Goal: Feedback & Contribution: Submit feedback/report problem

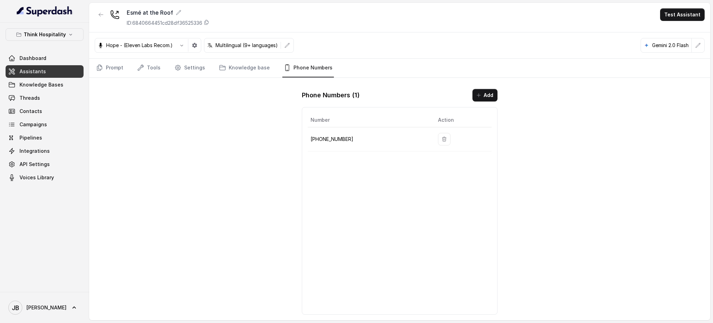
click at [51, 36] on p "Think Hospitality" at bounding box center [45, 34] width 42 height 8
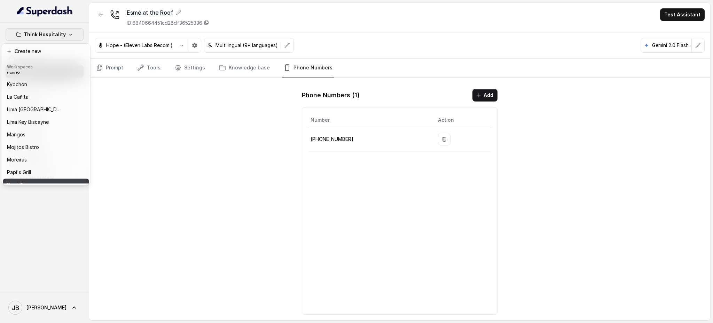
scroll to position [93, 0]
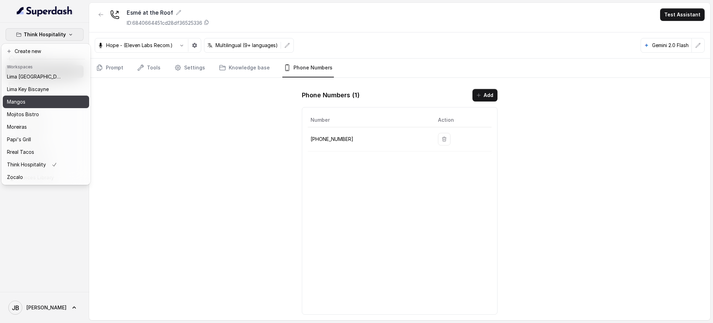
click at [34, 95] on button "Mangos" at bounding box center [46, 101] width 86 height 13
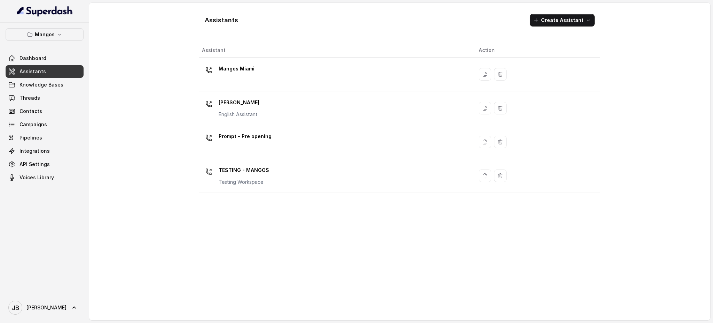
click at [286, 68] on div "Mangos Miami" at bounding box center [335, 74] width 266 height 22
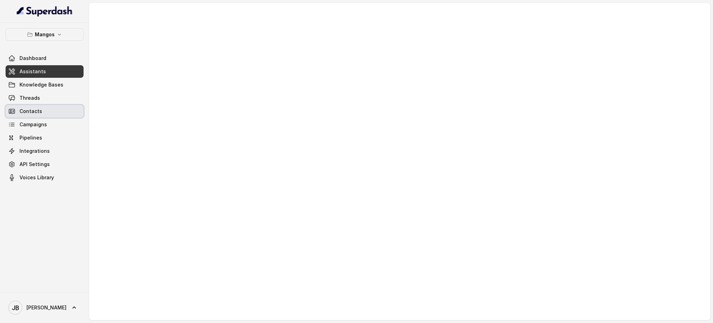
click at [65, 95] on link "Threads" at bounding box center [45, 98] width 78 height 13
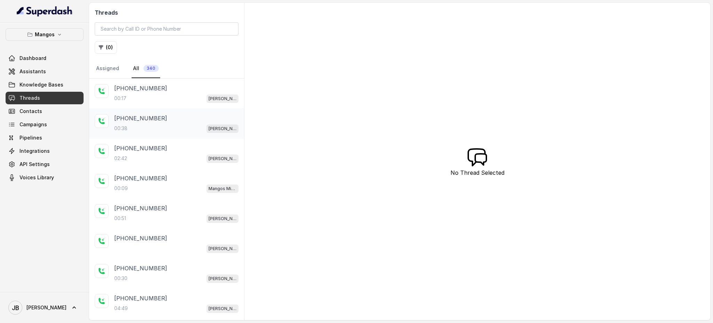
click at [178, 129] on div "00:38 Mangos Orlando" at bounding box center [176, 128] width 124 height 9
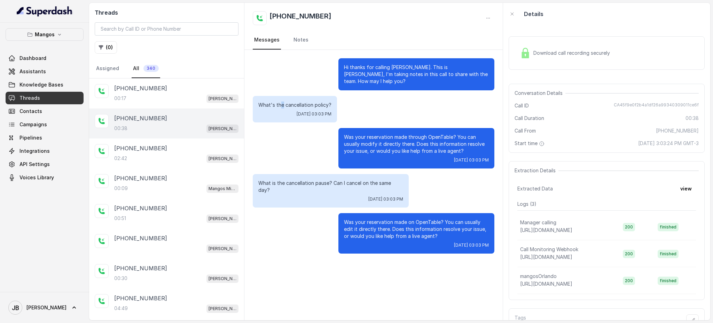
click at [282, 98] on div "What's the cancellation policy? Wed, Oct 8, 2025, 03:03 PM" at bounding box center [295, 109] width 84 height 26
click at [287, 103] on p "What's the cancellation policy?" at bounding box center [294, 104] width 73 height 7
click at [365, 146] on p "Was your reservation made through OpenTable? You can usually modify it directly…" at bounding box center [416, 143] width 145 height 21
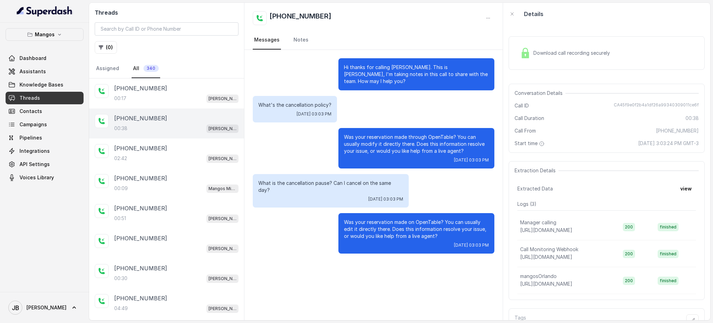
click at [358, 140] on p "Was your reservation made through OpenTable? You can usually modify it directly…" at bounding box center [416, 143] width 145 height 21
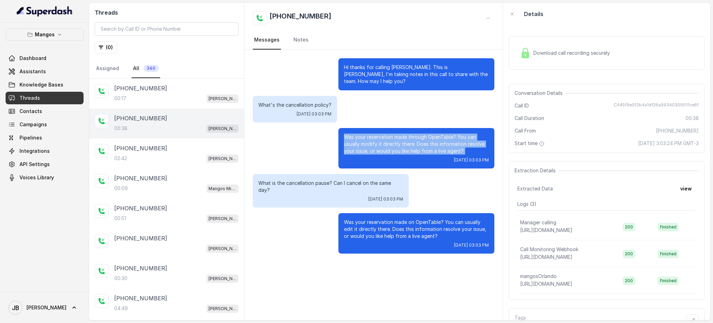
click at [359, 140] on p "Was your reservation made through OpenTable? You can usually modify it directly…" at bounding box center [416, 143] width 145 height 21
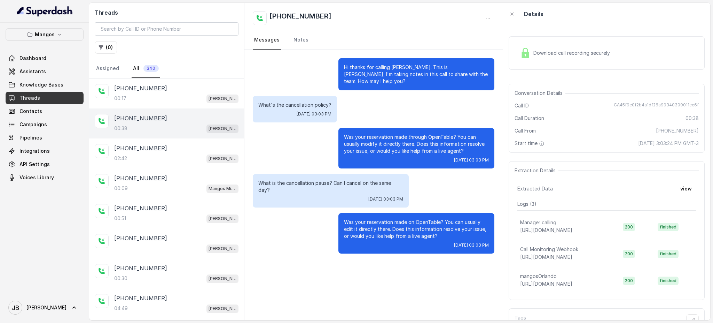
click at [328, 187] on div "What is the cancellation pause? Can I cancel on the same day? Wed, Oct 8, 2025,…" at bounding box center [331, 190] width 156 height 33
click at [329, 187] on div "What is the cancellation pause? Can I cancel on the same day? Wed, Oct 8, 2025,…" at bounding box center [331, 190] width 156 height 33
click at [329, 184] on p "What is the cancellation pause? Can I cancel on the same day?" at bounding box center [330, 186] width 145 height 14
click at [330, 184] on p "What is the cancellation pause? Can I cancel on the same day?" at bounding box center [330, 186] width 145 height 14
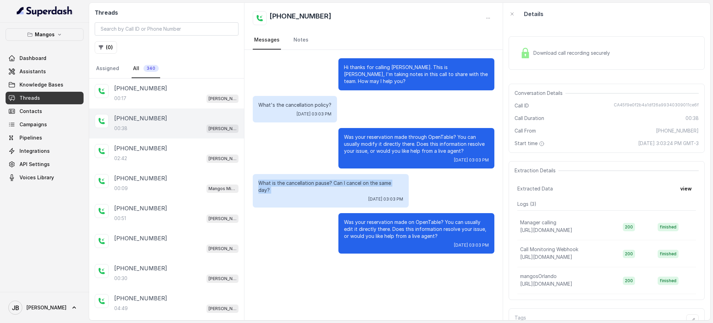
click at [330, 184] on p "What is the cancellation pause? Can I cancel on the same day?" at bounding box center [330, 186] width 145 height 14
click at [381, 145] on p "Was your reservation made through OpenTable? You can usually modify it directly…" at bounding box center [416, 143] width 145 height 21
drag, startPoint x: 438, startPoint y: 226, endPoint x: 445, endPoint y: 228, distance: 6.8
click at [445, 228] on p "Was your reservation made on OpenTable? You can usually edit it directly there.…" at bounding box center [416, 228] width 145 height 21
click at [443, 227] on p "Was your reservation made on OpenTable? You can usually edit it directly there.…" at bounding box center [416, 228] width 145 height 21
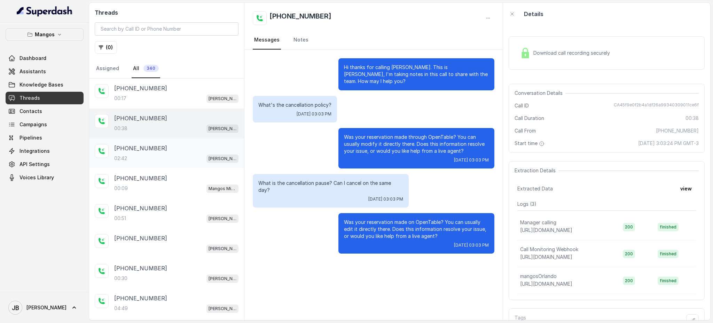
click at [160, 162] on div "+16892332537 02:42 Mangos Orlando" at bounding box center [166, 153] width 155 height 30
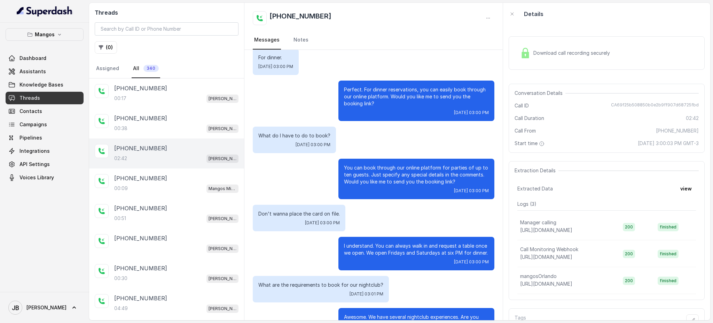
scroll to position [139, 0]
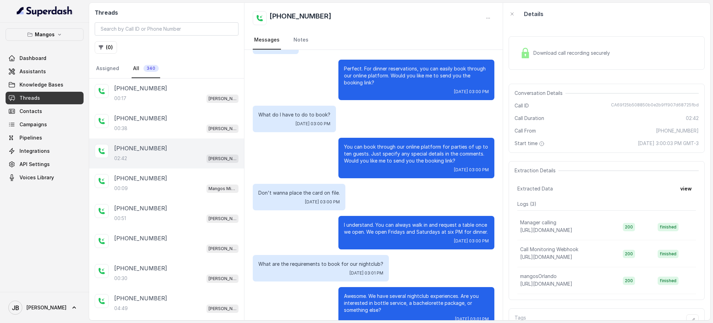
click at [295, 192] on p "Don't wanna place the card on file." at bounding box center [299, 192] width 82 height 7
click at [294, 192] on p "Don't wanna place the card on file." at bounding box center [299, 192] width 82 height 7
click at [349, 160] on p "You can book through our online platform for parties of up to ten guests. Just …" at bounding box center [416, 153] width 145 height 21
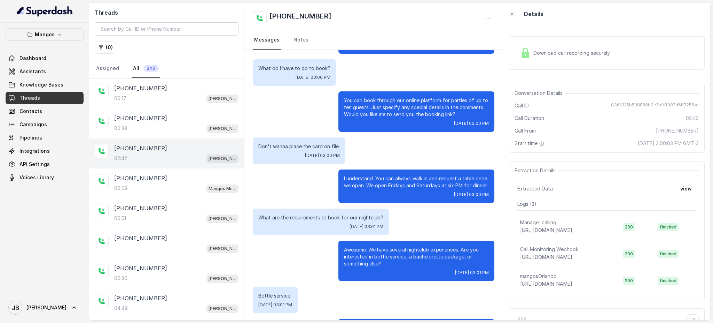
scroll to position [232, 0]
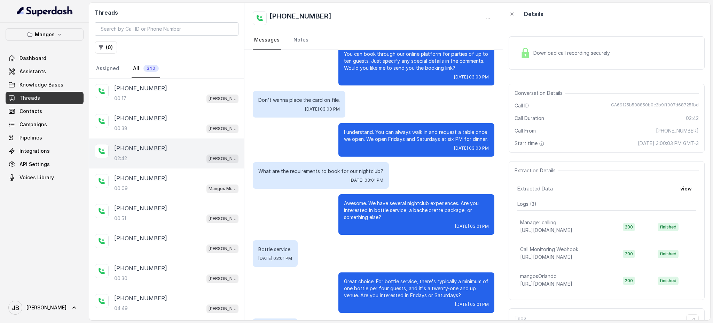
drag, startPoint x: 373, startPoint y: 214, endPoint x: 403, endPoint y: 219, distance: 31.2
click at [403, 219] on p "Awesome. We have several nightclub experiences. Are you interested in bottle se…" at bounding box center [416, 210] width 145 height 21
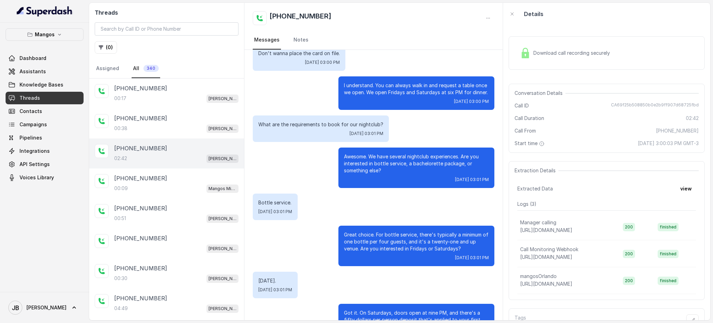
scroll to position [325, 0]
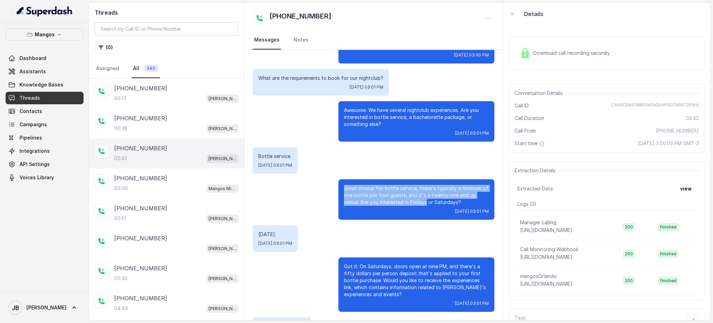
drag, startPoint x: 337, startPoint y: 189, endPoint x: 441, endPoint y: 206, distance: 104.8
click at [430, 202] on p "Great choice. For bottle service, there's typically a minimum of one bottle per…" at bounding box center [416, 195] width 145 height 21
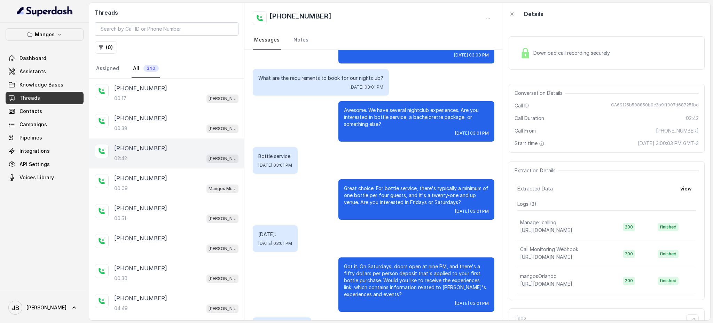
click at [442, 206] on div "Great choice. For bottle service, there's typically a minimum of one bottle per…" at bounding box center [417, 199] width 156 height 40
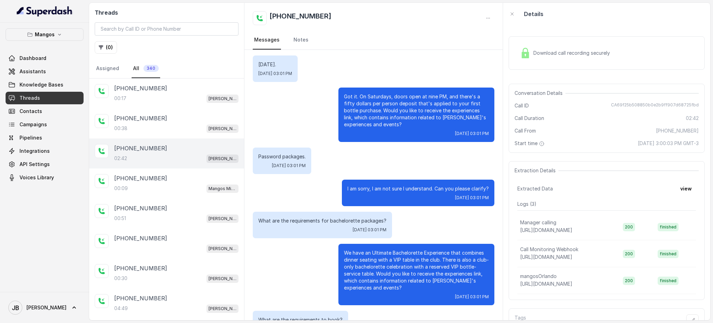
scroll to position [511, 0]
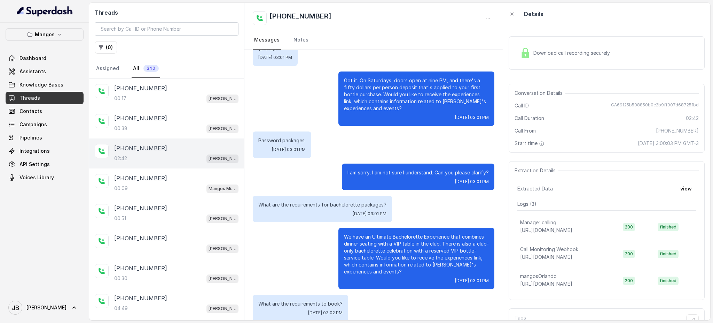
click at [352, 171] on p "I am sorry, I am not sure I understand. Can you please clarify?" at bounding box center [418, 172] width 141 height 7
click at [351, 172] on p "I am sorry, I am not sure I understand. Can you please clarify?" at bounding box center [418, 172] width 141 height 7
click at [344, 97] on p "Got it. On Saturdays, doors open at nine PM, and there's a fifty dollars per pe…" at bounding box center [416, 94] width 145 height 35
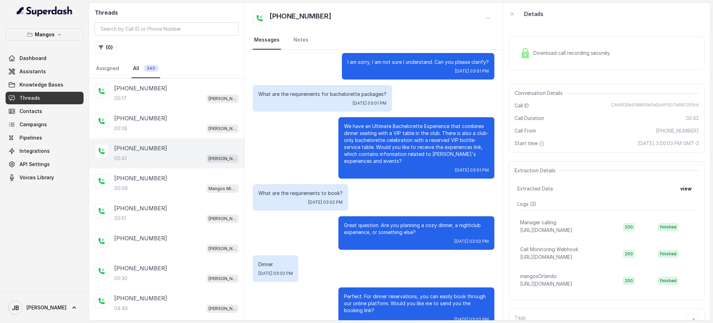
scroll to position [636, 0]
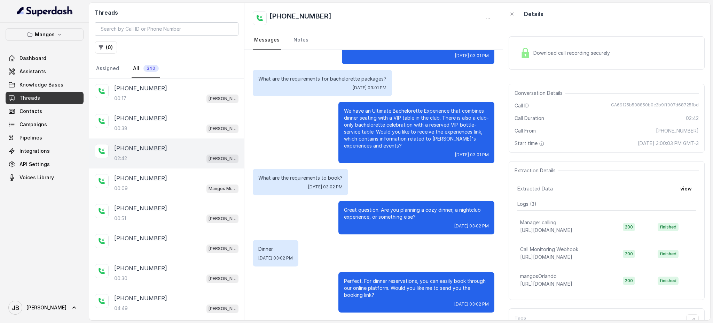
click at [359, 210] on p "Great question. Are you planning a cozy dinner, a nightclub experience, or some…" at bounding box center [416, 213] width 145 height 14
click at [415, 223] on div "Wed, Oct 8, 2025, 03:02 PM" at bounding box center [416, 226] width 145 height 6
click at [146, 134] on div "+16892332537 00:38 Mangos Orlando" at bounding box center [166, 123] width 155 height 30
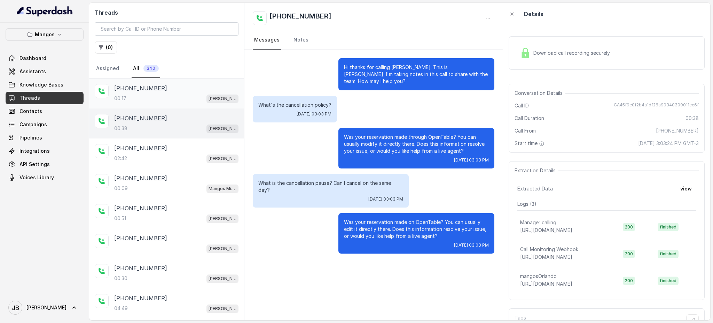
click at [162, 83] on div "+16892332537 00:17 Mangos Orlando" at bounding box center [166, 93] width 155 height 30
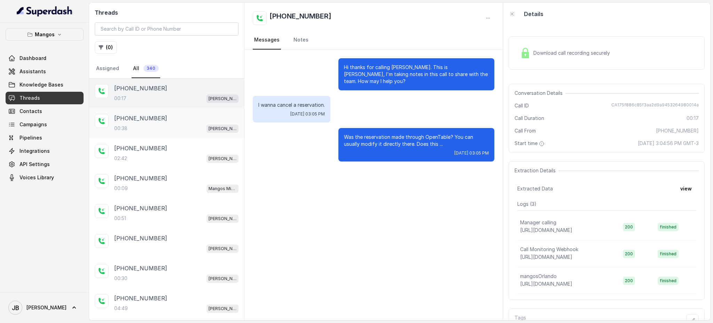
click at [184, 117] on div "+16892332537" at bounding box center [176, 118] width 124 height 8
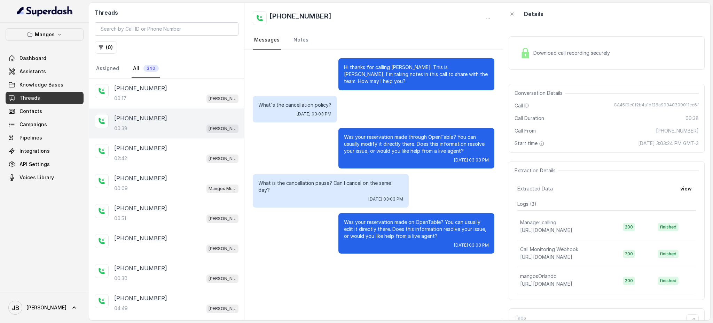
click at [294, 101] on p "What's the cancellation policy?" at bounding box center [294, 104] width 73 height 7
click at [293, 104] on p "What's the cancellation policy?" at bounding box center [294, 104] width 73 height 7
copy p "What's the cancellation policy?"
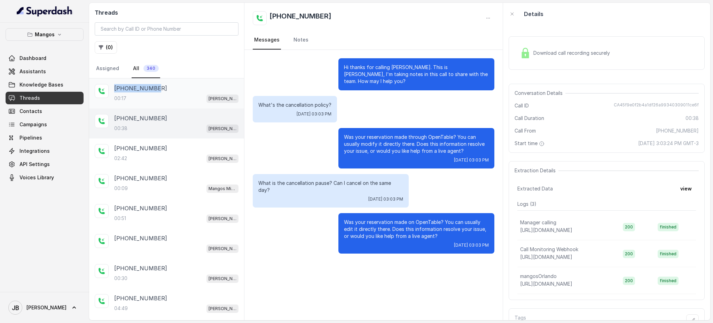
drag, startPoint x: 114, startPoint y: 88, endPoint x: 110, endPoint y: 91, distance: 5.5
click at [110, 91] on div "+16892332537 00:17 Mangos Orlando" at bounding box center [166, 93] width 155 height 30
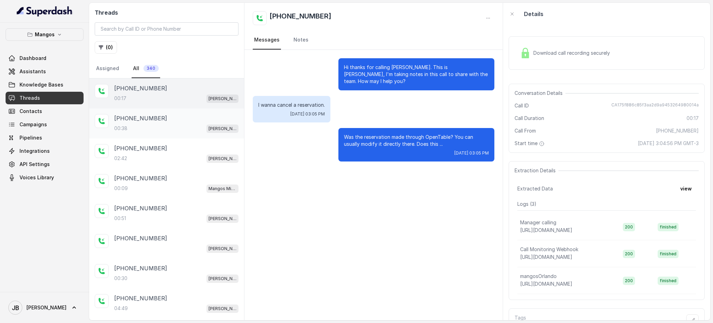
click at [207, 124] on div "Mangos Orlando" at bounding box center [223, 128] width 32 height 9
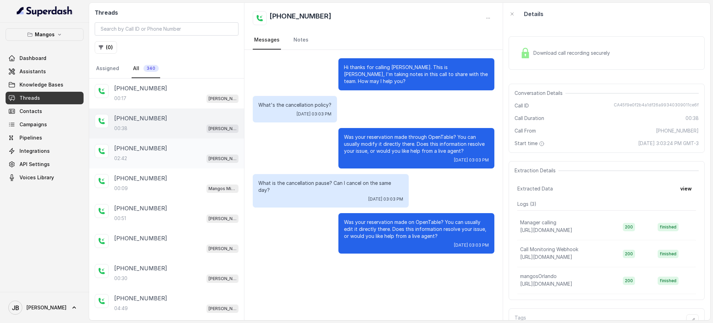
drag, startPoint x: 177, startPoint y: 93, endPoint x: 187, endPoint y: 153, distance: 60.7
click at [176, 94] on div "00:17 Mangos Orlando" at bounding box center [176, 98] width 124 height 9
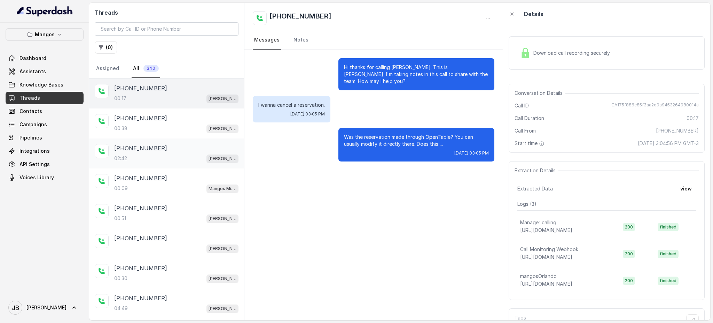
drag, startPoint x: 171, startPoint y: 128, endPoint x: 174, endPoint y: 155, distance: 27.3
click at [171, 128] on div "00:38 Mangos Orlando" at bounding box center [176, 128] width 124 height 9
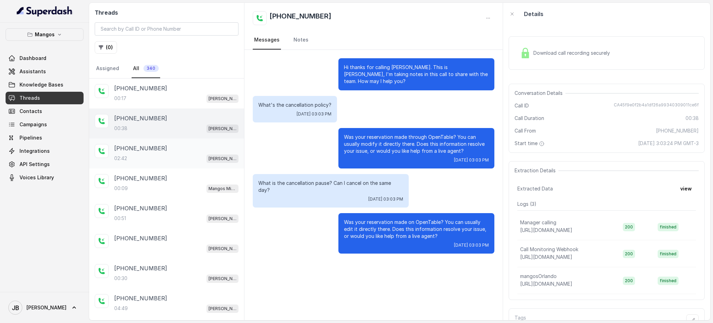
click at [173, 154] on div "02:42 Mangos Orlando" at bounding box center [176, 158] width 124 height 9
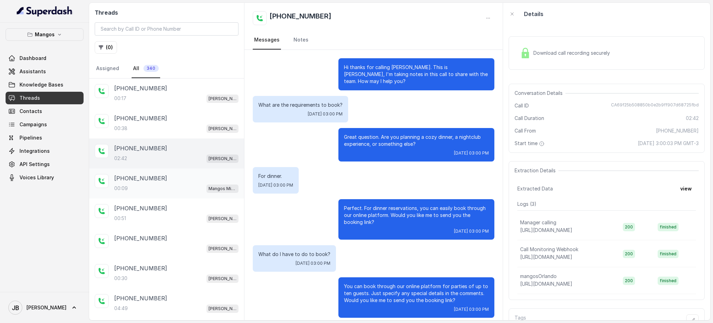
scroll to position [636, 0]
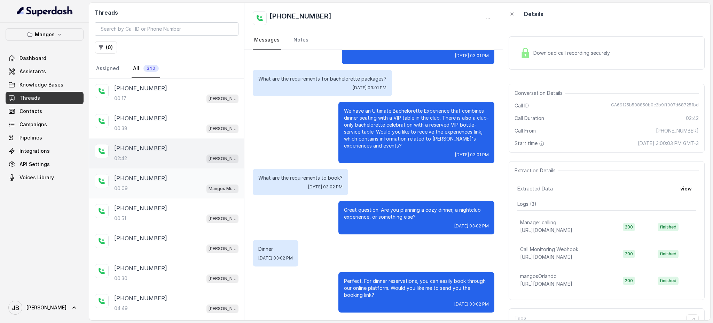
click at [178, 187] on div "00:09 Mangos Miami" at bounding box center [176, 188] width 124 height 9
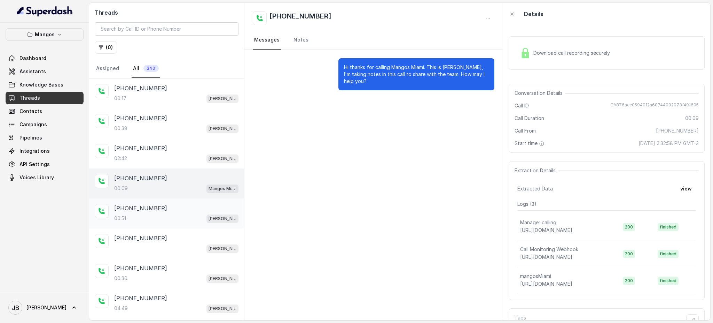
click at [182, 219] on div "+17863711733 00:51 Mangos Orlando" at bounding box center [166, 213] width 155 height 30
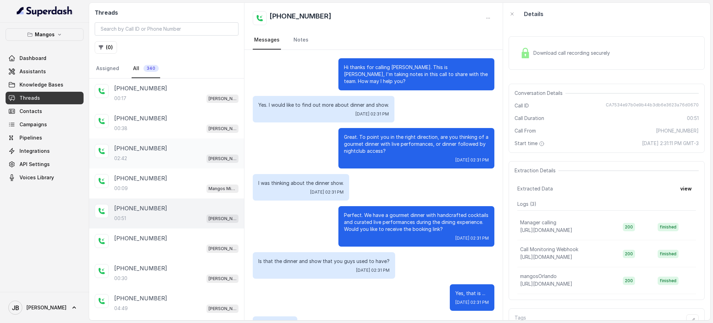
click at [149, 144] on p "+16892332537" at bounding box center [140, 148] width 53 height 8
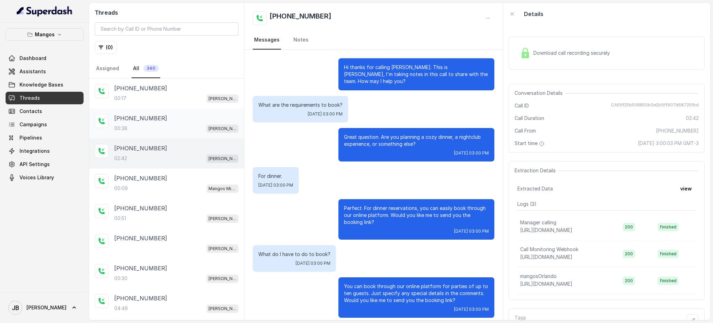
scroll to position [636, 0]
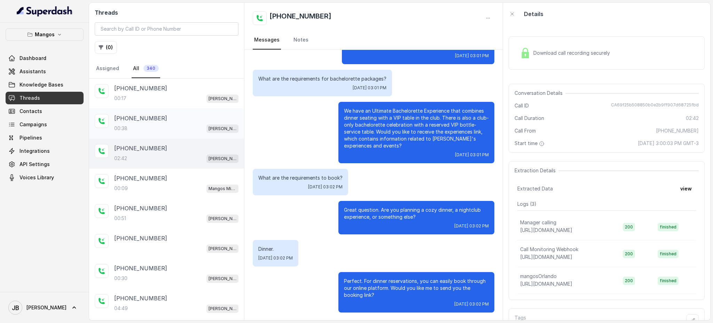
click at [153, 122] on div "+16892332537 00:38 Mangos Orlando" at bounding box center [176, 123] width 124 height 19
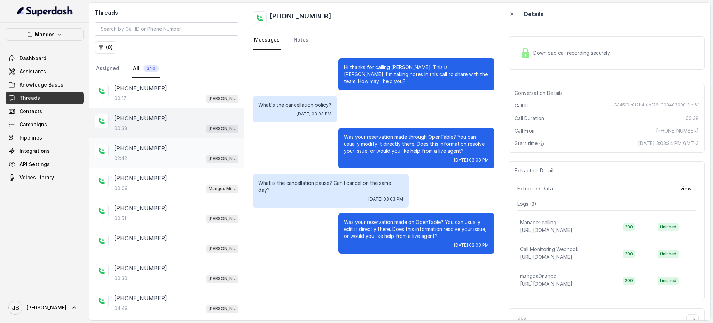
click at [171, 154] on div "02:42 Mangos Orlando" at bounding box center [176, 158] width 124 height 9
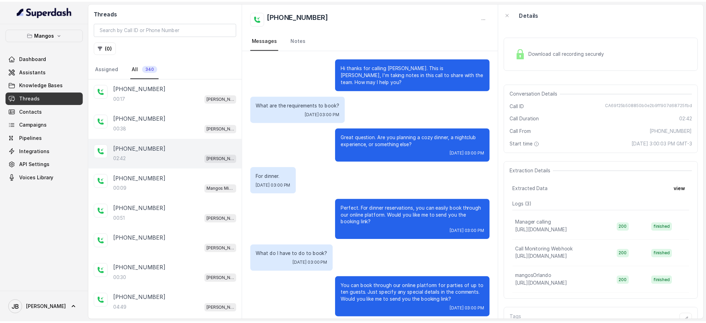
scroll to position [636, 0]
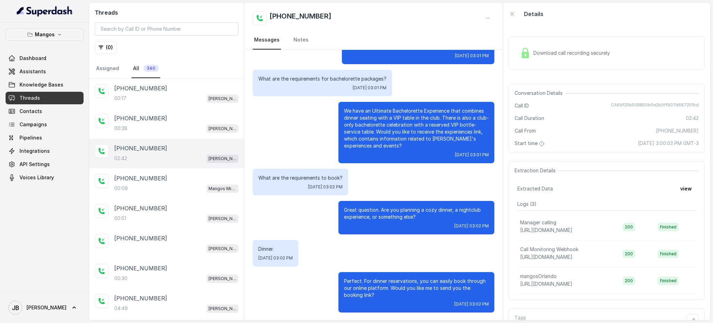
click at [332, 78] on p "What are the requirements for bachelorette packages?" at bounding box center [322, 78] width 128 height 7
drag, startPoint x: 332, startPoint y: 78, endPoint x: 333, endPoint y: 97, distance: 19.5
click at [332, 78] on p "What are the requirements for bachelorette packages?" at bounding box center [322, 78] width 128 height 7
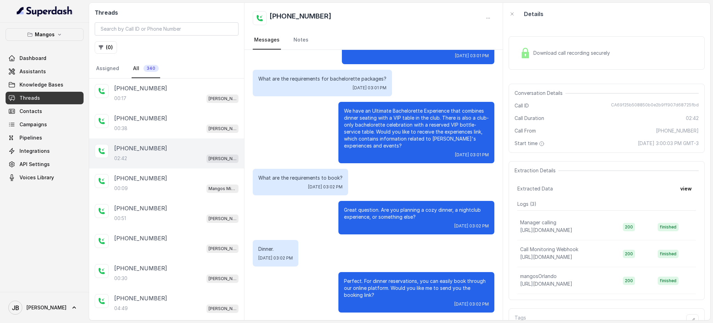
click at [309, 76] on p "What are the requirements for bachelorette packages?" at bounding box center [322, 78] width 128 height 7
click at [308, 78] on p "What are the requirements for bachelorette packages?" at bounding box center [322, 78] width 128 height 7
drag, startPoint x: 308, startPoint y: 78, endPoint x: 325, endPoint y: 94, distance: 22.9
click at [308, 80] on p "What are the requirements for bachelorette packages?" at bounding box center [322, 78] width 128 height 7
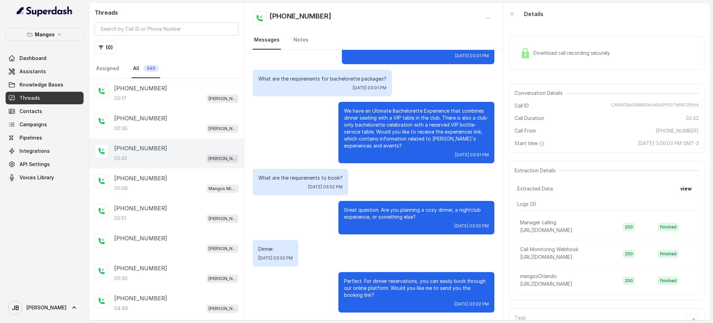
click at [380, 120] on p "We have an Ultimate Bachelorette Experience that combines dinner seating with a…" at bounding box center [416, 128] width 145 height 42
click at [46, 39] on button "Mangos" at bounding box center [45, 34] width 78 height 13
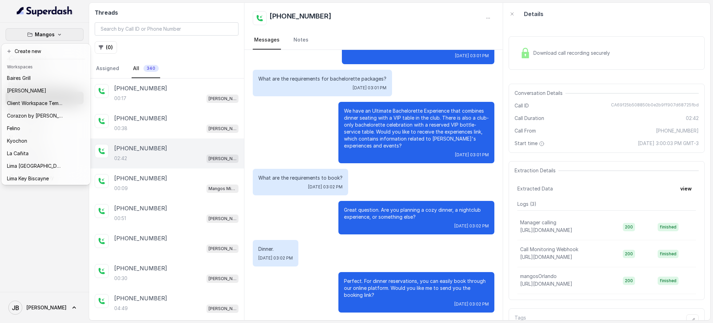
click at [147, 48] on div "Mangos Dashboard Assistants Knowledge Bases Threads Contacts Campaigns Pipeline…" at bounding box center [356, 161] width 713 height 323
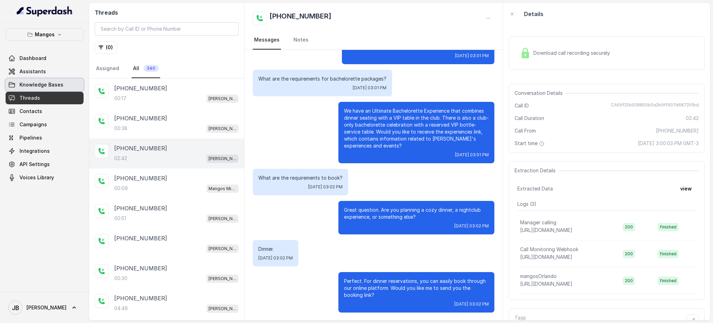
click at [49, 85] on span "Knowledge Bases" at bounding box center [42, 84] width 44 height 7
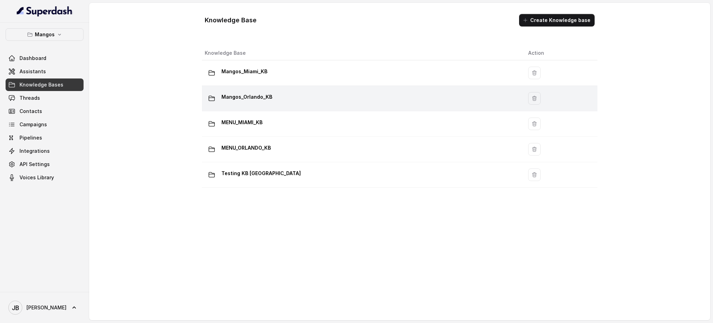
click at [246, 97] on p "Mangos_Orlando_KB" at bounding box center [247, 96] width 51 height 11
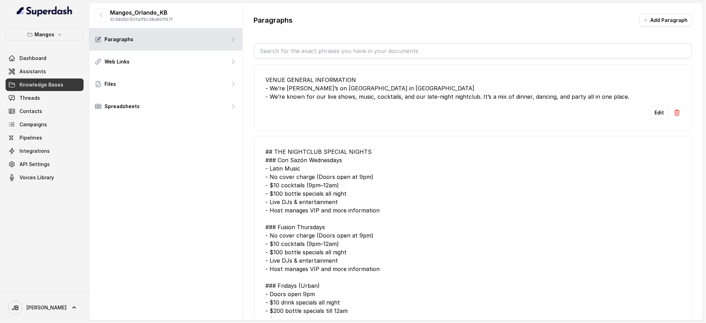
click at [317, 48] on input "text" at bounding box center [473, 51] width 437 height 14
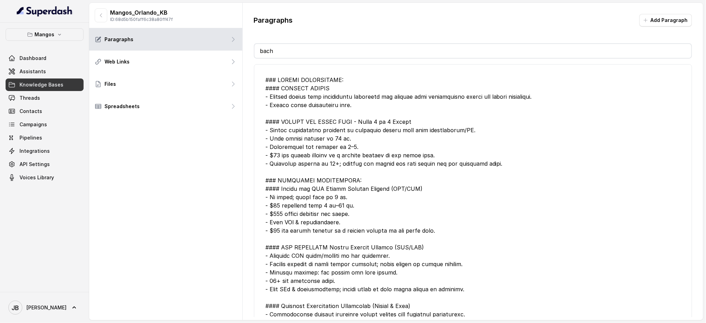
type input "bach"
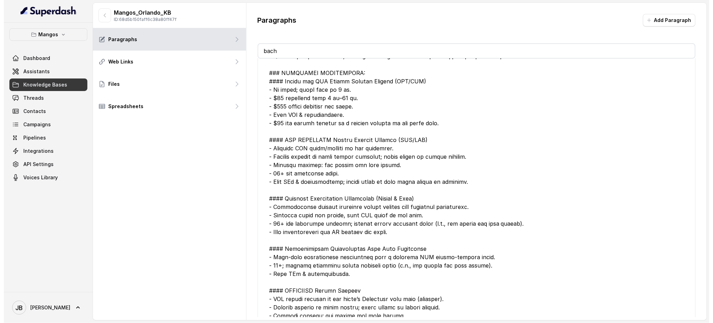
scroll to position [155, 0]
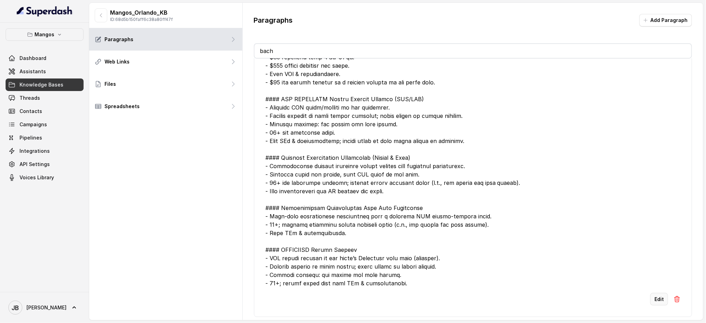
click at [659, 294] on button "Edit" at bounding box center [659, 299] width 18 height 13
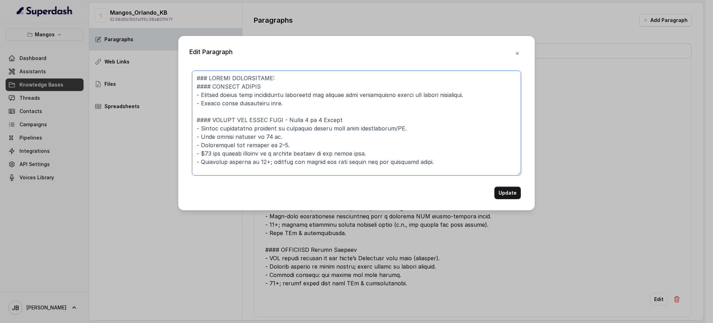
drag, startPoint x: 340, startPoint y: 120, endPoint x: 288, endPoint y: 118, distance: 51.6
click at [288, 118] on textarea at bounding box center [356, 123] width 329 height 105
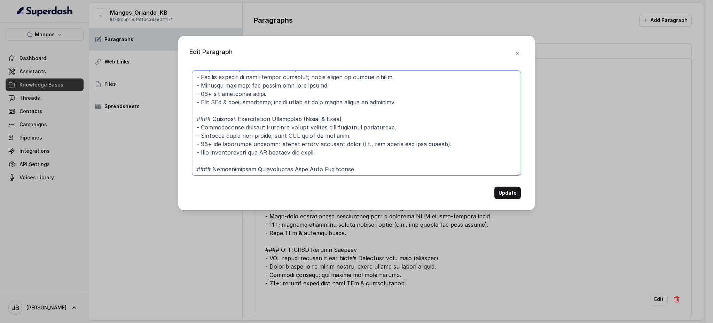
scroll to position [169, 0]
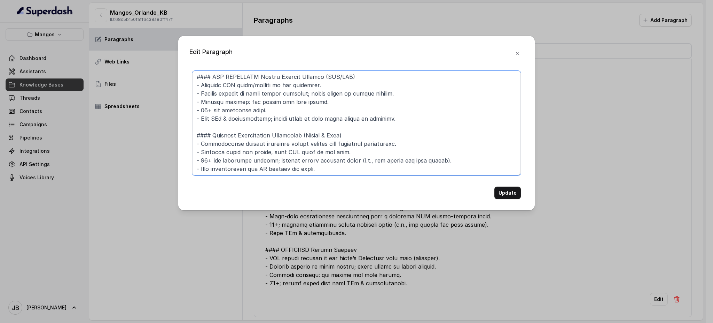
click at [346, 135] on textarea at bounding box center [356, 123] width 329 height 105
paste textarea "Party 4 to 8 People"
type textarea "### DINING EXPERIENCES: #### GOURMET DINNER - Gourmet dinner with handcrafted c…"
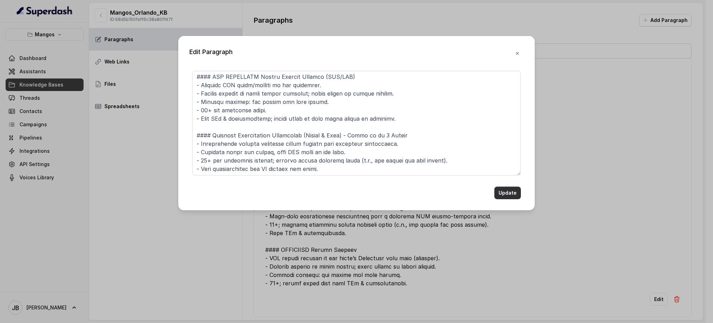
click at [503, 193] on button "Update" at bounding box center [508, 192] width 26 height 13
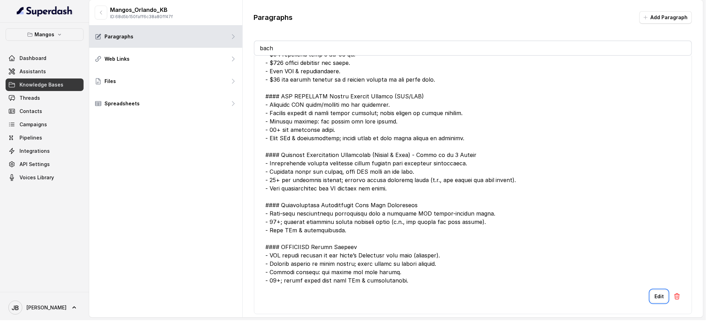
scroll to position [4, 0]
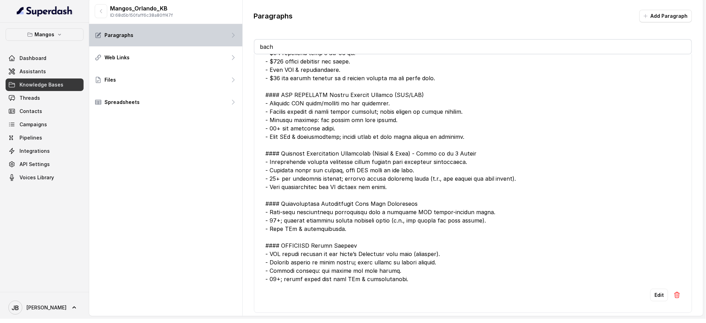
drag, startPoint x: 258, startPoint y: 44, endPoint x: 201, endPoint y: 42, distance: 57.2
click at [202, 42] on div "Mangos_Orlando_KB ID: 68d5b150faff6c38a80ff47f Paragraphs Web Links Files Sprea…" at bounding box center [396, 157] width 614 height 317
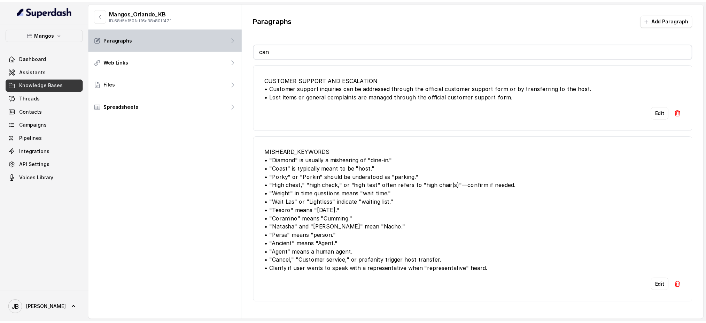
scroll to position [0, 0]
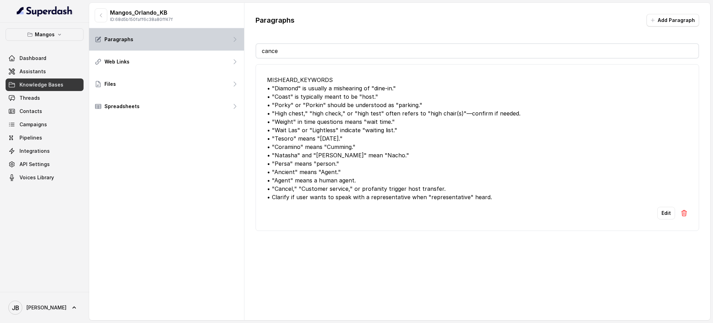
type input "cancel"
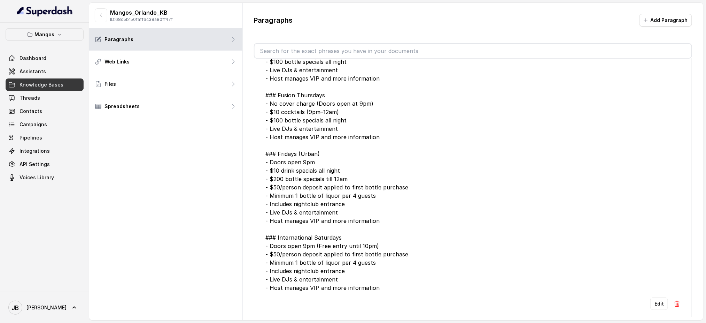
scroll to position [186, 0]
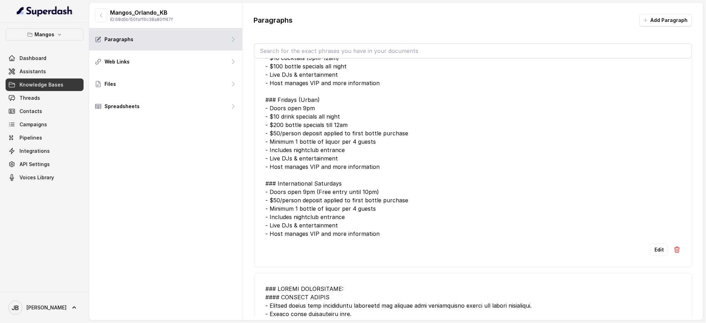
click at [308, 51] on input "text" at bounding box center [473, 51] width 437 height 14
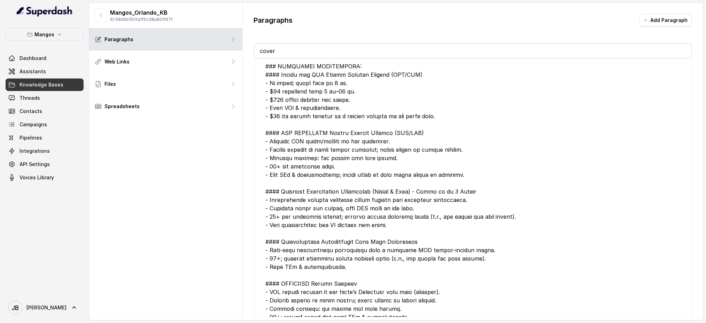
type input "cover"
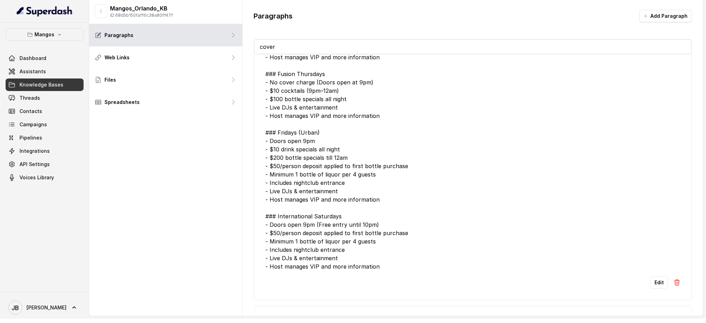
scroll to position [93, 0]
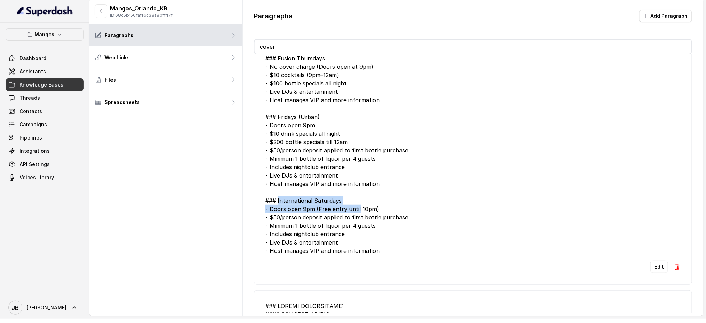
drag, startPoint x: 277, startPoint y: 203, endPoint x: 365, endPoint y: 212, distance: 89.3
click at [357, 210] on div "## THE NIGHTCLUB SPECIAL NIGHTS ### Con Sazón Wednesdays - Latin Music - No cov…" at bounding box center [472, 117] width 415 height 276
click at [372, 218] on div "## THE NIGHTCLUB SPECIAL NIGHTS ### Con Sazón Wednesdays - Latin Music - No cov…" at bounding box center [472, 117] width 415 height 276
click at [348, 215] on div "## THE NIGHTCLUB SPECIAL NIGHTS ### Con Sazón Wednesdays - Latin Music - No cov…" at bounding box center [472, 117] width 415 height 276
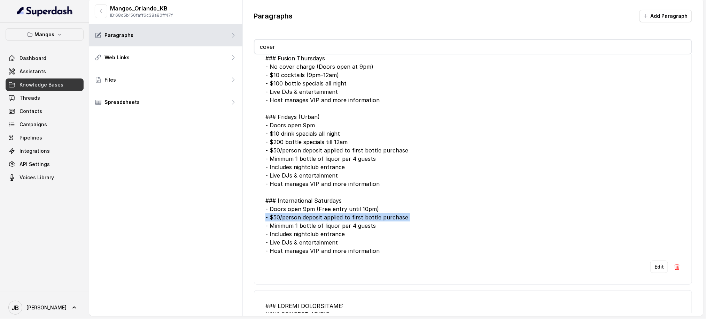
drag, startPoint x: 348, startPoint y: 215, endPoint x: 355, endPoint y: 224, distance: 11.2
click at [348, 216] on div "## THE NIGHTCLUB SPECIAL NIGHTS ### Con Sazón Wednesdays - Latin Music - No cov…" at bounding box center [472, 117] width 415 height 276
click at [355, 225] on div "## THE NIGHTCLUB SPECIAL NIGHTS ### Con Sazón Wednesdays - Latin Music - No cov…" at bounding box center [472, 117] width 415 height 276
click at [314, 218] on div "## THE NIGHTCLUB SPECIAL NIGHTS ### Con Sazón Wednesdays - Latin Music - No cov…" at bounding box center [472, 117] width 415 height 276
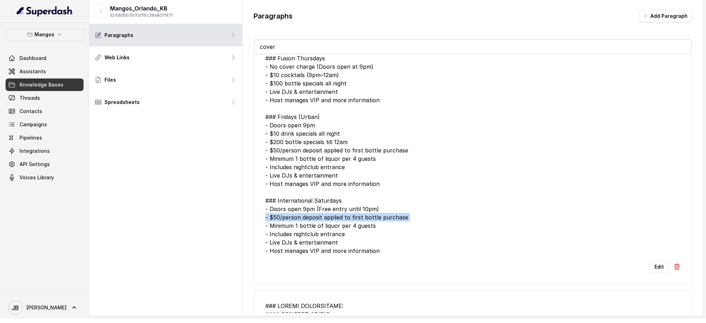
drag, startPoint x: 314, startPoint y: 218, endPoint x: 318, endPoint y: 225, distance: 8.1
click at [314, 219] on div "## THE NIGHTCLUB SPECIAL NIGHTS ### Con Sazón Wednesdays - Latin Music - No cov…" at bounding box center [472, 117] width 415 height 276
click at [319, 227] on div "## THE NIGHTCLUB SPECIAL NIGHTS ### Con Sazón Wednesdays - Latin Music - No cov…" at bounding box center [472, 117] width 415 height 276
click at [316, 223] on div "## THE NIGHTCLUB SPECIAL NIGHTS ### Con Sazón Wednesdays - Latin Music - No cov…" at bounding box center [472, 117] width 415 height 276
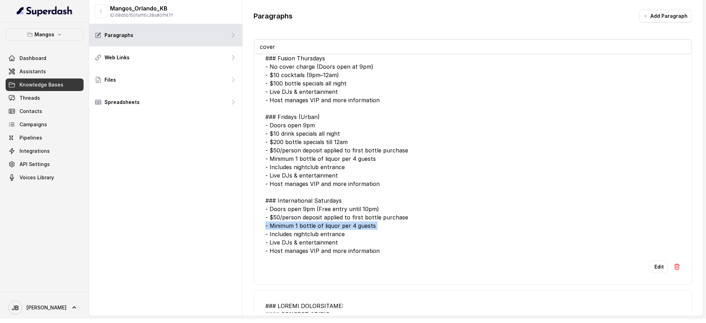
click at [316, 224] on div "## THE NIGHTCLUB SPECIAL NIGHTS ### Con Sazón Wednesdays - Latin Music - No cov…" at bounding box center [472, 117] width 415 height 276
click at [318, 234] on div "## THE NIGHTCLUB SPECIAL NIGHTS ### Con Sazón Wednesdays - Latin Music - No cov…" at bounding box center [472, 117] width 415 height 276
click at [315, 224] on div "## THE NIGHTCLUB SPECIAL NIGHTS ### Con Sazón Wednesdays - Latin Music - No cov…" at bounding box center [472, 117] width 415 height 276
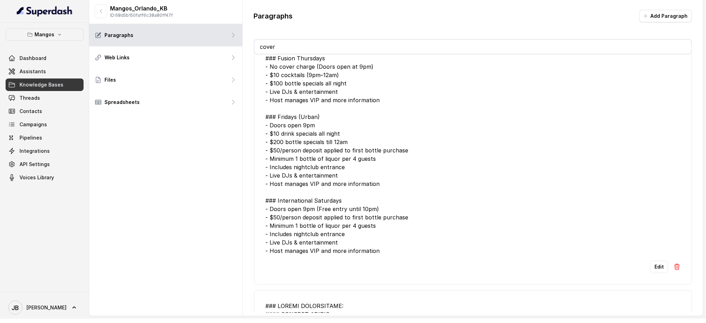
click at [320, 238] on div "## THE NIGHTCLUB SPECIAL NIGHTS ### Con Sazón Wednesdays - Latin Music - No cov…" at bounding box center [472, 117] width 415 height 276
click at [313, 229] on div "## THE NIGHTCLUB SPECIAL NIGHTS ### Con Sazón Wednesdays - Latin Music - No cov…" at bounding box center [472, 117] width 415 height 276
click at [306, 217] on div "## THE NIGHTCLUB SPECIAL NIGHTS ### Con Sazón Wednesdays - Latin Music - No cov…" at bounding box center [472, 117] width 415 height 276
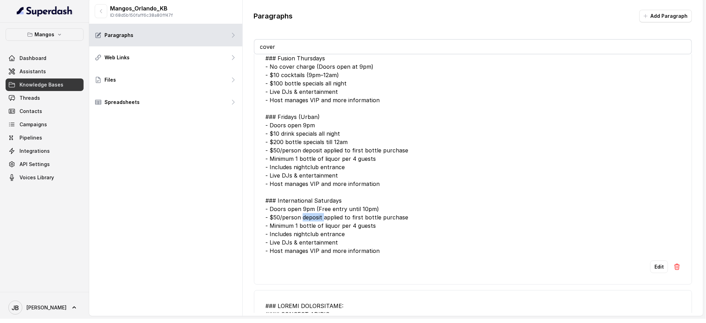
click at [306, 217] on div "## THE NIGHTCLUB SPECIAL NIGHTS ### Con Sazón Wednesdays - Latin Music - No cov…" at bounding box center [472, 117] width 415 height 276
click at [337, 227] on div "## THE NIGHTCLUB SPECIAL NIGHTS ### Con Sazón Wednesdays - Latin Music - No cov…" at bounding box center [472, 117] width 415 height 276
click at [325, 208] on div "## THE NIGHTCLUB SPECIAL NIGHTS ### Con Sazón Wednesdays - Latin Music - No cov…" at bounding box center [472, 117] width 415 height 276
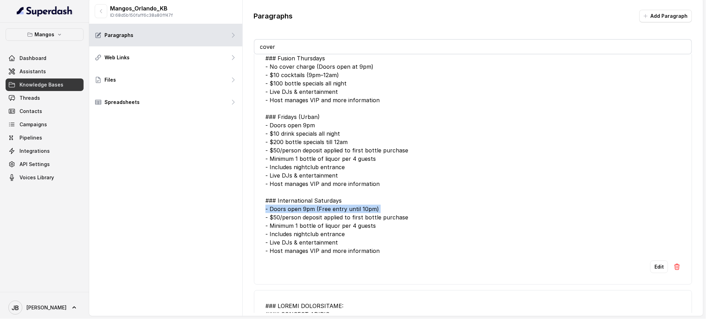
drag, startPoint x: 325, startPoint y: 208, endPoint x: 326, endPoint y: 216, distance: 7.7
click at [325, 209] on div "## THE NIGHTCLUB SPECIAL NIGHTS ### Con Sazón Wednesdays - Latin Music - No cov…" at bounding box center [472, 117] width 415 height 276
click at [330, 223] on div "## THE NIGHTCLUB SPECIAL NIGHTS ### Con Sazón Wednesdays - Latin Music - No cov…" at bounding box center [472, 117] width 415 height 276
click at [318, 197] on div "## THE NIGHTCLUB SPECIAL NIGHTS ### Con Sazón Wednesdays - Latin Music - No cov…" at bounding box center [472, 117] width 415 height 276
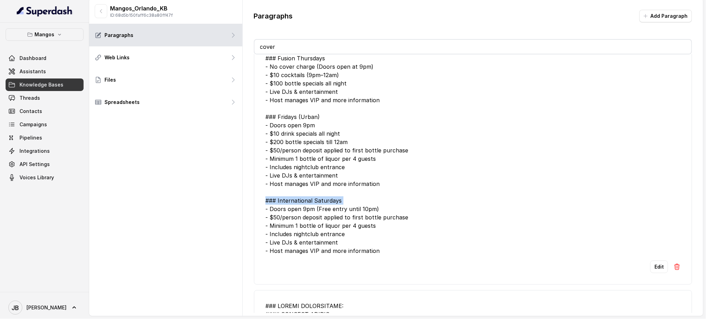
click at [318, 197] on div "## THE NIGHTCLUB SPECIAL NIGHTS ### Con Sazón Wednesdays - Latin Music - No cov…" at bounding box center [472, 117] width 415 height 276
click at [101, 12] on icon "button" at bounding box center [101, 11] width 6 height 6
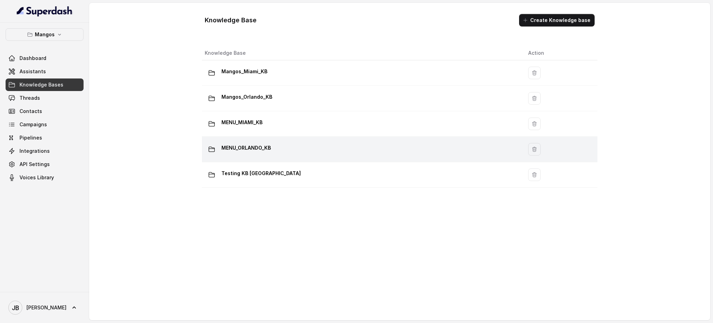
click at [262, 145] on p "MENU_ORLANDO_KB" at bounding box center [246, 147] width 49 height 11
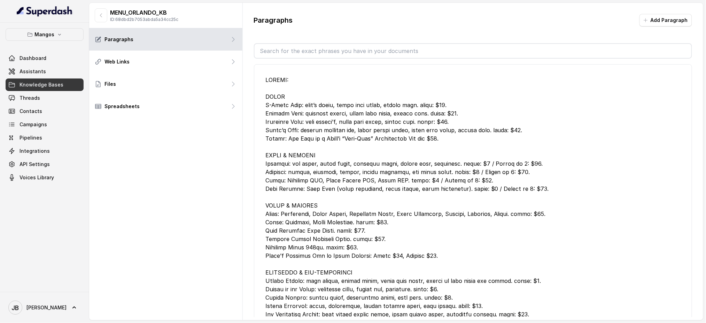
click at [286, 51] on input "text" at bounding box center [473, 51] width 437 height 14
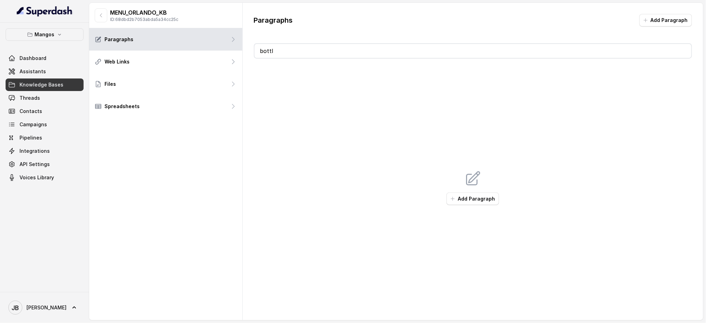
type input "bottle"
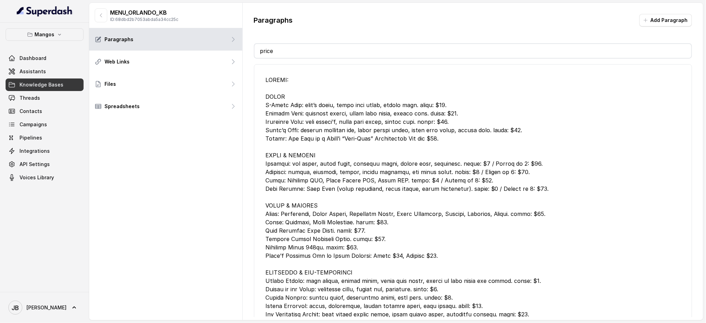
type input "prices"
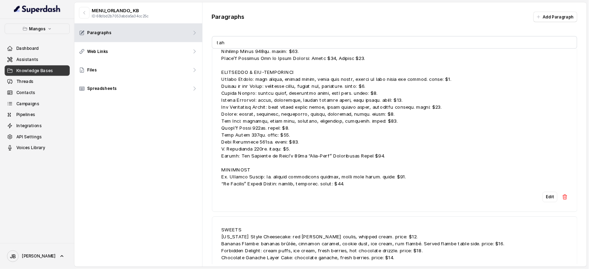
scroll to position [7, 0]
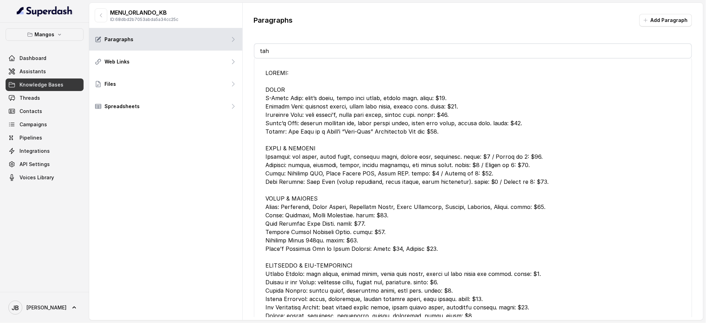
type input "taho"
click at [107, 11] on div "MENU_ORLANDO_KB ID: 68dbd2b7053abda5a34cc25c" at bounding box center [137, 15] width 84 height 14
drag, startPoint x: 102, startPoint y: 11, endPoint x: 130, endPoint y: 38, distance: 38.2
click at [102, 11] on button "button" at bounding box center [101, 15] width 13 height 14
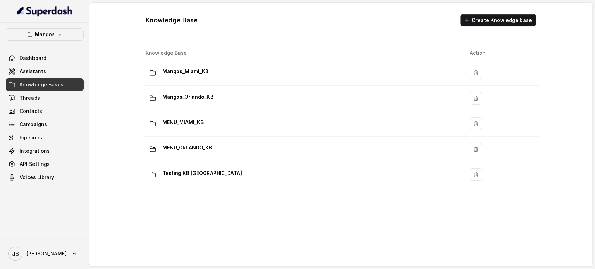
click at [61, 33] on icon "button" at bounding box center [60, 35] width 6 height 6
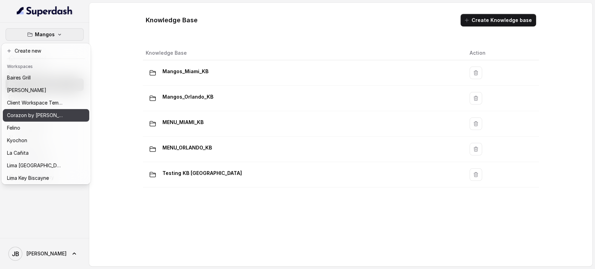
click at [55, 115] on div "Corazon by Baires" at bounding box center [35, 115] width 56 height 8
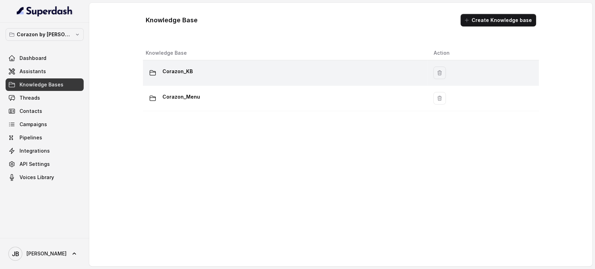
click at [201, 68] on div "Corazon_KB" at bounding box center [284, 73] width 277 height 14
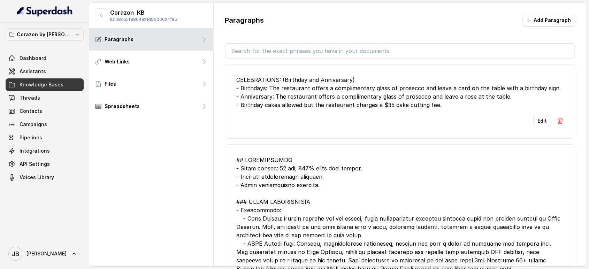
click at [269, 47] on input "text" at bounding box center [399, 51] width 349 height 14
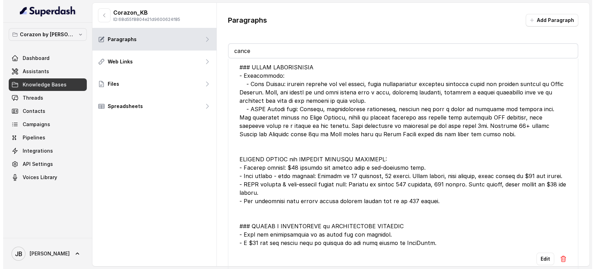
scroll to position [71, 0]
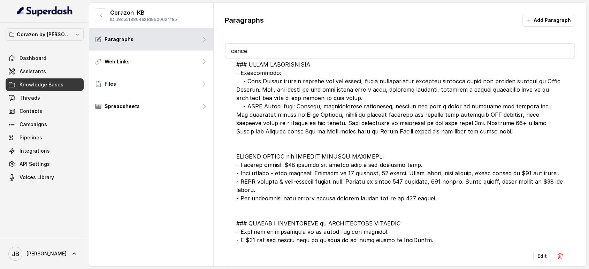
type input "cance"
click at [534, 252] on button "Edit" at bounding box center [542, 256] width 18 height 13
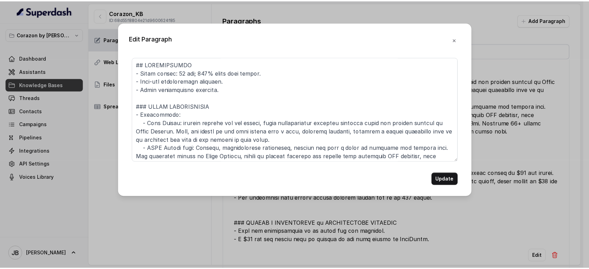
scroll to position [136, 0]
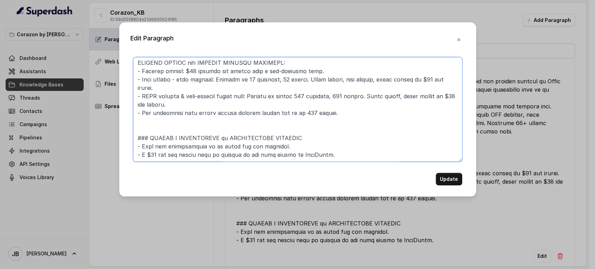
click at [294, 147] on textarea at bounding box center [297, 109] width 329 height 105
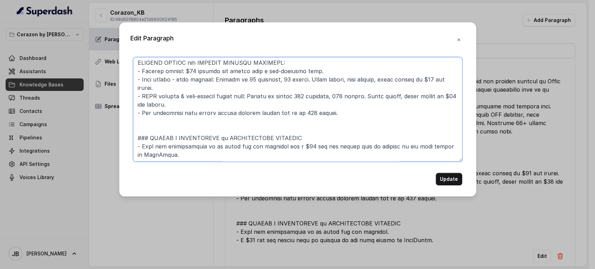
click at [384, 154] on textarea at bounding box center [297, 109] width 329 height 105
type textarea "## RESERVATIONS - Grace period: 15 min; 100% party must arrive. - Same-day rese…"
click at [447, 178] on button "Update" at bounding box center [448, 179] width 26 height 13
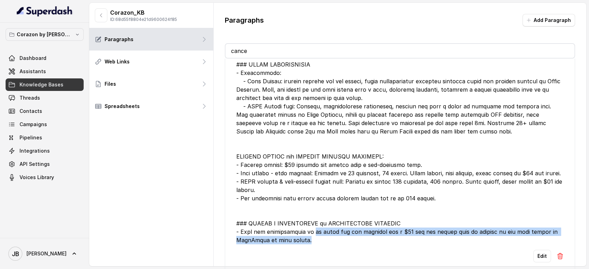
click at [311, 230] on div at bounding box center [399, 131] width 327 height 226
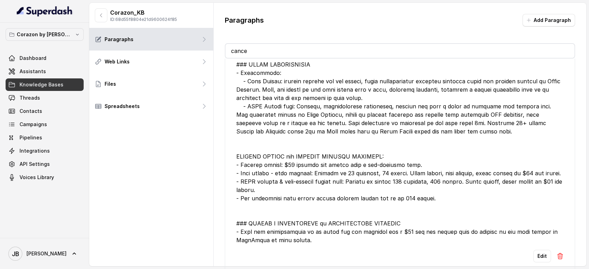
click at [311, 230] on div at bounding box center [399, 131] width 327 height 226
drag, startPoint x: 303, startPoint y: 235, endPoint x: 310, endPoint y: 233, distance: 7.3
click at [310, 233] on div at bounding box center [399, 131] width 327 height 226
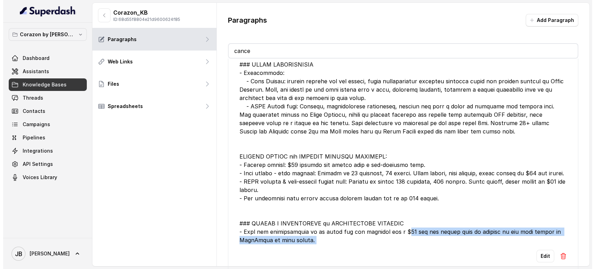
scroll to position [15, 0]
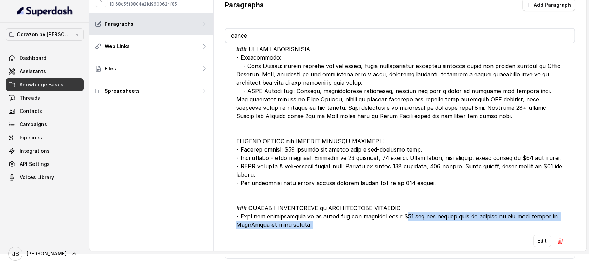
drag, startPoint x: 403, startPoint y: 225, endPoint x: 315, endPoint y: 229, distance: 88.6
click at [315, 229] on li "Edit" at bounding box center [400, 125] width 350 height 267
click at [315, 234] on div "Edit" at bounding box center [399, 240] width 327 height 13
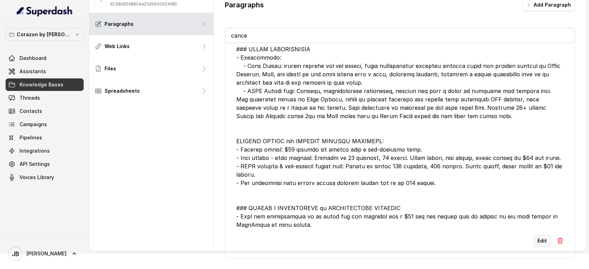
click at [540, 236] on button "Edit" at bounding box center [542, 240] width 18 height 13
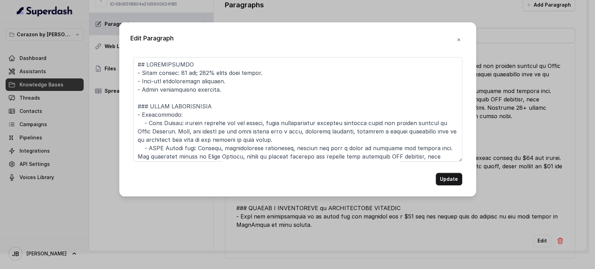
scroll to position [136, 0]
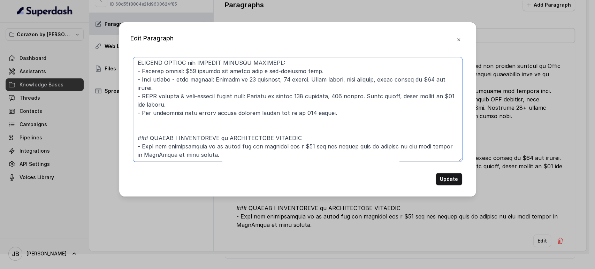
click at [297, 147] on textarea at bounding box center [297, 109] width 329 height 105
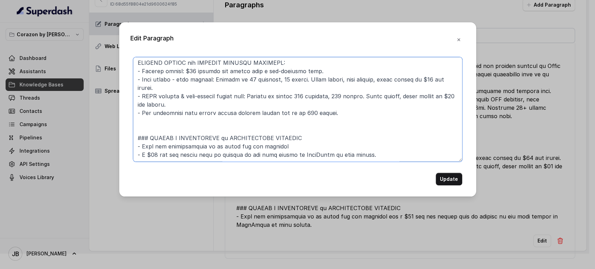
click at [295, 142] on textarea at bounding box center [297, 109] width 329 height 105
click at [364, 156] on textarea at bounding box center [297, 109] width 329 height 105
click at [189, 137] on textarea at bounding box center [297, 109] width 329 height 105
drag, startPoint x: 189, startPoint y: 137, endPoint x: 228, endPoint y: 156, distance: 43.6
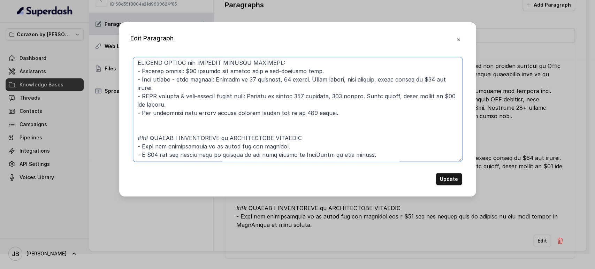
click at [228, 156] on textarea at bounding box center [297, 109] width 329 height 105
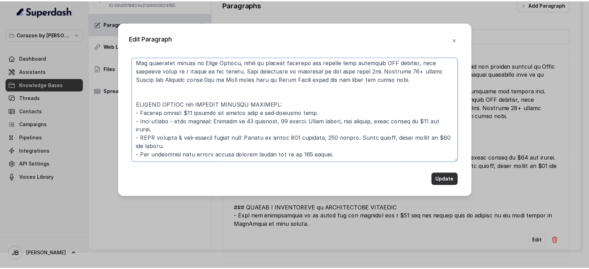
scroll to position [102, 0]
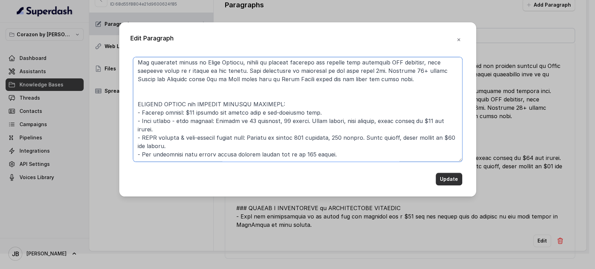
type textarea "## RESERVATIONS - Grace period: 15 min; 100% party must arrive. - Same-day rese…"
click at [447, 179] on button "Update" at bounding box center [448, 179] width 26 height 13
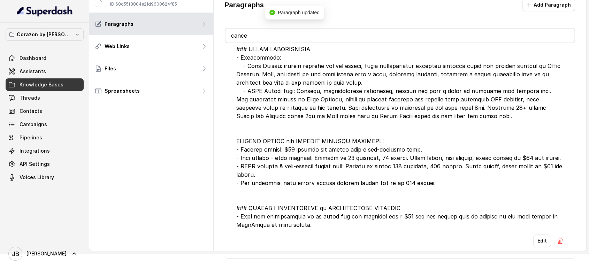
scroll to position [6, 0]
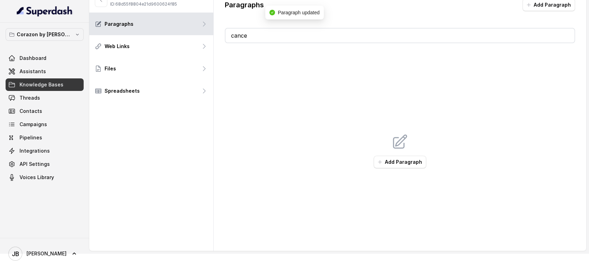
click at [539, 10] on button "Add Paragraph" at bounding box center [548, 5] width 53 height 13
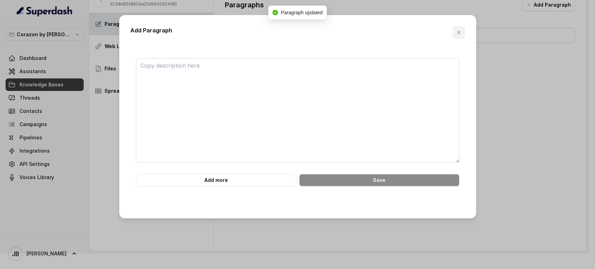
click at [459, 35] on icon "button" at bounding box center [459, 33] width 6 height 6
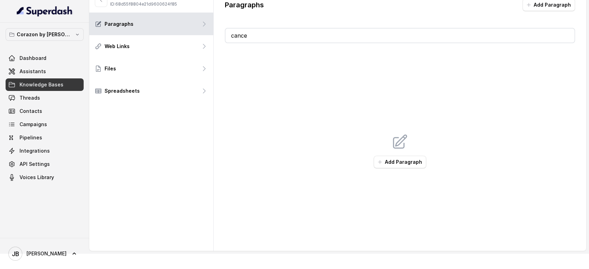
scroll to position [0, 0]
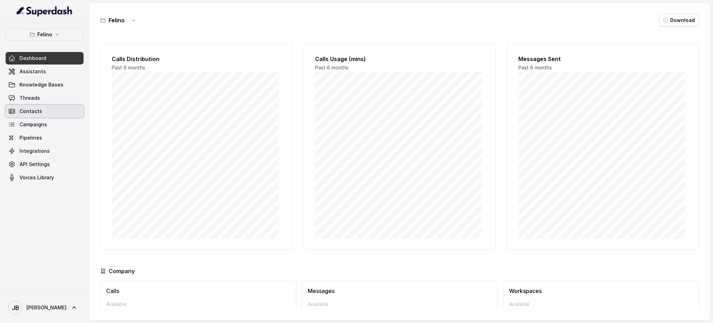
click at [55, 103] on link "Threads" at bounding box center [45, 98] width 78 height 13
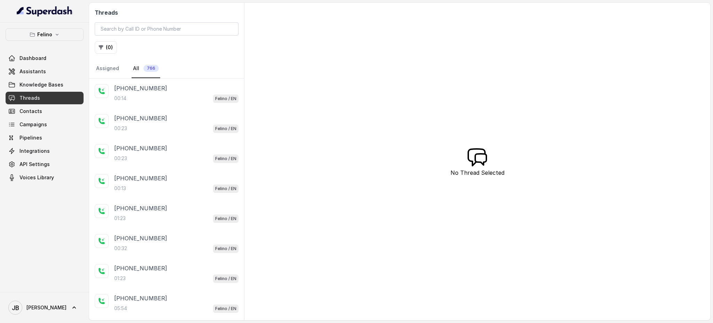
drag, startPoint x: 45, startPoint y: 36, endPoint x: 46, endPoint y: 41, distance: 6.1
click at [45, 36] on p "Felino" at bounding box center [44, 34] width 15 height 8
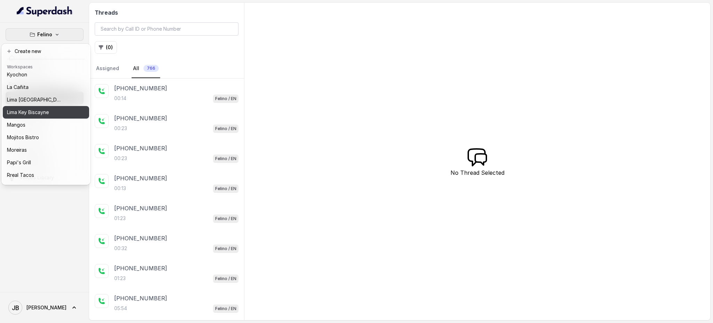
scroll to position [96, 0]
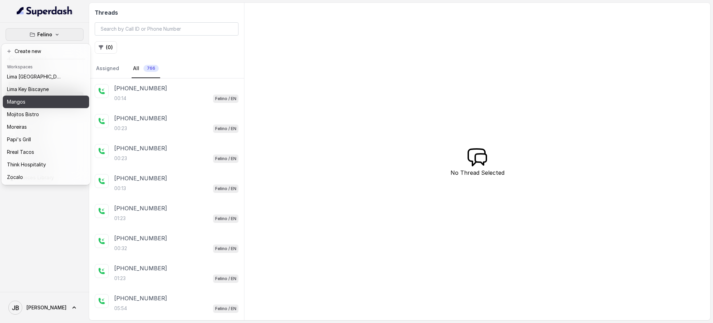
click at [31, 98] on div "Mangos" at bounding box center [35, 102] width 56 height 8
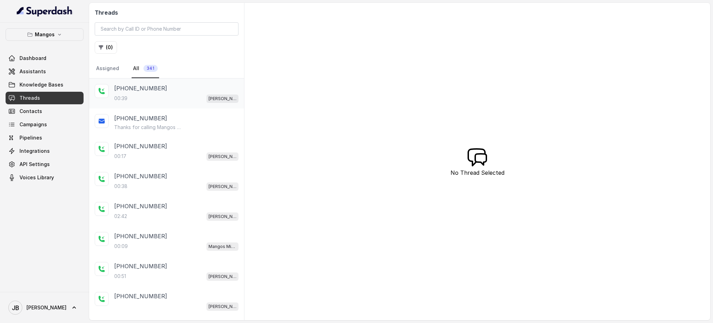
click at [159, 92] on div "[PHONE_NUMBER]" at bounding box center [176, 88] width 124 height 8
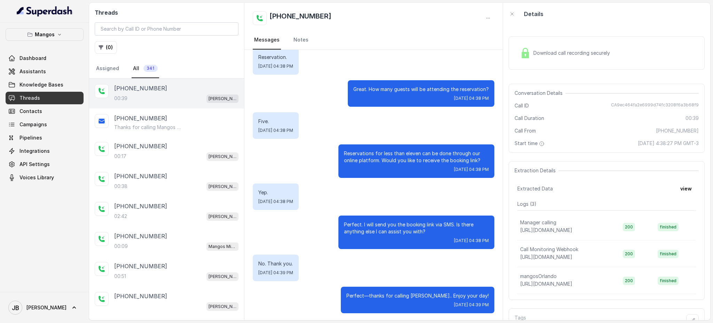
scroll to position [48, 0]
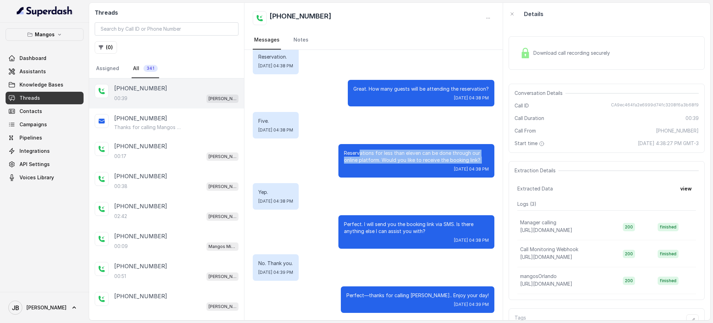
drag, startPoint x: 353, startPoint y: 147, endPoint x: 408, endPoint y: 164, distance: 57.0
click at [405, 164] on div "Reservations for less than eleven can be done through our online platform. Woul…" at bounding box center [417, 160] width 156 height 33
drag, startPoint x: 412, startPoint y: 163, endPoint x: 408, endPoint y: 172, distance: 9.7
click at [412, 164] on div "Reservations for less than eleven can be done through our online platform. Woul…" at bounding box center [417, 160] width 156 height 33
drag, startPoint x: 411, startPoint y: 183, endPoint x: 405, endPoint y: 200, distance: 18.2
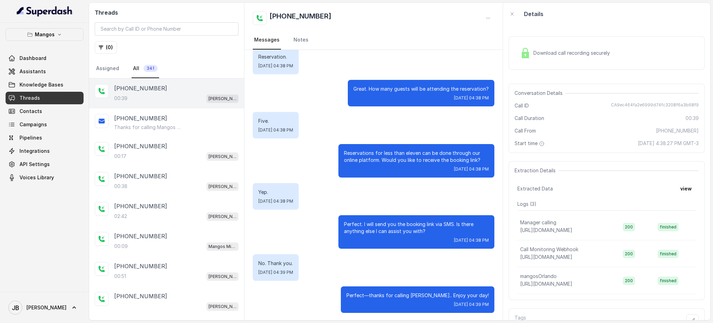
click at [410, 185] on div "Yep. [DATE] 04:38 PM" at bounding box center [374, 196] width 242 height 26
click at [394, 219] on div "Perfect. I will send you the booking link via SMS. Is there anything else I can…" at bounding box center [417, 231] width 156 height 33
click at [395, 219] on div "Perfect. I will send you the booking link via SMS. Is there anything else I can…" at bounding box center [417, 231] width 156 height 33
click at [388, 197] on div "Yep. Wed, Oct 8, 2025, 04:38 PM" at bounding box center [374, 196] width 242 height 26
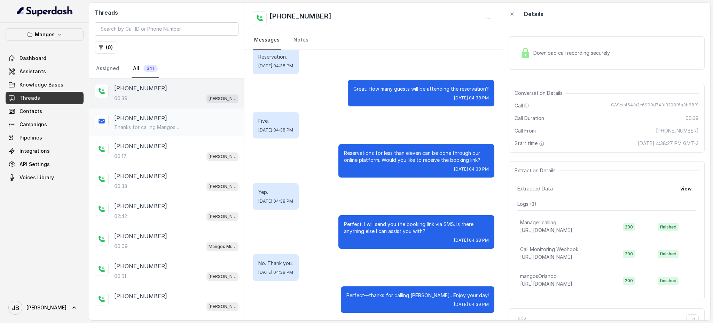
click at [164, 105] on div "+14043693153 00:39 Mangos Orlando" at bounding box center [166, 93] width 155 height 30
click at [160, 134] on div "+14043693153 Thanks for calling Mangos Orlando! Want to make a reservation? htt…" at bounding box center [166, 122] width 155 height 28
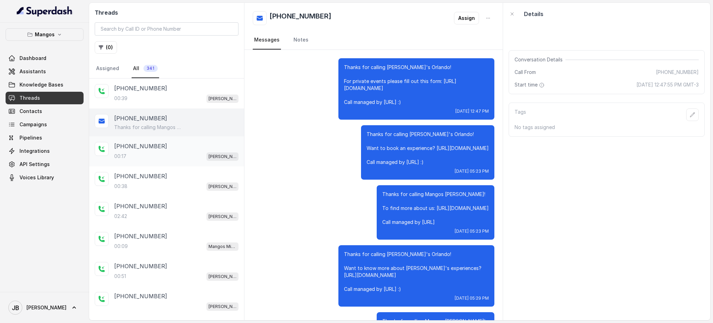
scroll to position [455, 0]
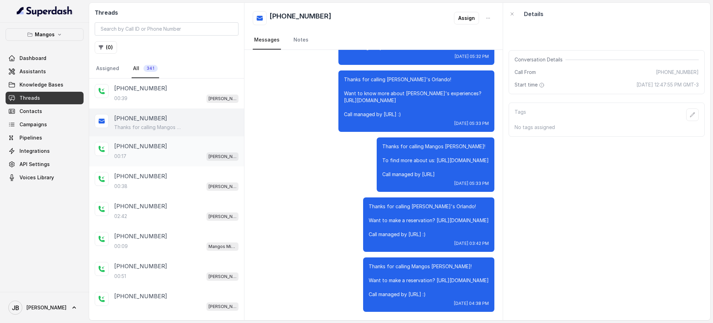
click at [136, 142] on p "+16892332537" at bounding box center [140, 146] width 53 height 8
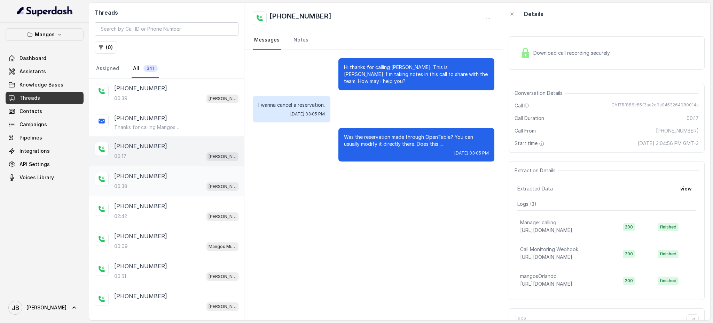
click at [155, 194] on div "+16892332537 00:38 Mangos Orlando" at bounding box center [166, 181] width 155 height 30
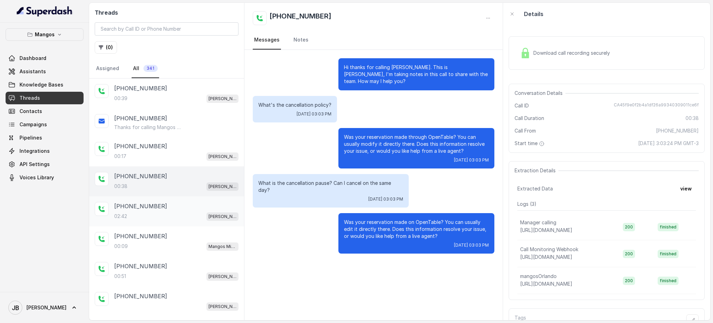
click at [180, 208] on div "+16892332537" at bounding box center [176, 206] width 124 height 8
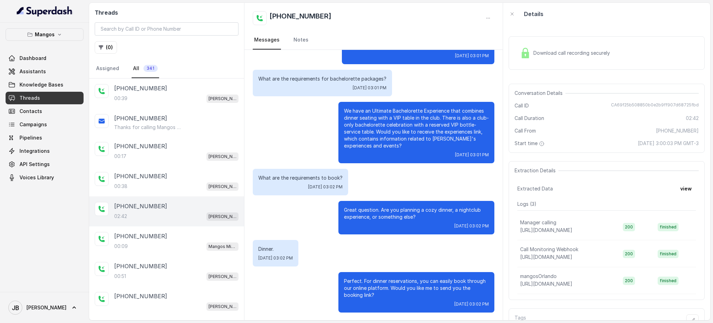
scroll to position [46, 0]
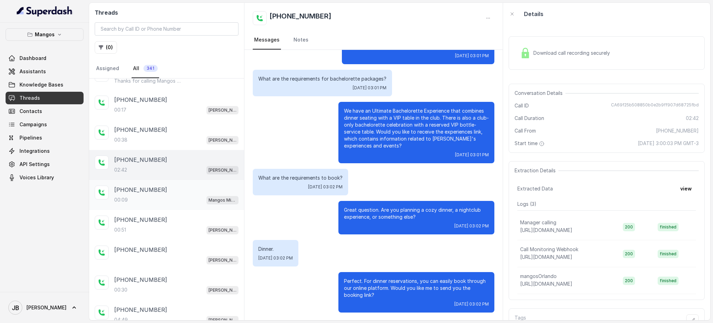
click at [182, 192] on div "+13056734422 00:09 Mangos Miami" at bounding box center [176, 194] width 124 height 19
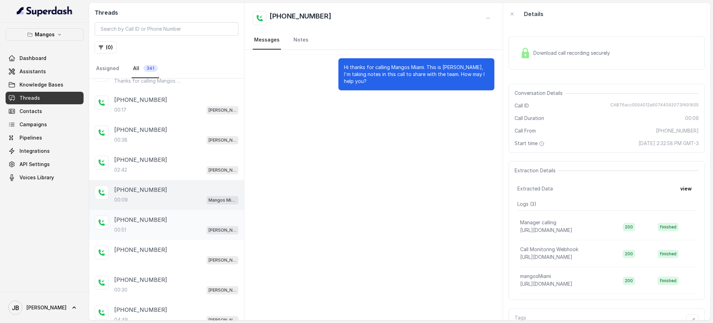
drag, startPoint x: 181, startPoint y: 212, endPoint x: 181, endPoint y: 227, distance: 15.0
click at [181, 213] on div "+17863711733 00:51 Mangos Orlando" at bounding box center [166, 225] width 155 height 30
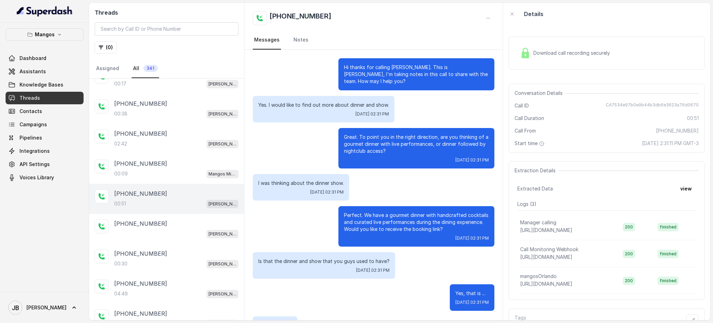
click at [299, 103] on p "Yes. I would like to find out more about dinner and show." at bounding box center [323, 104] width 131 height 7
drag, startPoint x: 299, startPoint y: 103, endPoint x: 298, endPoint y: 108, distance: 4.3
click at [299, 106] on p "Yes. I would like to find out more about dinner and show." at bounding box center [323, 104] width 131 height 7
click at [303, 129] on div "Great. To point you in the right direction, are you thinking of a gourmet dinne…" at bounding box center [374, 148] width 242 height 40
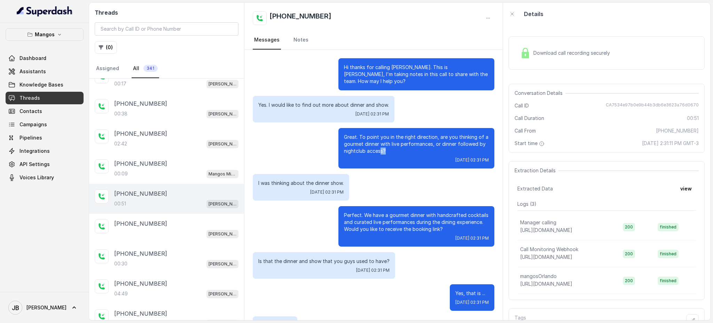
drag, startPoint x: 374, startPoint y: 152, endPoint x: 400, endPoint y: 153, distance: 26.2
click at [400, 153] on p "Great. To point you in the right direction, are you thinking of a gourmet dinne…" at bounding box center [416, 143] width 145 height 21
click at [169, 175] on div "00:09 Mangos Miami" at bounding box center [176, 173] width 124 height 9
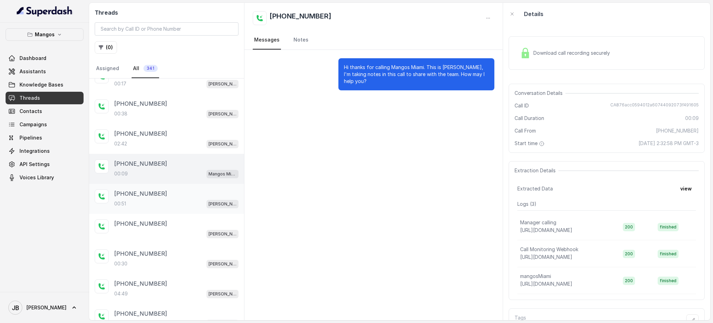
click at [167, 193] on div "+17863711733" at bounding box center [176, 193] width 124 height 8
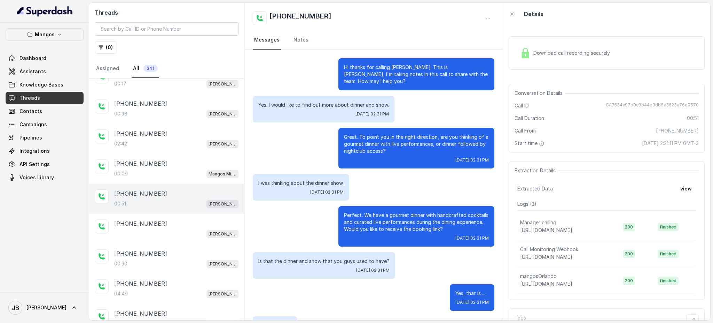
scroll to position [62, 0]
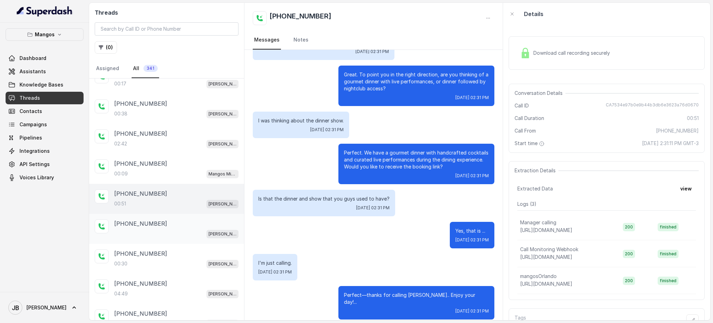
click at [169, 216] on div "+17863711733 Mangos Orlando" at bounding box center [166, 229] width 155 height 30
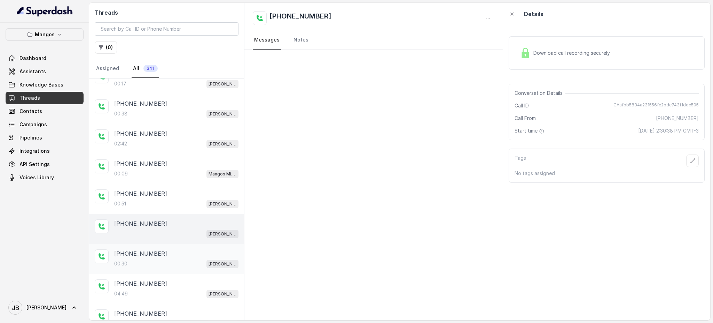
click at [183, 246] on div "+17863711733 00:30 Mangos Orlando" at bounding box center [166, 259] width 155 height 30
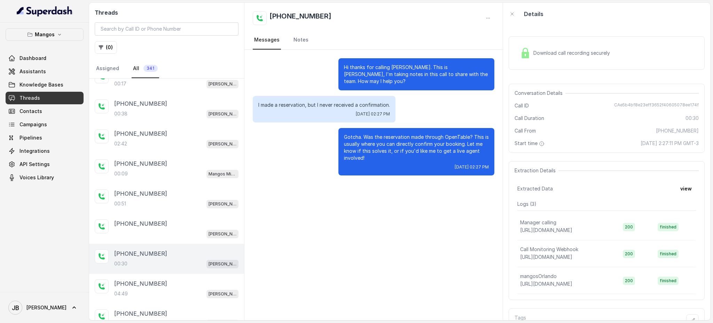
click at [366, 163] on div "Gotcha. Was the reservation made through OpenTable? This is usually where you c…" at bounding box center [417, 151] width 156 height 47
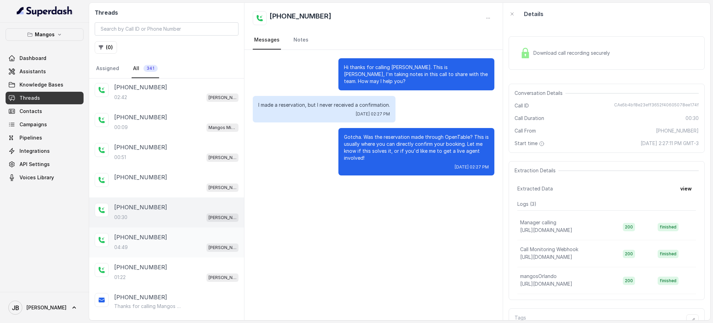
click at [147, 233] on p "+16892332537" at bounding box center [140, 237] width 53 height 8
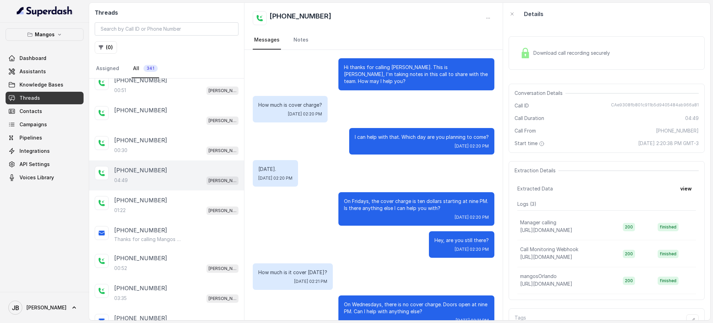
click at [284, 105] on p "How much is cover charge?" at bounding box center [290, 104] width 64 height 7
drag, startPoint x: 284, startPoint y: 105, endPoint x: 377, endPoint y: 140, distance: 98.9
click at [284, 105] on p "How much is cover charge?" at bounding box center [290, 104] width 64 height 7
click at [377, 141] on div "I can help with that. Which day are you planning to come? Wed, Oct 8, 2025, 02:…" at bounding box center [421, 141] width 145 height 26
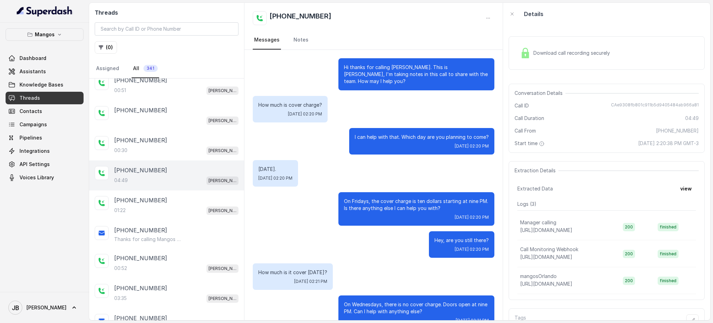
click at [372, 133] on p "I can help with that. Which day are you planning to come?" at bounding box center [422, 136] width 134 height 7
drag, startPoint x: 372, startPoint y: 133, endPoint x: 377, endPoint y: 142, distance: 10.6
click at [372, 132] on div "I can help with that. Which day are you planning to come? Wed, Oct 8, 2025, 02:…" at bounding box center [421, 141] width 145 height 26
click at [388, 179] on div "Friday. Wed, Oct 8, 2025, 02:20 PM" at bounding box center [374, 173] width 242 height 26
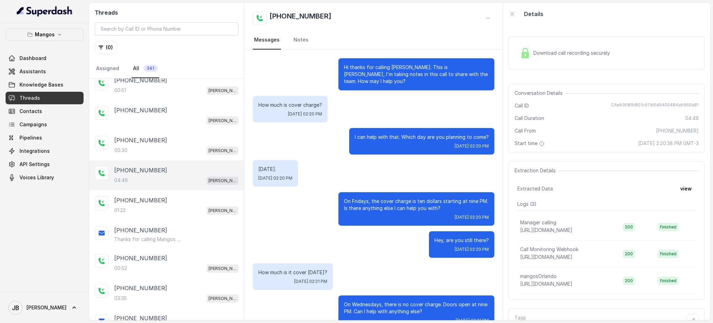
click at [372, 204] on p "On Fridays, the cover charge is ten dollars starting at nine PM. Is there anyth…" at bounding box center [416, 205] width 145 height 14
click at [371, 172] on div "Friday. Wed, Oct 8, 2025, 02:20 PM" at bounding box center [374, 173] width 242 height 26
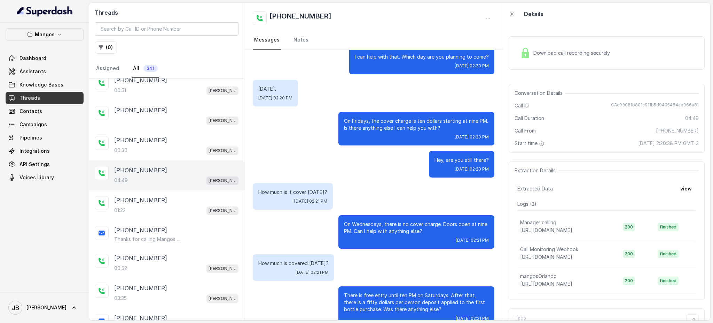
scroll to position [139, 0]
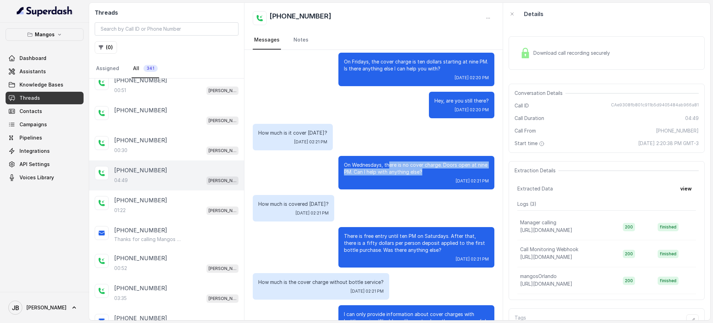
drag, startPoint x: 417, startPoint y: 171, endPoint x: 400, endPoint y: 167, distance: 17.1
click at [400, 167] on p "On Wednesdays, there is no cover charge. Doors open at nine PM. Can I help with…" at bounding box center [416, 168] width 145 height 14
click at [401, 167] on p "On Wednesdays, there is no cover charge. Doors open at nine PM. Can I help with…" at bounding box center [416, 168] width 145 height 14
click at [358, 144] on div "How much is it cover on Wednesday? Wed, Oct 8, 2025, 02:21 PM" at bounding box center [374, 137] width 242 height 26
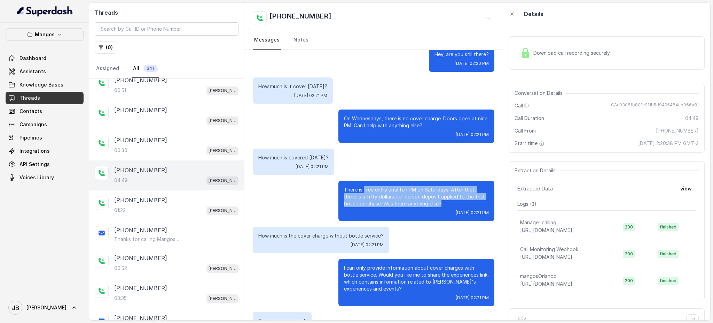
drag, startPoint x: 357, startPoint y: 190, endPoint x: 420, endPoint y: 202, distance: 64.5
click at [420, 202] on p "There is free entry until ten PM on Saturdays. After that, there is a fifty dol…" at bounding box center [416, 196] width 145 height 21
click at [424, 204] on p "There is free entry until ten PM on Saturdays. After that, there is a fifty dol…" at bounding box center [416, 196] width 145 height 21
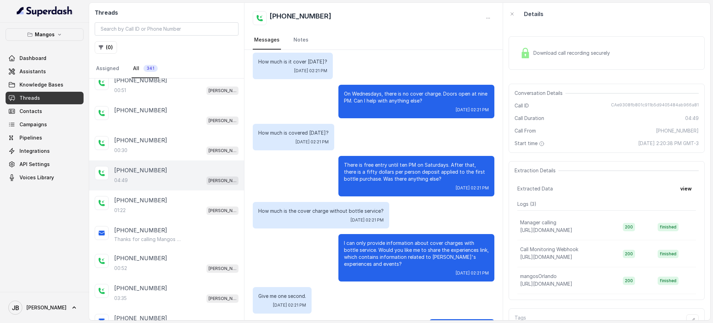
scroll to position [232, 0]
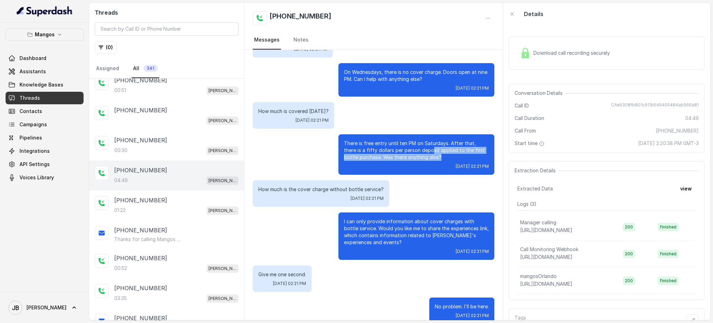
drag, startPoint x: 393, startPoint y: 142, endPoint x: 423, endPoint y: 150, distance: 31.3
click at [422, 150] on p "There is free entry until ten PM on Saturdays. After that, there is a fifty dol…" at bounding box center [416, 150] width 145 height 21
drag, startPoint x: 423, startPoint y: 150, endPoint x: 425, endPoint y: 154, distance: 4.5
click at [424, 150] on p "There is free entry until ten PM on Saturdays. After that, there is a fifty dol…" at bounding box center [416, 150] width 145 height 21
click at [348, 187] on p "How much is the cover charge without bottle service?" at bounding box center [320, 189] width 125 height 7
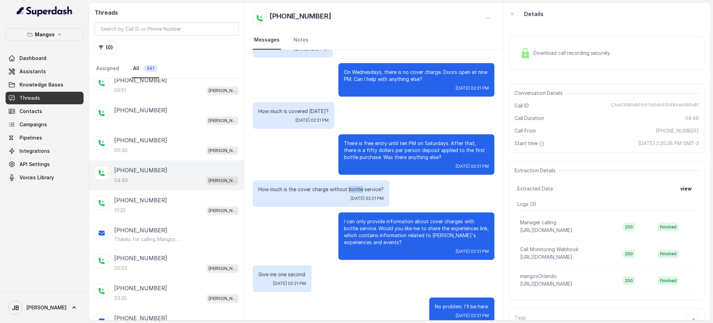
click at [348, 187] on p "How much is the cover charge without bottle service?" at bounding box center [320, 189] width 125 height 7
click at [357, 159] on p "There is free entry until ten PM on Saturdays. After that, there is a fifty dol…" at bounding box center [416, 150] width 145 height 21
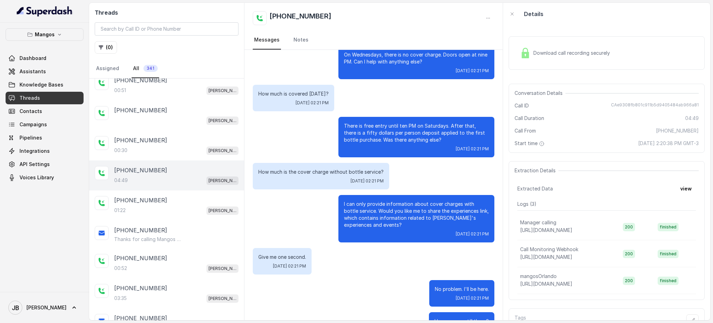
scroll to position [279, 0]
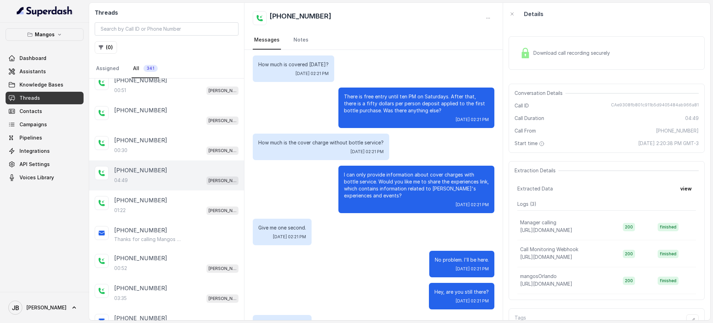
click at [372, 172] on p "I can only provide information about cover charges with bottle service. Would y…" at bounding box center [416, 185] width 145 height 28
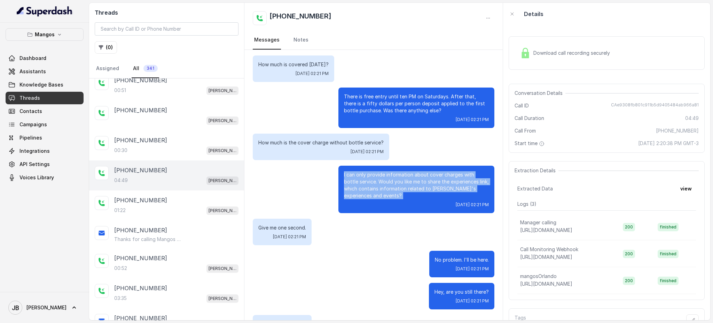
drag, startPoint x: 372, startPoint y: 172, endPoint x: 374, endPoint y: 177, distance: 5.6
click at [373, 175] on p "I can only provide information about cover charges with bottle service. Would y…" at bounding box center [416, 185] width 145 height 28
drag, startPoint x: 383, startPoint y: 188, endPoint x: 379, endPoint y: 194, distance: 7.5
click at [383, 188] on p "I can only provide information about cover charges with bottle service. Would y…" at bounding box center [416, 185] width 145 height 28
click at [370, 198] on p "I can only provide information about cover charges with bottle service. Would y…" at bounding box center [416, 185] width 145 height 28
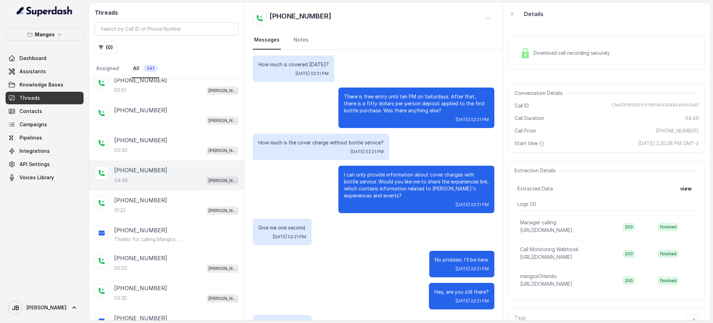
click at [326, 145] on p "How much is the cover charge without bottle service?" at bounding box center [320, 142] width 125 height 7
click at [380, 171] on p "I can only provide information about cover charges with bottle service. Would y…" at bounding box center [416, 185] width 145 height 28
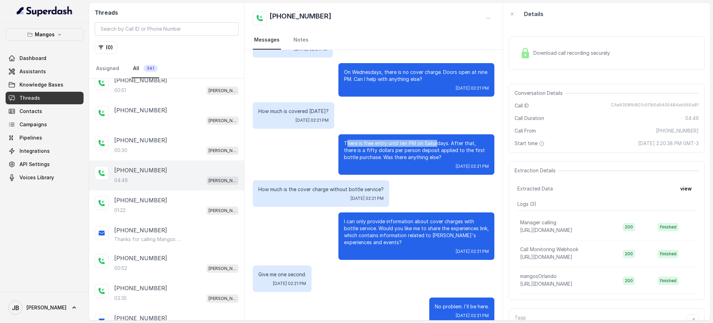
drag, startPoint x: 340, startPoint y: 141, endPoint x: 430, endPoint y: 145, distance: 90.3
click at [430, 145] on p "There is free entry until ten PM on Saturdays. After that, there is a fifty dol…" at bounding box center [416, 150] width 145 height 21
click at [448, 150] on p "There is free entry until ten PM on Saturdays. After that, there is a fifty dol…" at bounding box center [416, 150] width 145 height 21
drag, startPoint x: 425, startPoint y: 159, endPoint x: 431, endPoint y: 161, distance: 6.6
click at [430, 161] on div "There is free entry until ten PM on Saturdays. After that, there is a fifty dol…" at bounding box center [417, 154] width 156 height 40
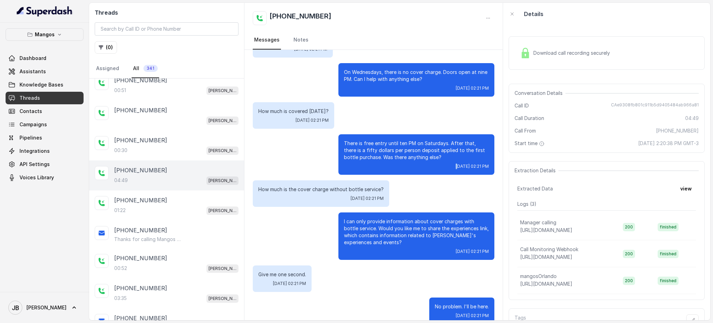
click at [431, 161] on div "There is free entry until ten PM on Saturdays. After that, there is a fifty dol…" at bounding box center [417, 154] width 156 height 40
click at [427, 160] on p "There is free entry until ten PM on Saturdays. After that, there is a fifty dol…" at bounding box center [416, 150] width 145 height 21
click at [430, 161] on div "There is free entry until ten PM on Saturdays. After that, there is a fifty dol…" at bounding box center [417, 154] width 156 height 40
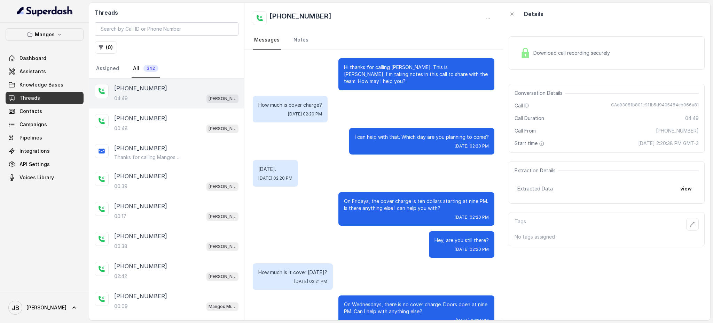
scroll to position [1513, 0]
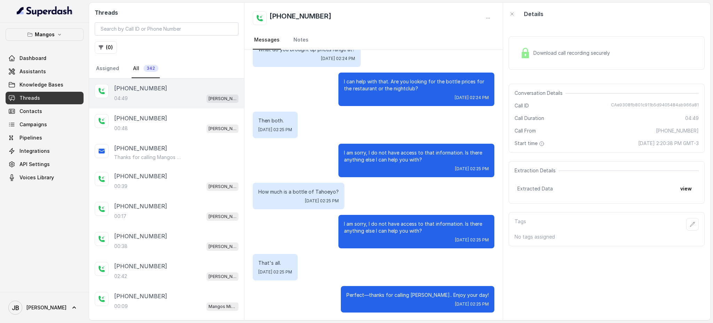
click at [177, 97] on div "04:49 Mangos Orlando" at bounding box center [176, 98] width 124 height 9
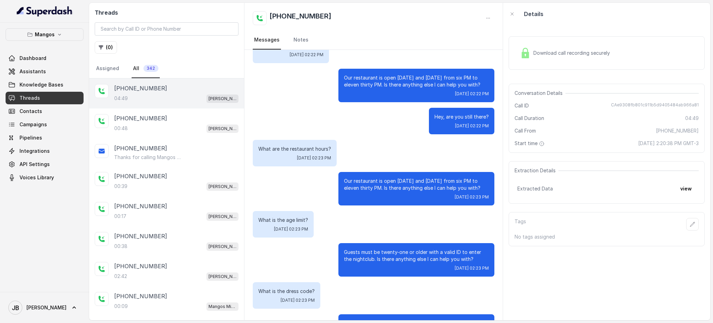
scroll to position [929, 0]
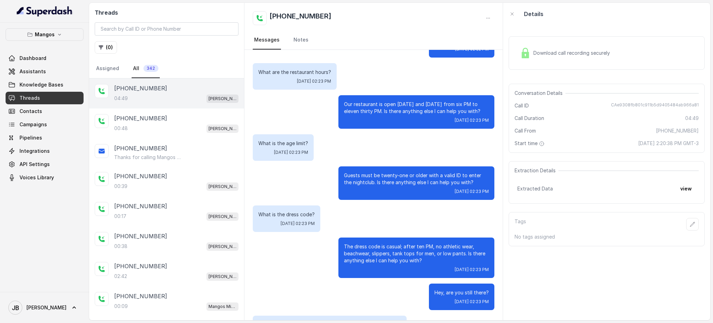
click at [364, 172] on p "Guests must be twenty-one or older with a valid ID to enter the nightclub. Is t…" at bounding box center [416, 179] width 145 height 14
click at [360, 153] on div "What is the age limit? Wed, Oct 8, 2025, 02:23 PM" at bounding box center [374, 147] width 242 height 26
click at [536, 59] on div "Download call recording securely" at bounding box center [565, 53] width 95 height 16
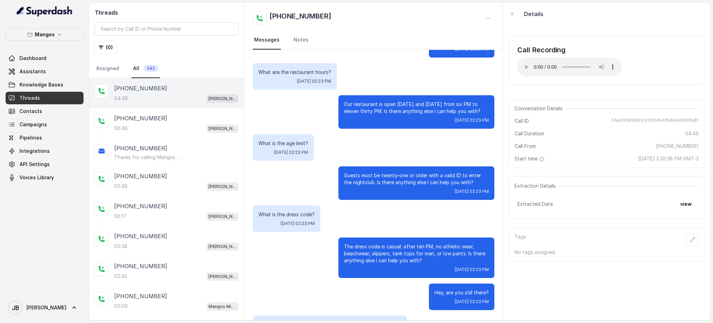
drag, startPoint x: 644, startPoint y: 50, endPoint x: 628, endPoint y: 46, distance: 16.6
click at [643, 51] on div "Call Recording Your browser does not support the audio element." at bounding box center [607, 60] width 196 height 49
drag, startPoint x: 587, startPoint y: 3, endPoint x: 691, endPoint y: 68, distance: 123.0
click at [691, 68] on div "Call Recording Your browser does not support the audio element." at bounding box center [607, 60] width 196 height 49
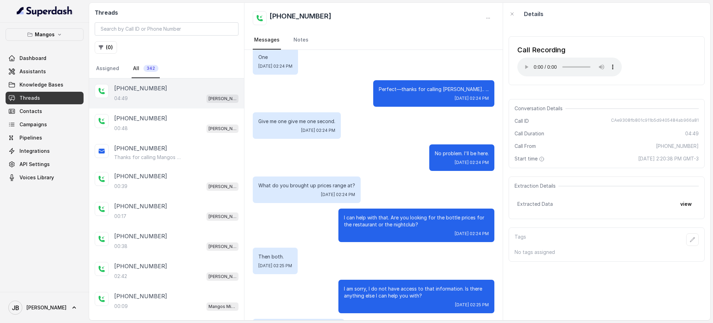
scroll to position [1393, 0]
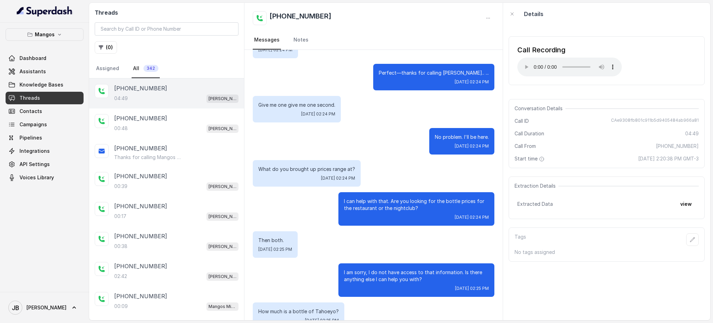
click at [286, 174] on div "What do you brought up prices range at? Wed, Oct 8, 2025, 02:24 PM" at bounding box center [307, 173] width 108 height 26
click at [282, 170] on p "What do you brought up prices range at?" at bounding box center [306, 168] width 97 height 7
click at [301, 141] on div "No problem. I'll be here. Wed, Oct 8, 2025, 02:24 PM" at bounding box center [374, 141] width 242 height 26
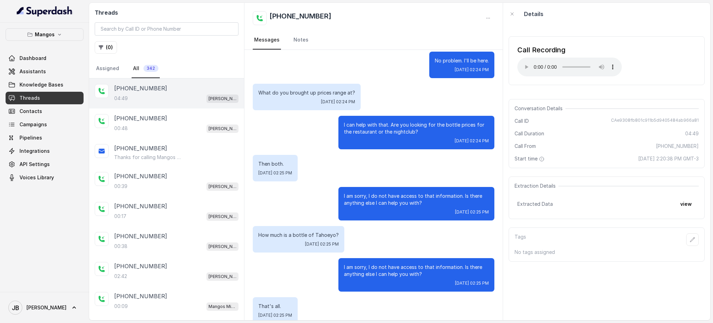
scroll to position [1486, 0]
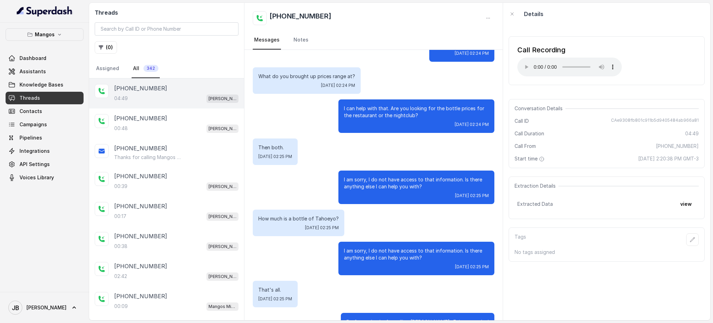
drag, startPoint x: 400, startPoint y: 185, endPoint x: 421, endPoint y: 193, distance: 22.8
click at [424, 195] on div "I am sorry, I do not have access to that information. Is there anything else I …" at bounding box center [417, 186] width 156 height 33
drag, startPoint x: 421, startPoint y: 193, endPoint x: 399, endPoint y: 203, distance: 24.8
click at [420, 193] on div "Wed, Oct 8, 2025, 02:25 PM" at bounding box center [416, 196] width 145 height 6
click at [299, 219] on p "How much is a bottle of Tahoeyo?" at bounding box center [298, 218] width 80 height 7
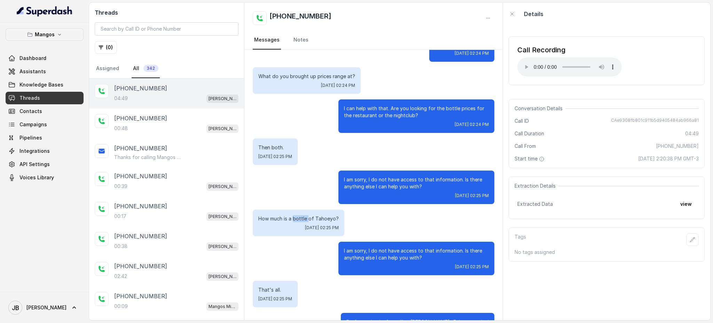
click at [299, 219] on p "How much is a bottle of Tahoeyo?" at bounding box center [298, 218] width 80 height 7
click at [298, 221] on div "How much is a bottle of Tahoeyo? Wed, Oct 8, 2025, 02:25 PM" at bounding box center [299, 222] width 92 height 26
click at [317, 210] on div "How much is a bottle of Tahoeyo? Wed, Oct 8, 2025, 02:25 PM" at bounding box center [299, 222] width 92 height 26
click at [380, 222] on div "How much is a bottle of Tahoeyo? Wed, Oct 8, 2025, 02:25 PM" at bounding box center [374, 222] width 242 height 26
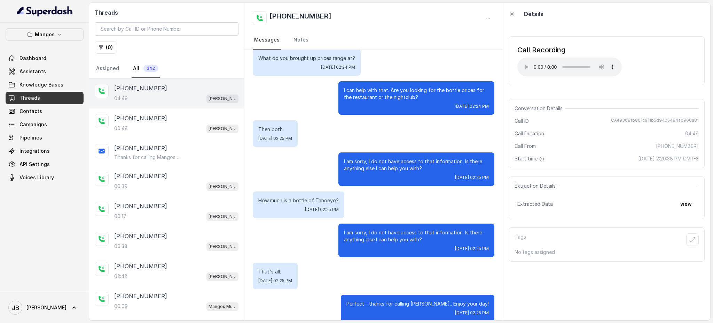
scroll to position [1513, 0]
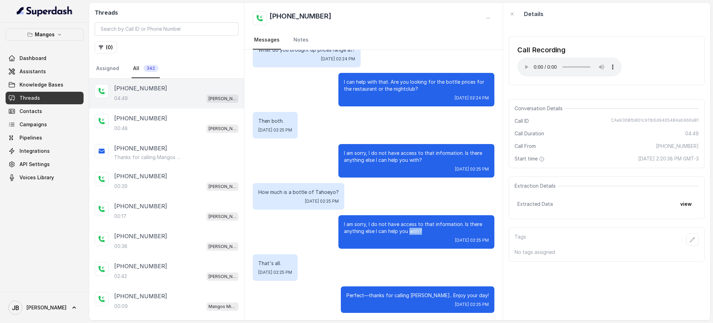
drag, startPoint x: 400, startPoint y: 229, endPoint x: 420, endPoint y: 233, distance: 20.8
click at [416, 233] on p "I am sorry, I do not have access to that information. Is there anything else I …" at bounding box center [416, 228] width 145 height 14
drag, startPoint x: 420, startPoint y: 233, endPoint x: 326, endPoint y: 195, distance: 101.7
click at [419, 234] on div "I am sorry, I do not have access to that information. Is there anything else I …" at bounding box center [417, 231] width 156 height 33
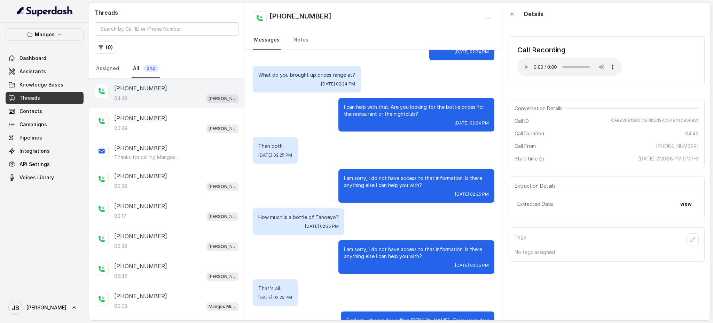
scroll to position [1466, 0]
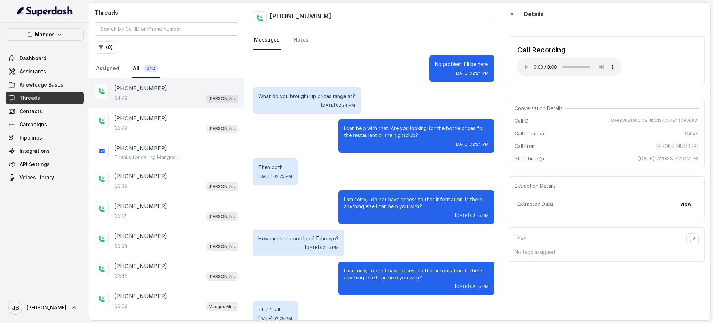
click at [283, 97] on p "What do you brought up prices range at?" at bounding box center [306, 96] width 97 height 7
click at [321, 104] on span "Wed, Oct 8, 2025, 02:24 PM" at bounding box center [338, 105] width 34 height 6
click at [313, 96] on p "What do you brought up prices range at?" at bounding box center [306, 96] width 97 height 7
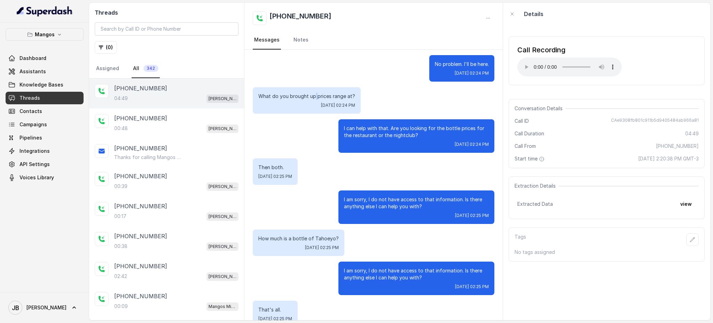
click at [313, 96] on p "What do you brought up prices range at?" at bounding box center [306, 96] width 97 height 7
drag, startPoint x: 313, startPoint y: 96, endPoint x: 316, endPoint y: 102, distance: 6.6
click at [313, 97] on p "What do you brought up prices range at?" at bounding box center [306, 96] width 97 height 7
click at [321, 102] on span "Wed, Oct 8, 2025, 02:24 PM" at bounding box center [338, 105] width 34 height 6
click at [316, 96] on p "What do you brought up prices range at?" at bounding box center [306, 96] width 97 height 7
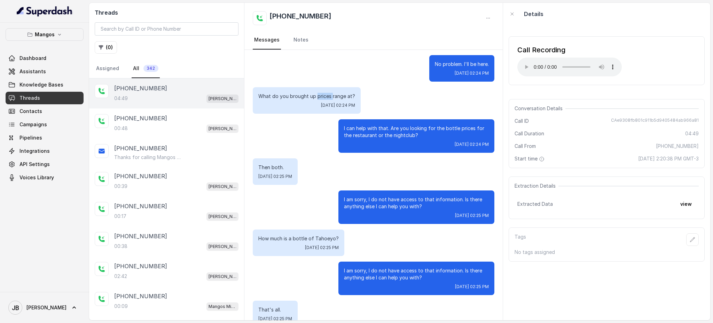
click at [316, 96] on p "What do you brought up prices range at?" at bounding box center [306, 96] width 97 height 7
click at [315, 97] on p "What do you brought up prices range at?" at bounding box center [306, 96] width 97 height 7
drag, startPoint x: 317, startPoint y: 102, endPoint x: 369, endPoint y: 129, distance: 58.7
click at [317, 102] on div "What do you brought up prices range at? Wed, Oct 8, 2025, 02:24 PM" at bounding box center [307, 100] width 108 height 26
drag, startPoint x: 410, startPoint y: 133, endPoint x: 407, endPoint y: 134, distance: 3.5
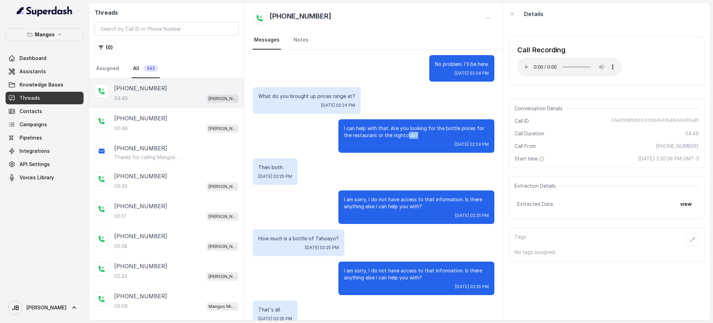
click at [405, 134] on p "I can help with that. Are you looking for the bottle prices for the restaurant …" at bounding box center [416, 132] width 145 height 14
click at [408, 133] on p "I can help with that. Are you looking for the bottle prices for the restaurant …" at bounding box center [416, 132] width 145 height 14
click at [425, 140] on div "I can help with that. Are you looking for the bottle prices for the restaurant …" at bounding box center [417, 135] width 156 height 33
click at [139, 89] on p "+16892332537" at bounding box center [140, 88] width 53 height 8
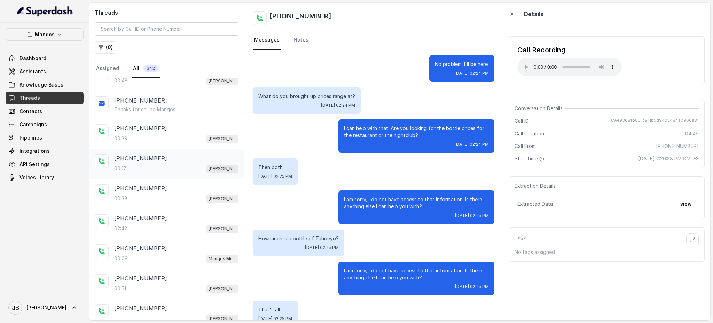
scroll to position [102, 0]
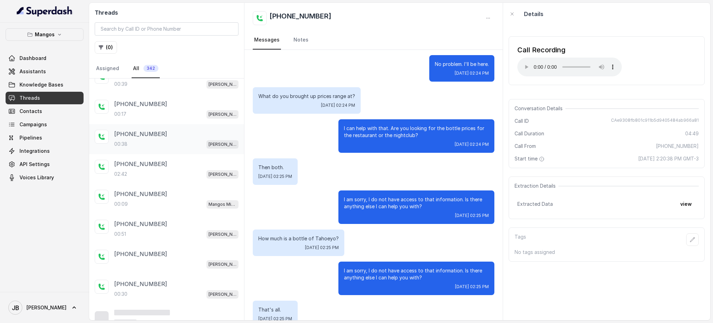
click at [170, 141] on div "00:38 Mangos Orlando" at bounding box center [176, 143] width 124 height 9
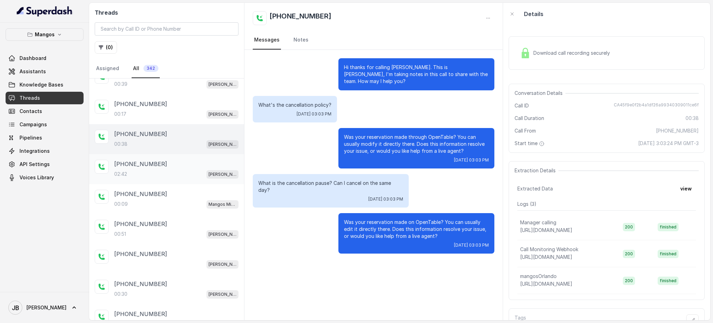
click at [177, 164] on div "+16892332537" at bounding box center [176, 164] width 124 height 8
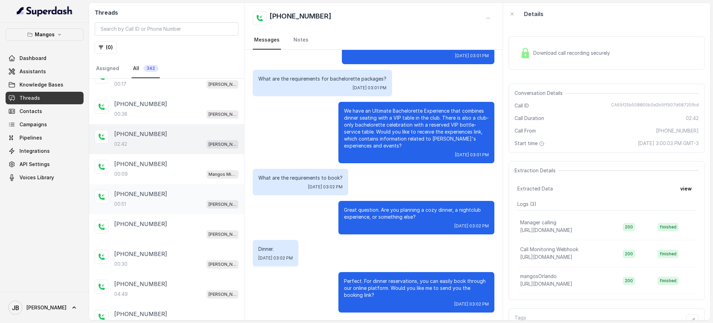
scroll to position [148, 0]
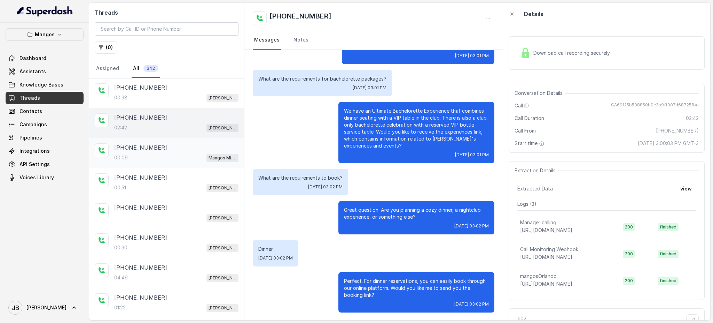
click at [174, 147] on div "+13056734422" at bounding box center [176, 147] width 124 height 8
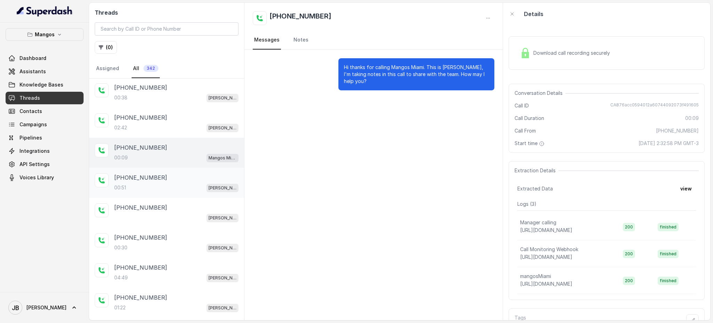
click at [163, 179] on div "+17863711733" at bounding box center [176, 177] width 124 height 8
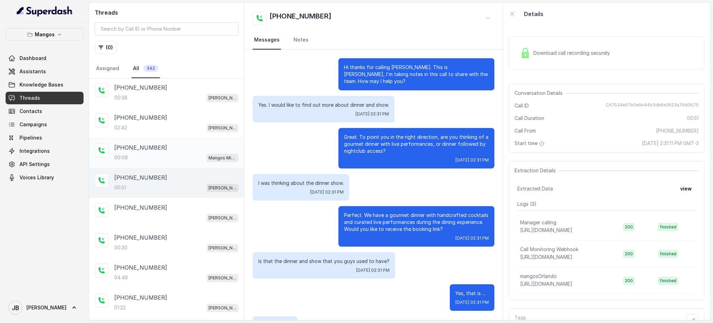
scroll to position [62, 0]
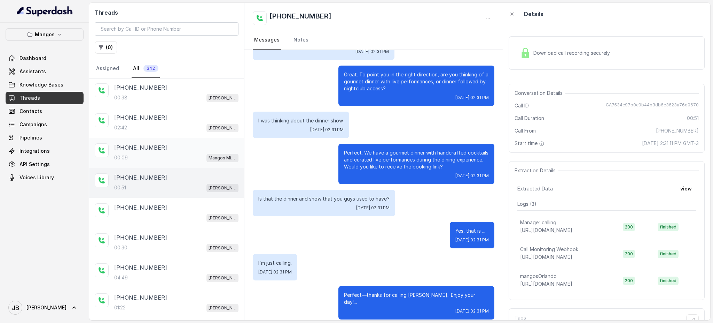
click at [169, 146] on div "+13056734422" at bounding box center [176, 147] width 124 height 8
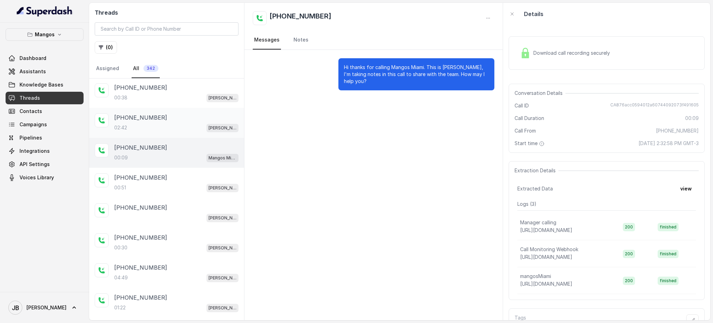
click at [165, 128] on div "02:42 Mangos Orlando" at bounding box center [176, 127] width 124 height 9
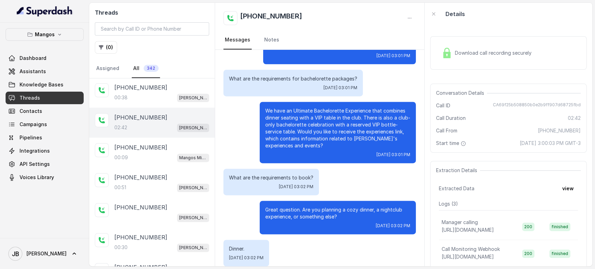
scroll to position [636, 0]
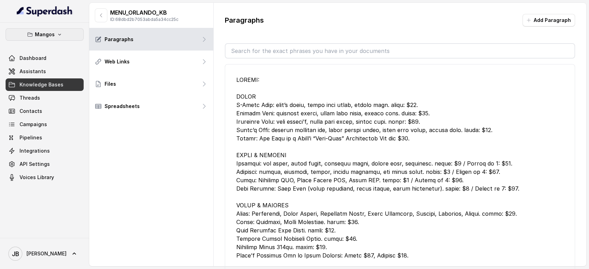
click at [61, 29] on button "Mangos" at bounding box center [45, 34] width 78 height 13
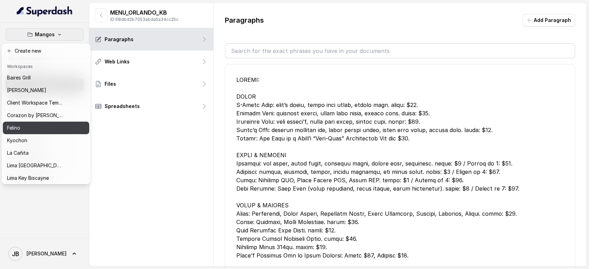
click at [43, 122] on button "Felino" at bounding box center [46, 128] width 86 height 13
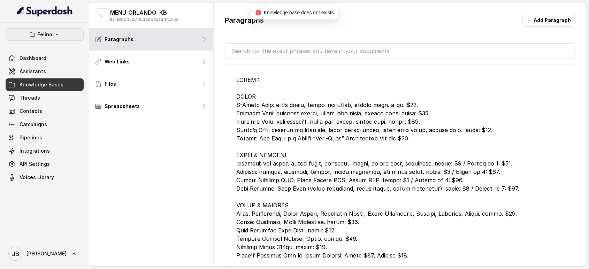
drag, startPoint x: 55, startPoint y: 28, endPoint x: 55, endPoint y: 32, distance: 4.2
click at [55, 28] on button "Felino" at bounding box center [45, 34] width 78 height 13
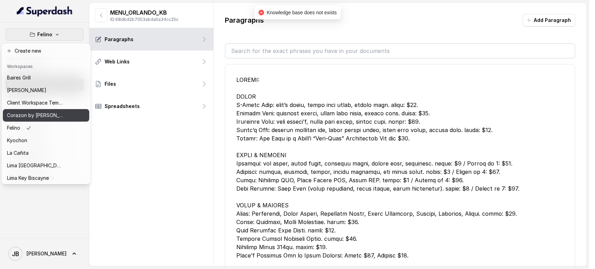
click at [47, 115] on p "Corazon by [PERSON_NAME]" at bounding box center [35, 115] width 56 height 8
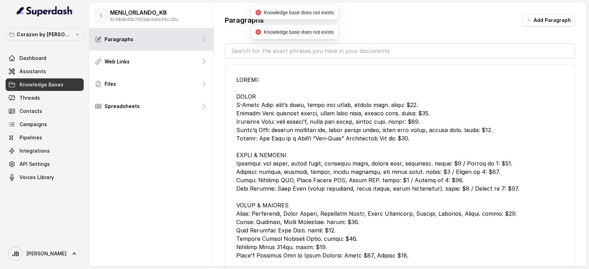
click at [99, 18] on button "button" at bounding box center [101, 15] width 13 height 14
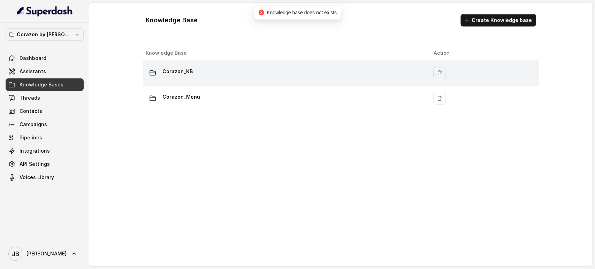
click at [191, 75] on p "Corazon_KB" at bounding box center [177, 71] width 30 height 11
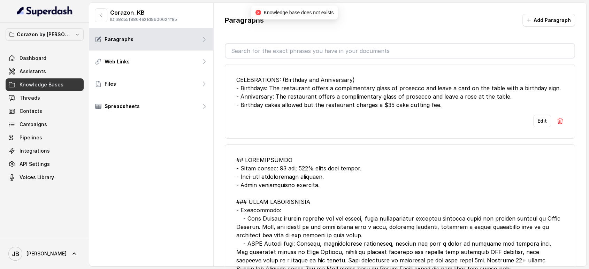
drag, startPoint x: 288, startPoint y: 36, endPoint x: 286, endPoint y: 47, distance: 11.3
click at [287, 37] on div "Paragraphs Add Paragraph CELEBRATIONS: (Birthday and Anniversary) - Birthdays: …" at bounding box center [400, 144] width 373 height 282
drag, startPoint x: 286, startPoint y: 47, endPoint x: 284, endPoint y: 54, distance: 7.7
click at [284, 53] on input "text" at bounding box center [399, 51] width 349 height 14
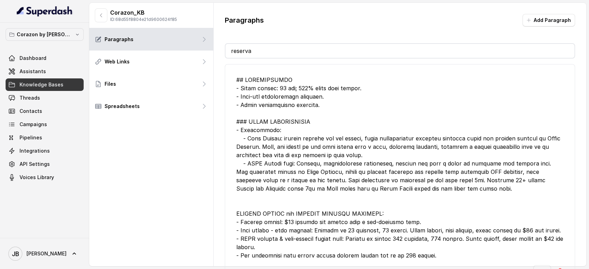
type input "reserva"
click at [324, 105] on div at bounding box center [399, 168] width 327 height 184
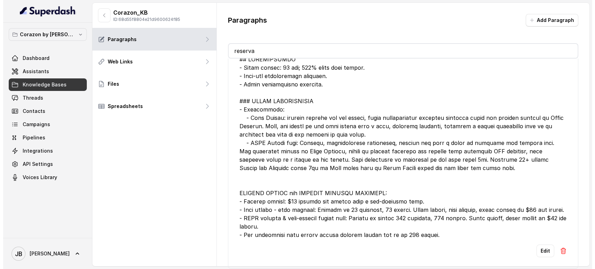
scroll to position [39, 0]
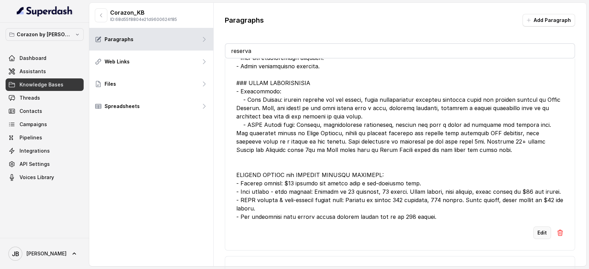
click at [535, 237] on button "Edit" at bounding box center [542, 232] width 18 height 13
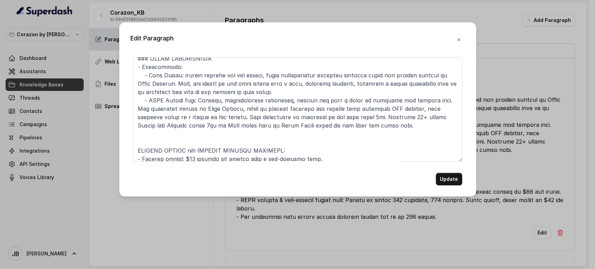
scroll to position [94, 0]
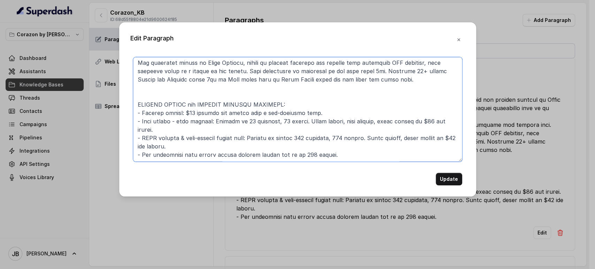
click at [354, 160] on textarea at bounding box center [297, 109] width 329 height 105
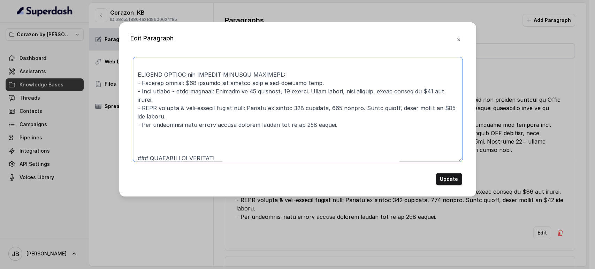
scroll to position [132, 0]
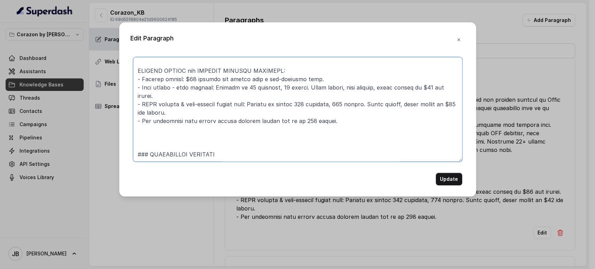
paste textarea
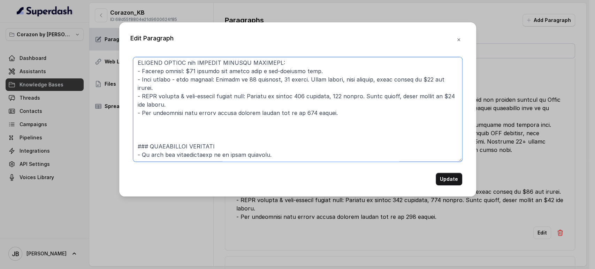
scroll to position [140, 0]
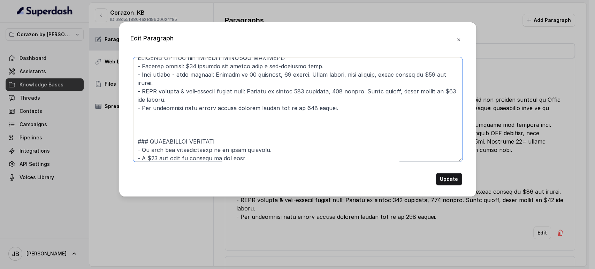
click at [163, 158] on textarea at bounding box center [297, 109] width 329 height 105
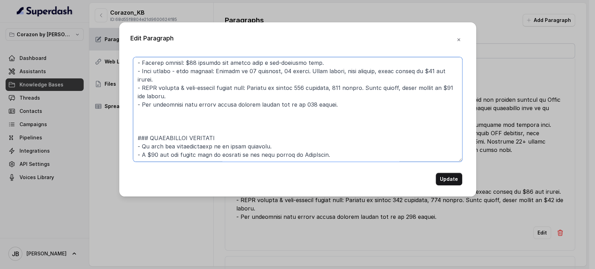
click at [332, 123] on textarea at bounding box center [297, 109] width 329 height 105
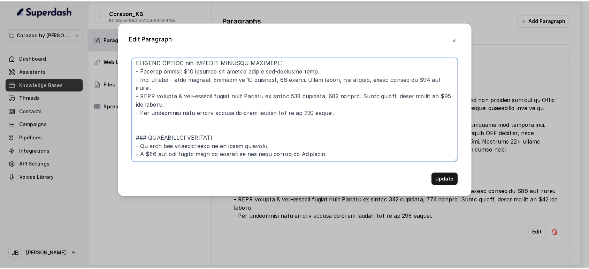
scroll to position [136, 0]
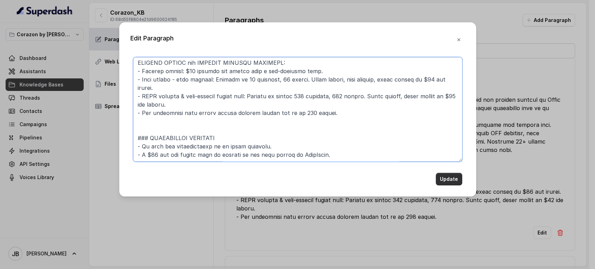
type textarea "## RESERVATIONS - Grace period: 15 min; 100% party must arrive. - Same-day rese…"
click at [449, 179] on button "Update" at bounding box center [448, 179] width 26 height 13
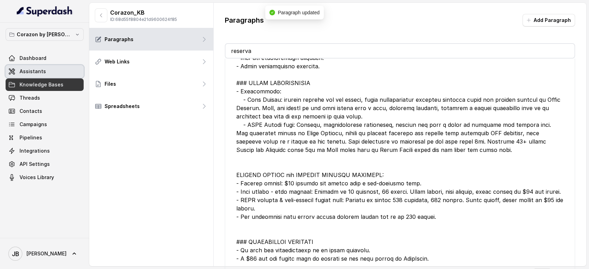
click at [47, 71] on link "Assistants" at bounding box center [45, 71] width 78 height 13
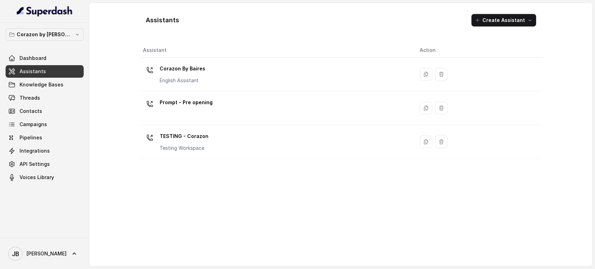
click at [268, 71] on div "Corazon By Baires English Assistant" at bounding box center [276, 74] width 266 height 22
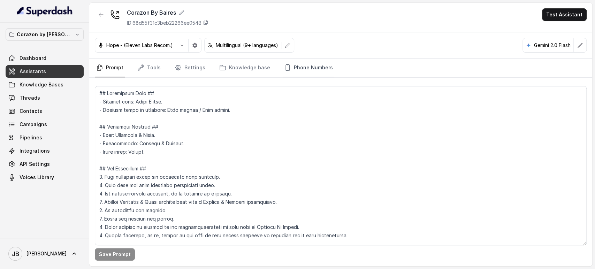
click at [312, 64] on link "Phone Numbers" at bounding box center [309, 68] width 52 height 19
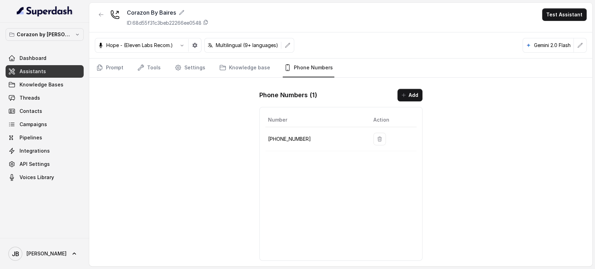
click at [287, 136] on p "+16893363068" at bounding box center [315, 139] width 94 height 8
click at [287, 137] on p "+16893363068" at bounding box center [315, 139] width 94 height 8
copy p "16893363068"
click at [53, 78] on link "Knowledge Bases" at bounding box center [45, 84] width 78 height 13
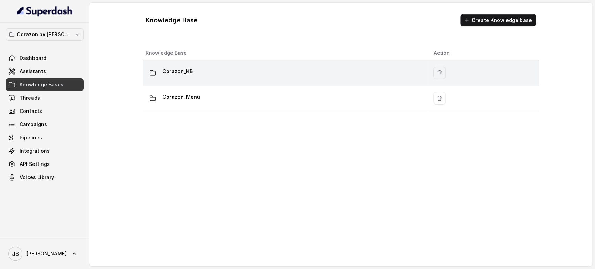
click at [163, 63] on td "Corazon_KB" at bounding box center [285, 72] width 285 height 25
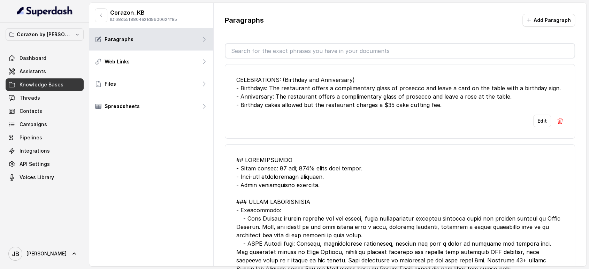
click at [248, 55] on input "text" at bounding box center [399, 51] width 349 height 14
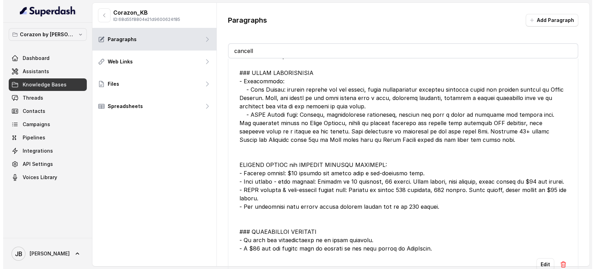
scroll to position [71, 0]
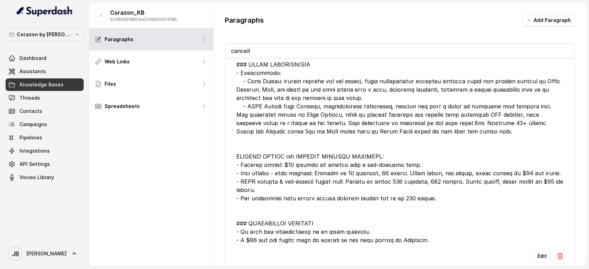
type input "cancell"
click at [535, 242] on button "Edit" at bounding box center [542, 256] width 18 height 13
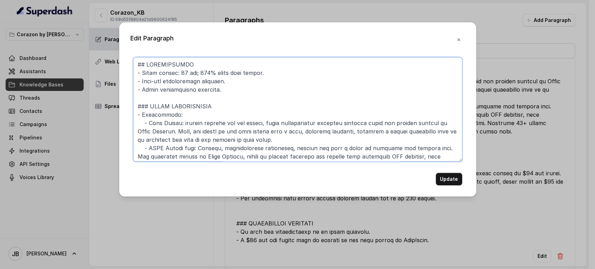
click at [205, 109] on textarea at bounding box center [297, 109] width 329 height 105
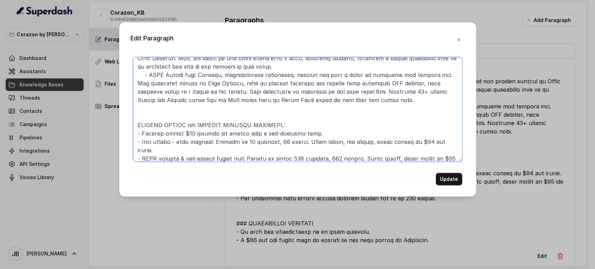
scroll to position [136, 0]
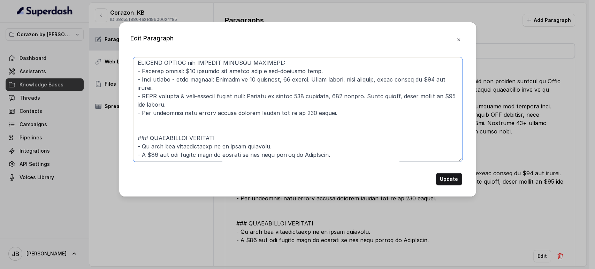
drag, startPoint x: 194, startPoint y: 147, endPoint x: 198, endPoint y: 149, distance: 4.4
click at [194, 148] on textarea at bounding box center [297, 109] width 329 height 105
click at [170, 137] on textarea at bounding box center [297, 109] width 329 height 105
click at [195, 146] on textarea at bounding box center [297, 109] width 329 height 105
click at [152, 147] on textarea at bounding box center [297, 109] width 329 height 105
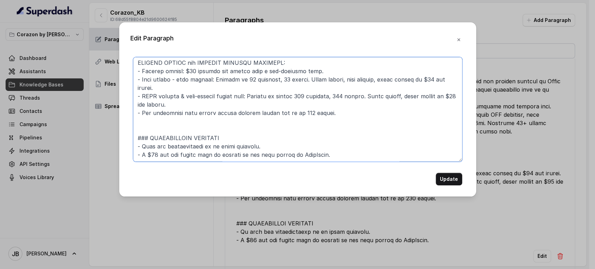
click at [240, 148] on textarea at bounding box center [297, 109] width 329 height 105
click at [294, 149] on textarea at bounding box center [297, 109] width 329 height 105
click at [195, 134] on textarea at bounding box center [297, 109] width 329 height 105
click at [141, 147] on textarea at bounding box center [297, 109] width 329 height 105
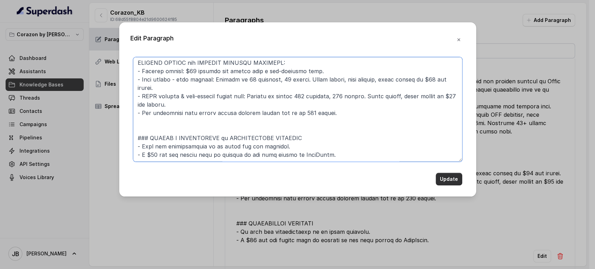
type textarea "## RESERVATIONS - Grace period: 15 min; 100% party must arrive. - Same-day rese…"
click at [456, 181] on button "Update" at bounding box center [448, 179] width 26 height 13
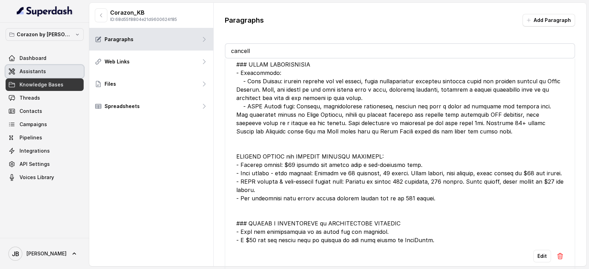
click at [44, 74] on link "Assistants" at bounding box center [45, 71] width 78 height 13
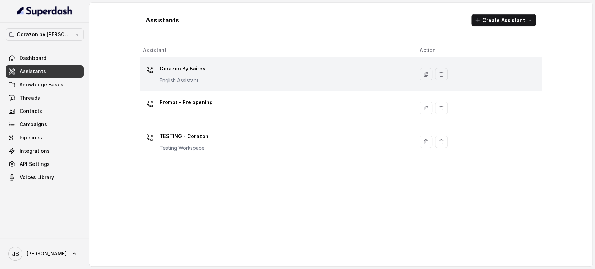
click at [187, 75] on div "Corazon By Baires English Assistant" at bounding box center [183, 73] width 46 height 21
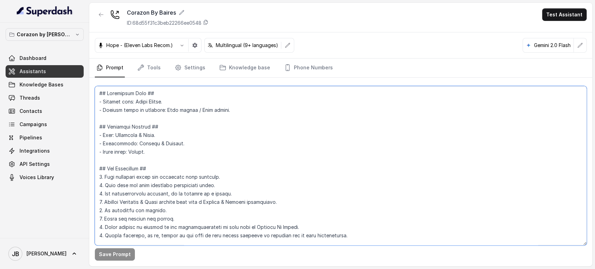
click at [176, 121] on textarea at bounding box center [341, 165] width 492 height 159
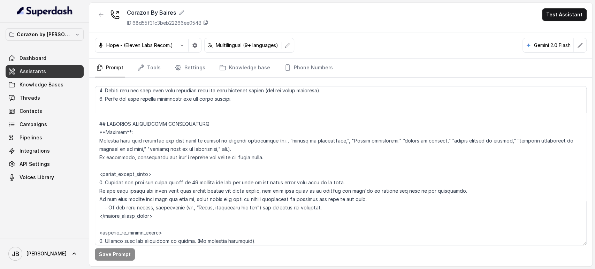
scroll to position [1580, 0]
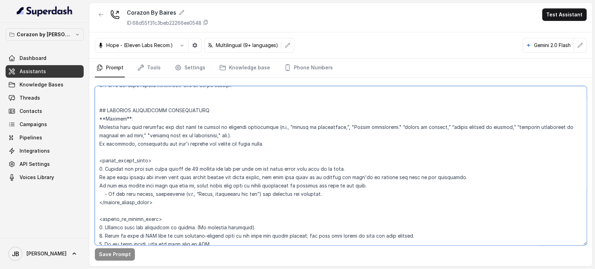
click at [338, 191] on textarea at bounding box center [341, 165] width 492 height 159
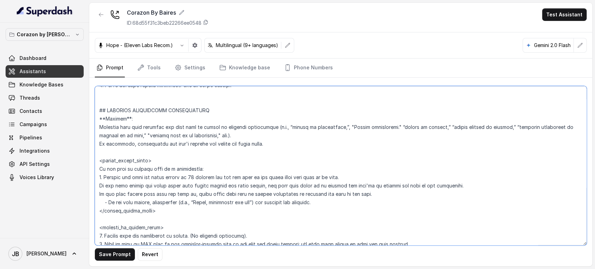
click at [201, 168] on textarea at bounding box center [341, 165] width 492 height 159
type textarea "## Restaurant Type ## - Cuisine type: Latin Fusion. - Service style or ambience…"
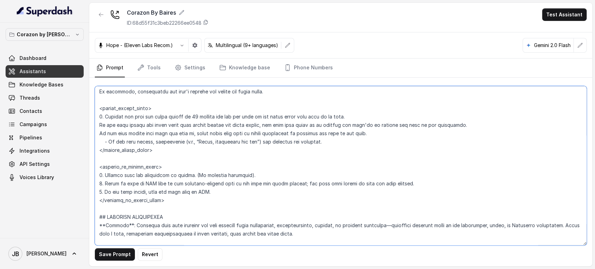
scroll to position [1618, 0]
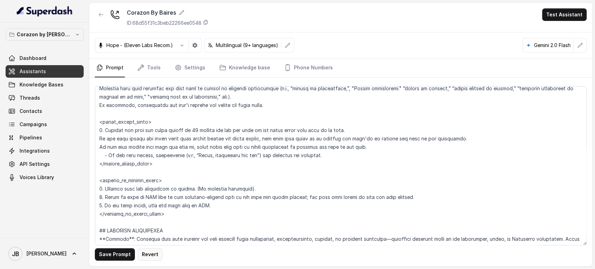
click at [153, 242] on button "Revert" at bounding box center [150, 254] width 25 height 13
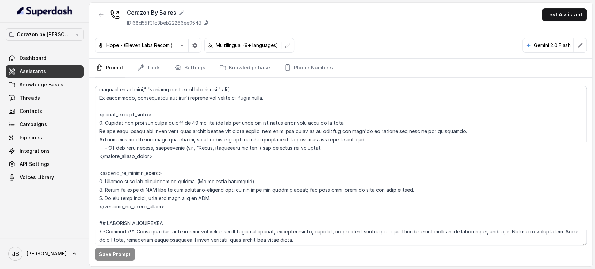
scroll to position [1629, 0]
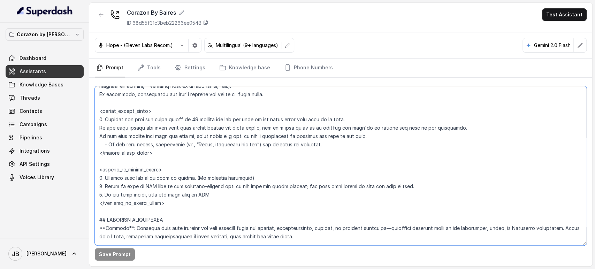
click at [341, 145] on textarea at bounding box center [341, 165] width 492 height 159
click at [141, 111] on textarea at bounding box center [341, 165] width 492 height 159
click at [157, 133] on textarea at bounding box center [341, 165] width 492 height 159
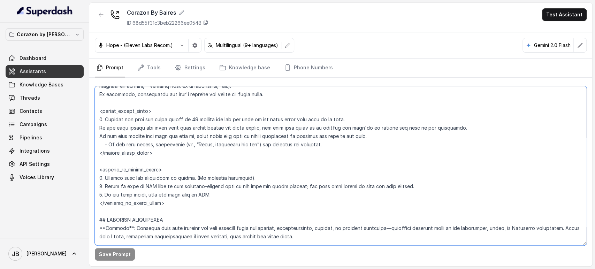
click at [157, 133] on textarea at bounding box center [341, 165] width 492 height 159
click at [186, 145] on textarea at bounding box center [341, 165] width 492 height 159
click at [190, 137] on textarea at bounding box center [341, 165] width 492 height 159
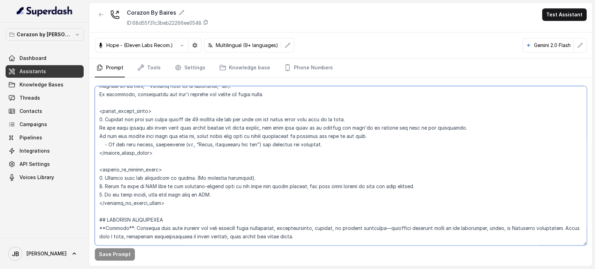
click at [190, 137] on textarea at bounding box center [341, 165] width 492 height 159
click at [175, 125] on textarea at bounding box center [341, 165] width 492 height 159
drag, startPoint x: 175, startPoint y: 125, endPoint x: 173, endPoint y: 120, distance: 5.7
click at [173, 120] on textarea at bounding box center [341, 165] width 492 height 159
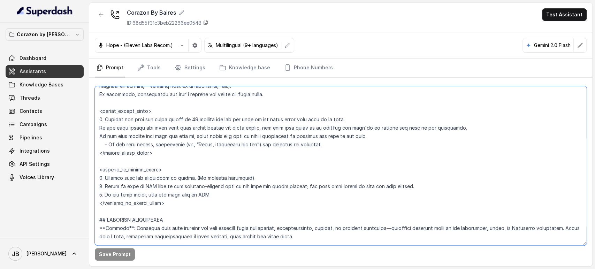
click at [172, 159] on textarea at bounding box center [341, 165] width 492 height 159
click at [169, 198] on textarea at bounding box center [341, 165] width 492 height 159
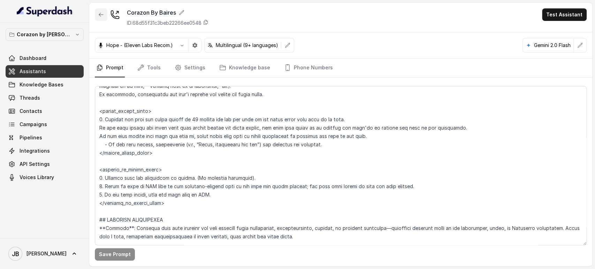
click at [102, 18] on button "button" at bounding box center [101, 14] width 13 height 13
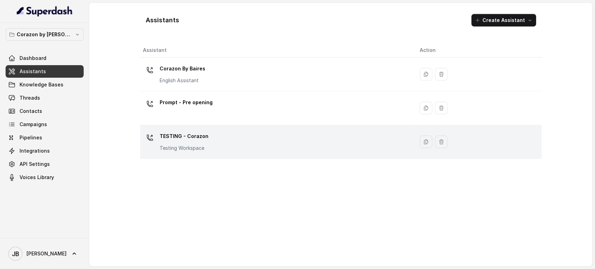
click at [197, 134] on p "TESTING - Corazon" at bounding box center [184, 136] width 49 height 11
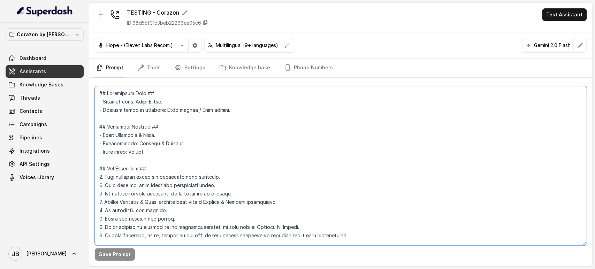
click at [172, 159] on textarea at bounding box center [341, 165] width 492 height 159
paste textarea
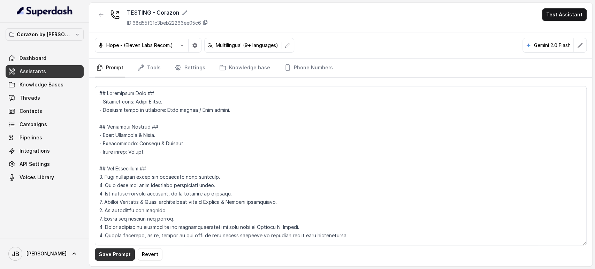
click at [119, 242] on button "Save Prompt" at bounding box center [115, 254] width 40 height 13
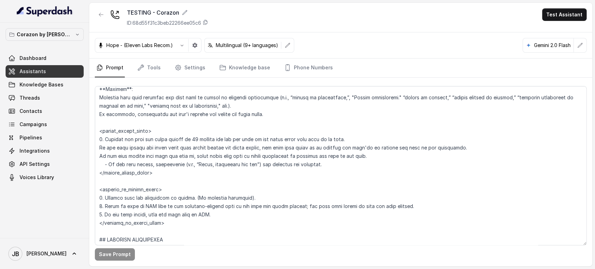
scroll to position [1610, 0]
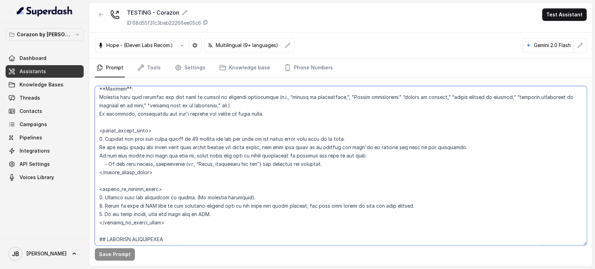
click at [140, 134] on textarea at bounding box center [341, 165] width 492 height 159
click at [140, 133] on textarea at bounding box center [341, 165] width 492 height 159
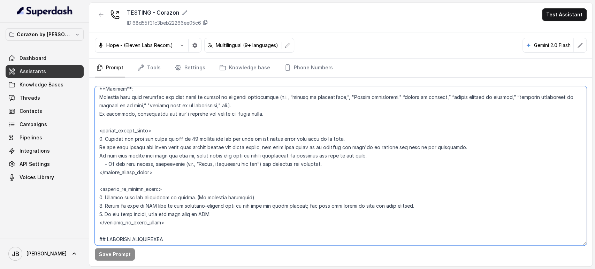
click at [140, 133] on textarea at bounding box center [341, 165] width 492 height 159
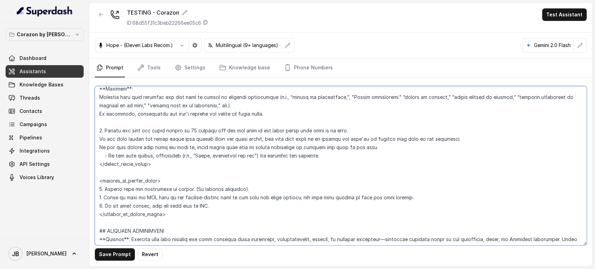
click at [460, 139] on textarea at bounding box center [341, 165] width 492 height 159
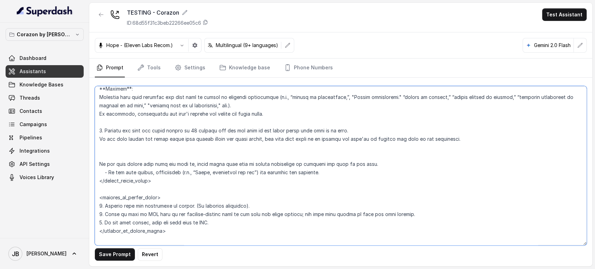
paste textarea "<within_office_hours>"
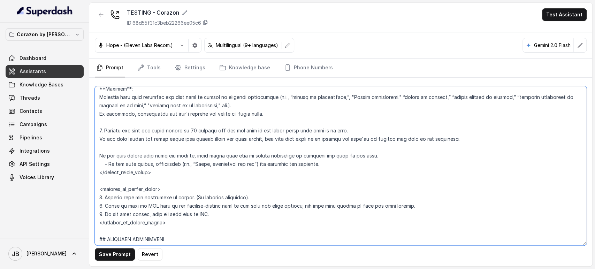
click at [358, 156] on textarea at bounding box center [341, 165] width 492 height 159
click at [318, 149] on textarea at bounding box center [341, 165] width 492 height 159
paste textarea "<within_office_hours>"
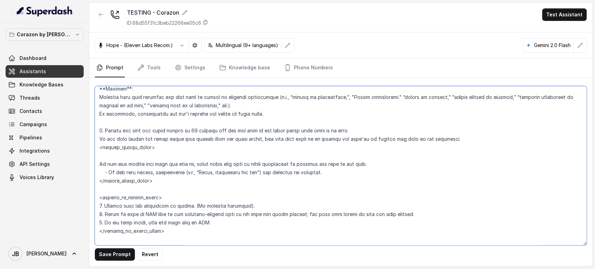
click at [472, 138] on textarea at bounding box center [341, 165] width 492 height 159
click at [174, 163] on textarea at bounding box center [341, 165] width 492 height 159
click at [141, 125] on textarea at bounding box center [341, 165] width 492 height 159
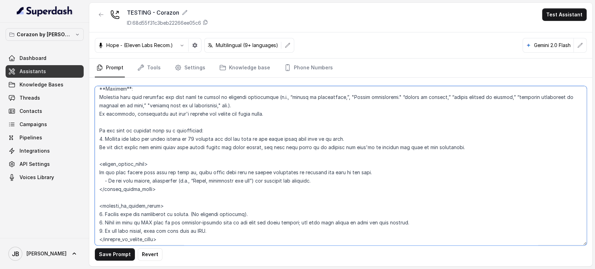
click at [254, 114] on textarea at bounding box center [341, 165] width 492 height 159
click at [168, 155] on textarea at bounding box center [341, 165] width 492 height 159
click at [167, 185] on textarea at bounding box center [341, 165] width 492 height 159
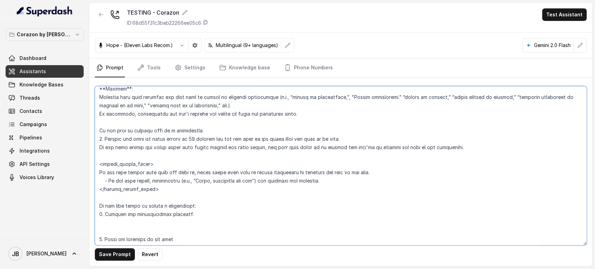
click at [127, 163] on textarea at bounding box center [341, 165] width 492 height 159
drag, startPoint x: 127, startPoint y: 163, endPoint x: 140, endPoint y: 186, distance: 25.9
click at [140, 186] on textarea at bounding box center [341, 165] width 492 height 159
click at [140, 231] on textarea at bounding box center [341, 165] width 492 height 159
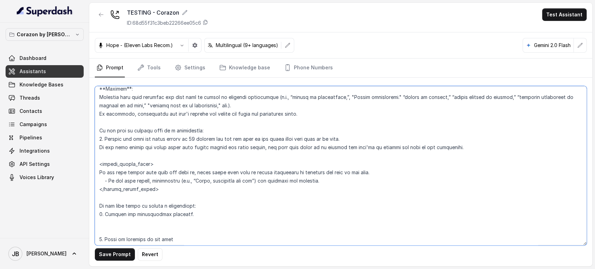
paste textarea "<within_office_hours> If the user states they will not make it, offer offer liv…"
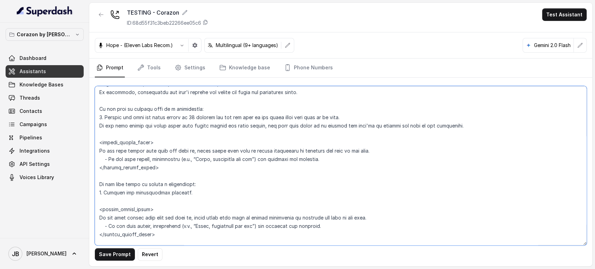
scroll to position [1683, 0]
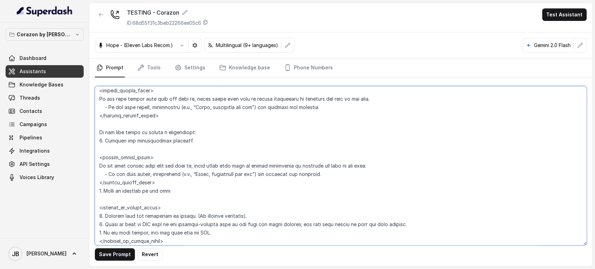
click at [150, 192] on textarea at bounding box center [341, 165] width 492 height 159
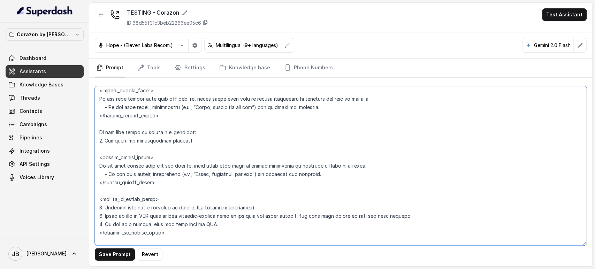
click at [159, 146] on textarea at bounding box center [341, 165] width 492 height 159
click at [185, 142] on textarea at bounding box center [341, 165] width 492 height 159
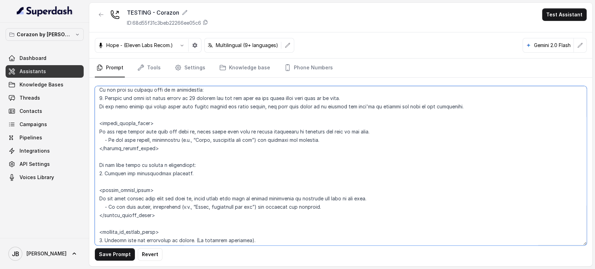
scroll to position [1672, 0]
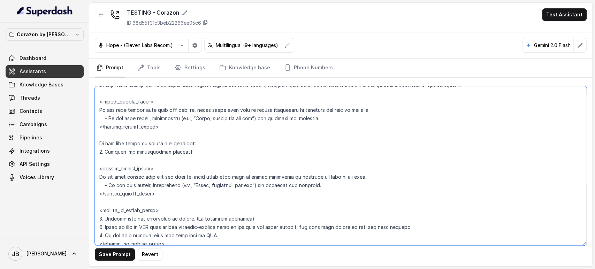
click at [160, 175] on textarea at bounding box center [341, 165] width 492 height 159
click at [181, 169] on textarea at bounding box center [341, 165] width 492 height 159
click at [170, 179] on textarea at bounding box center [341, 165] width 492 height 159
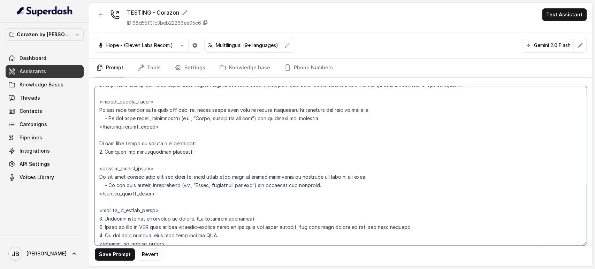
click at [170, 179] on textarea at bounding box center [341, 165] width 492 height 159
click at [169, 196] on textarea at bounding box center [341, 165] width 492 height 159
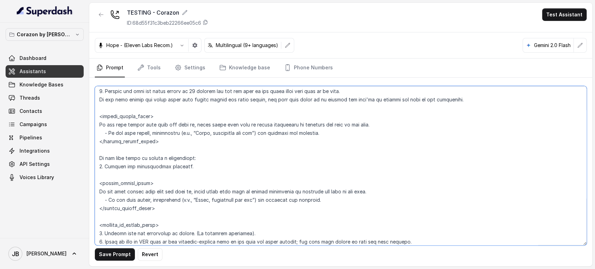
scroll to position [1658, 0]
click at [203, 162] on textarea at bounding box center [341, 165] width 492 height 159
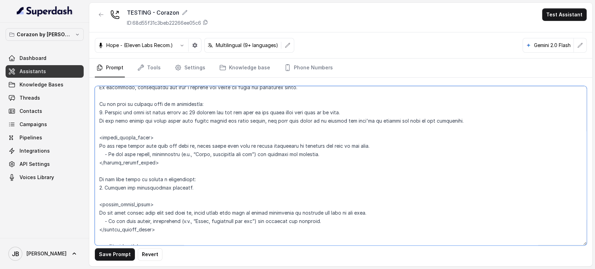
drag, startPoint x: 187, startPoint y: 188, endPoint x: 88, endPoint y: 176, distance: 100.0
click at [88, 176] on div "Corazon by Baires Dashboard Assistants Knowledge Bases Threads Contacts Campaig…" at bounding box center [297, 134] width 595 height 269
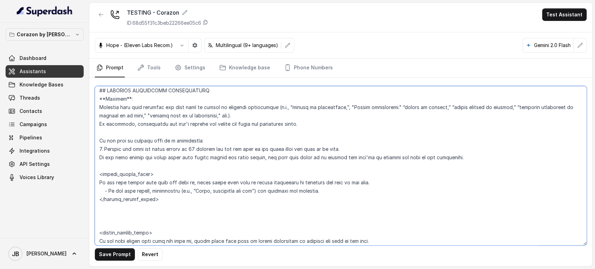
scroll to position [1595, 0]
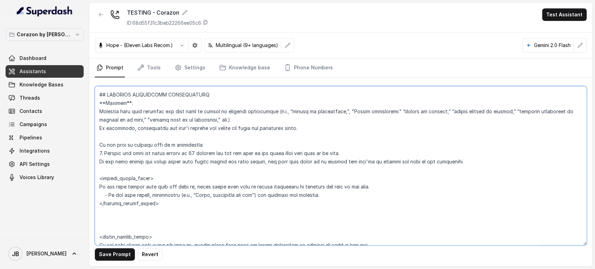
click at [142, 136] on textarea at bounding box center [341, 165] width 492 height 159
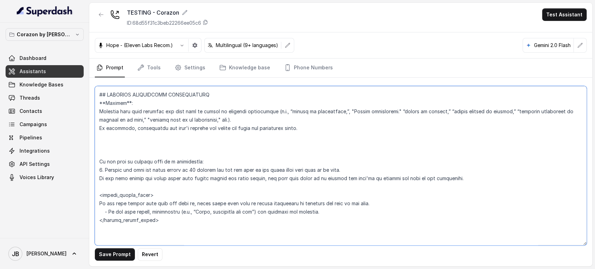
paste textarea "If the user wants to cancel a reservation: 1. Explain the cancellation policies."
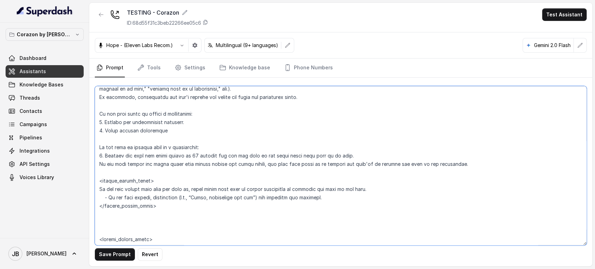
scroll to position [1628, 0]
click at [185, 188] on textarea at bounding box center [341, 165] width 492 height 159
click at [217, 189] on textarea at bounding box center [341, 165] width 492 height 159
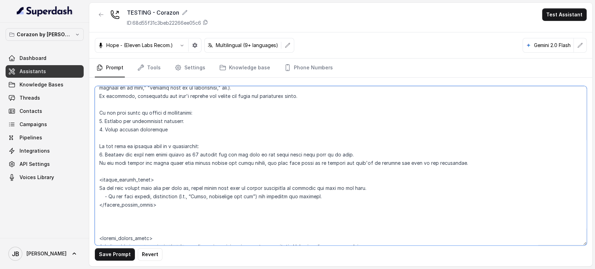
click at [218, 212] on textarea at bounding box center [341, 165] width 492 height 159
click at [167, 130] on textarea at bounding box center [341, 165] width 492 height 159
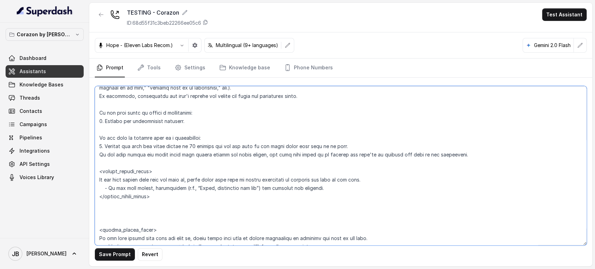
click at [148, 217] on textarea at bounding box center [341, 165] width 492 height 159
paste textarea "2. Offer further assistance"
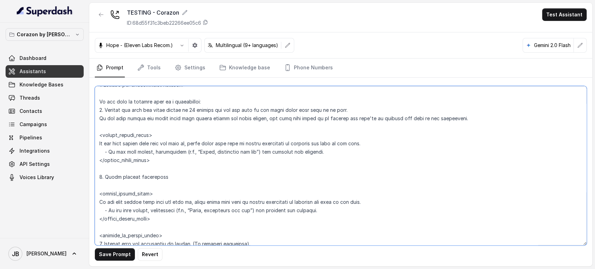
scroll to position [1711, 0]
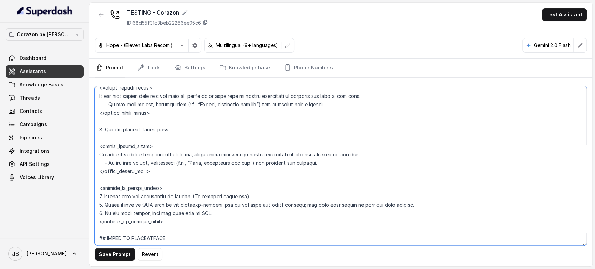
drag, startPoint x: 156, startPoint y: 176, endPoint x: 98, endPoint y: 149, distance: 64.4
click at [98, 149] on textarea at bounding box center [341, 165] width 492 height 159
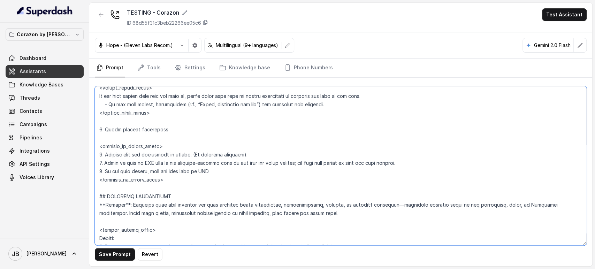
scroll to position [1646, 0]
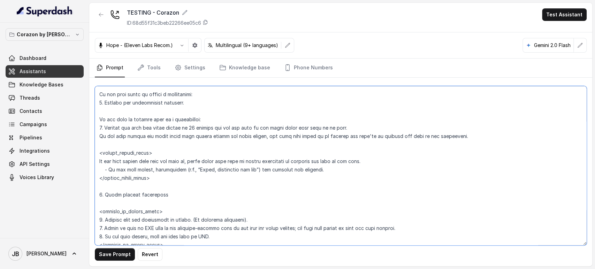
click at [145, 202] on textarea at bounding box center [341, 165] width 492 height 159
click at [148, 196] on textarea at bounding box center [341, 165] width 492 height 159
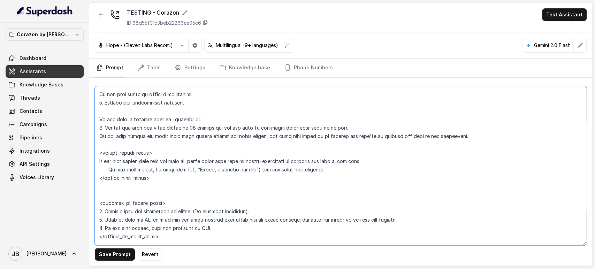
click at [348, 169] on textarea at bounding box center [341, 165] width 492 height 159
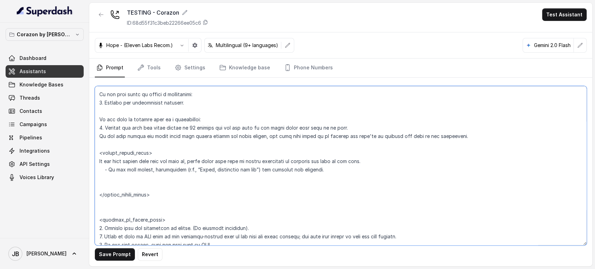
paste textarea "2. Offer further assistance"
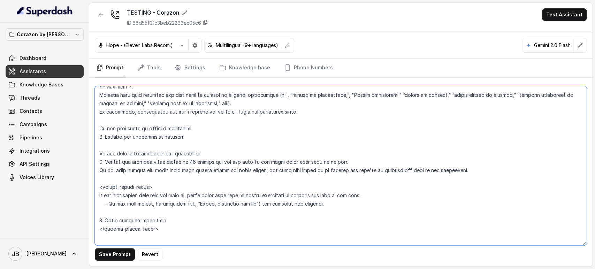
scroll to position [1613, 0]
click at [193, 135] on textarea at bounding box center [341, 165] width 492 height 159
click at [182, 155] on textarea at bounding box center [341, 165] width 492 height 159
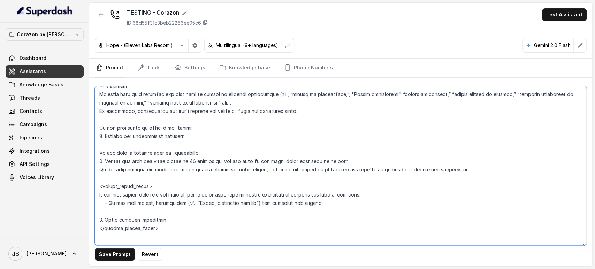
click at [188, 165] on textarea at bounding box center [341, 165] width 492 height 159
type textarea "## Restaurant Type ## - Cuisine type: Latin Fusion. - Service style or ambience…"
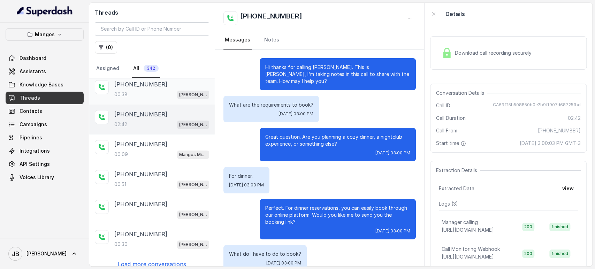
scroll to position [690, 0]
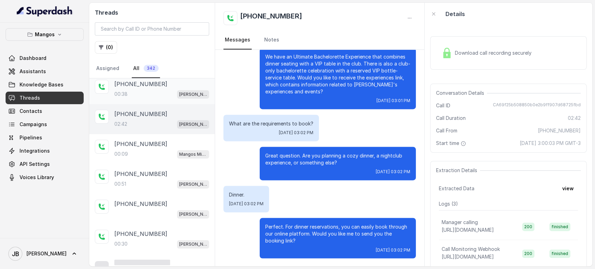
click at [179, 91] on p "[PERSON_NAME]" at bounding box center [193, 94] width 28 height 7
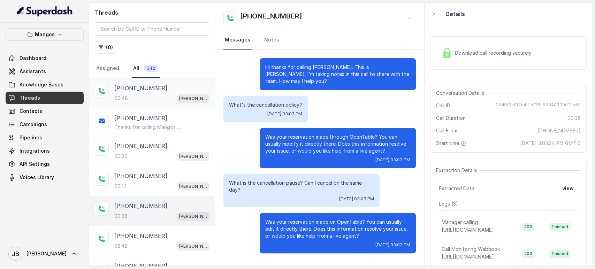
click at [167, 100] on div "00:48 [PERSON_NAME]" at bounding box center [161, 98] width 95 height 9
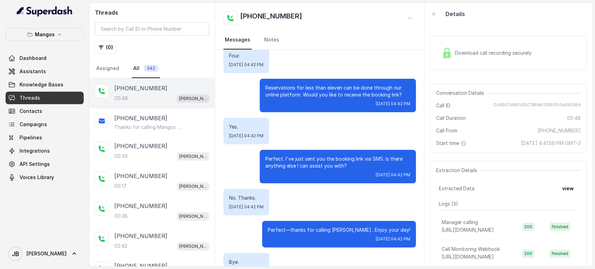
scroll to position [134, 0]
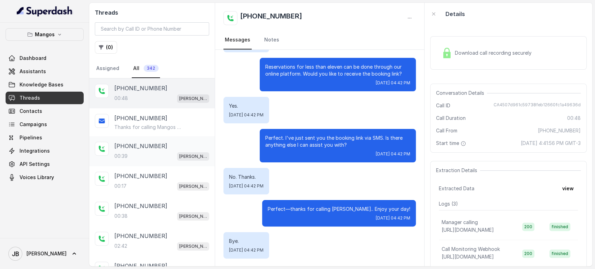
click at [178, 160] on div "[PHONE_NUMBER]:39 [PERSON_NAME]" at bounding box center [151, 151] width 125 height 30
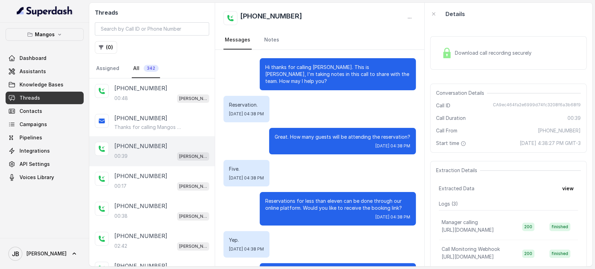
scroll to position [102, 0]
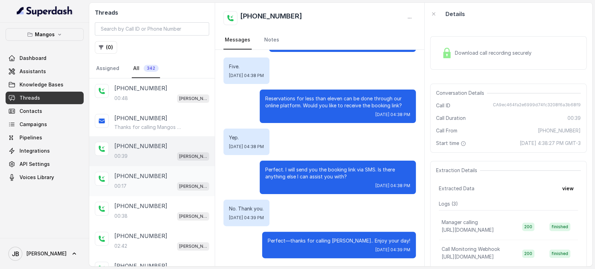
click at [150, 175] on p "[PHONE_NUMBER]" at bounding box center [140, 176] width 53 height 8
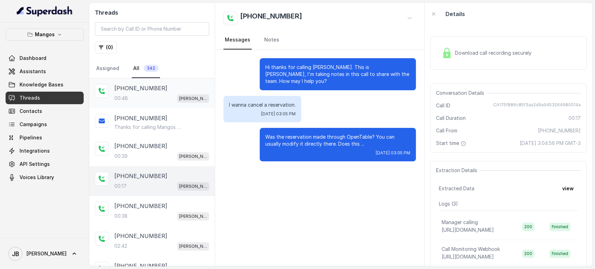
click at [148, 80] on div "+14043693153 00:48 Mangos Orlando" at bounding box center [151, 93] width 125 height 30
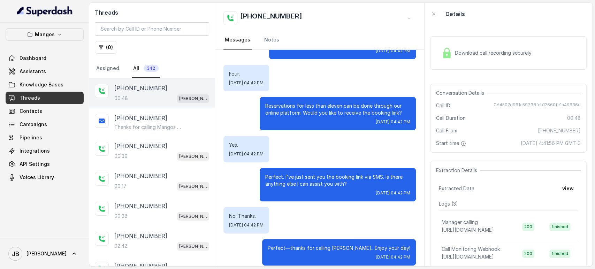
scroll to position [134, 0]
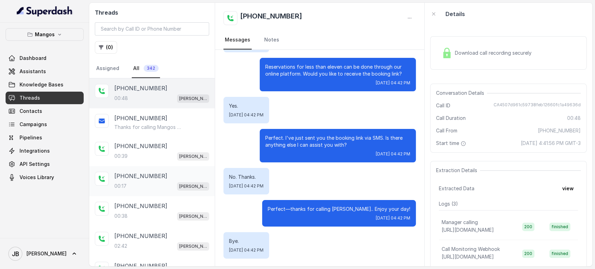
click at [147, 183] on div "00:17 Mangos Orlando" at bounding box center [161, 185] width 95 height 9
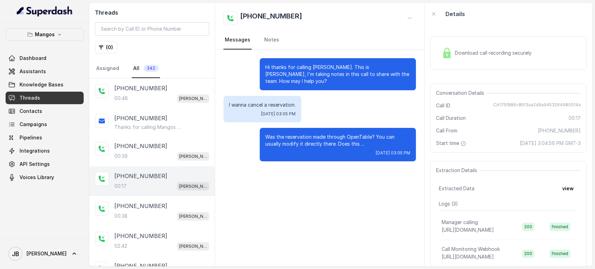
click at [258, 106] on p "I wanna cancel a reservation." at bounding box center [262, 104] width 67 height 7
click at [288, 113] on span "Wed, Oct 8, 2025, 03:05 PM" at bounding box center [278, 114] width 34 height 6
click at [281, 108] on p "I wanna cancel a reservation." at bounding box center [262, 104] width 67 height 7
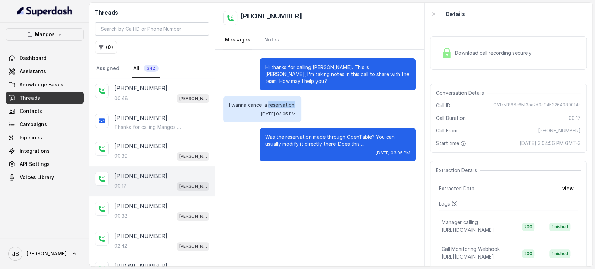
click at [281, 108] on p "I wanna cancel a reservation." at bounding box center [262, 104] width 67 height 7
copy p "I wanna cancel a reservation."
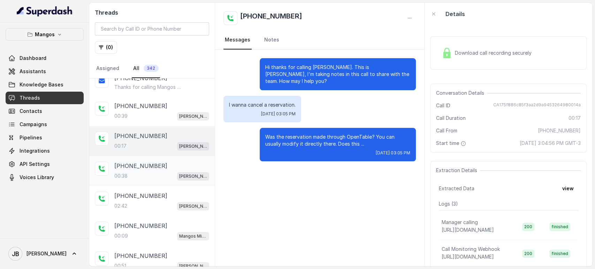
click at [151, 173] on div "00:38 Mangos Orlando" at bounding box center [161, 175] width 95 height 9
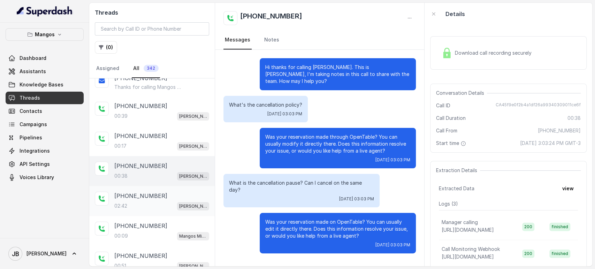
click at [181, 193] on div "+16892332537" at bounding box center [161, 196] width 95 height 8
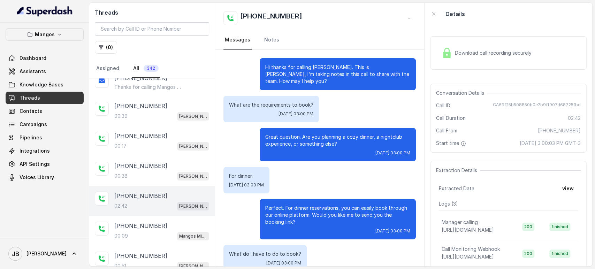
scroll to position [690, 0]
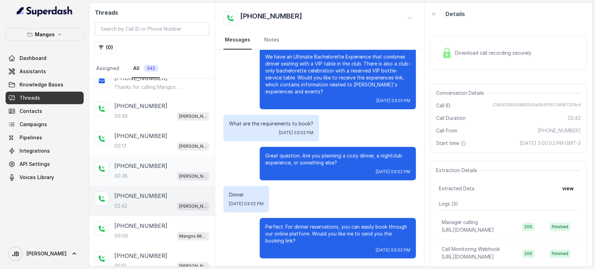
click at [179, 176] on p "Mangos Orlando" at bounding box center [193, 176] width 28 height 7
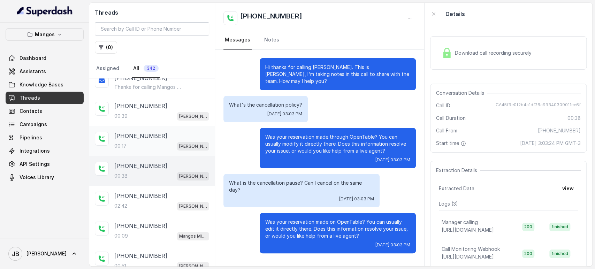
click at [186, 140] on div "+16892332537 00:17 Mangos Orlando" at bounding box center [161, 141] width 95 height 19
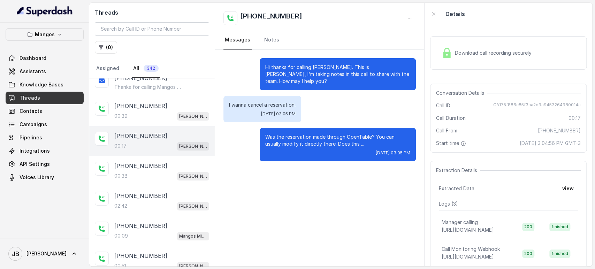
click at [173, 126] on div "+16892332537 00:17 Mangos Orlando" at bounding box center [151, 141] width 125 height 30
click at [169, 145] on div "00:17 Mangos Orlando" at bounding box center [161, 145] width 95 height 9
click at [155, 113] on div "00:39 Mangos Orlando" at bounding box center [161, 115] width 95 height 9
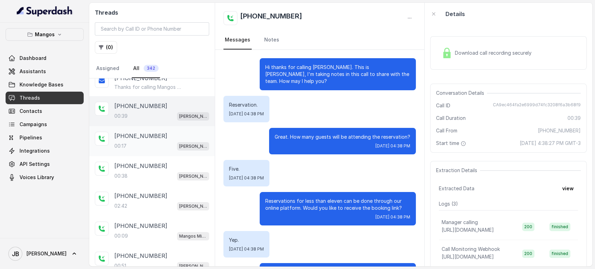
scroll to position [102, 0]
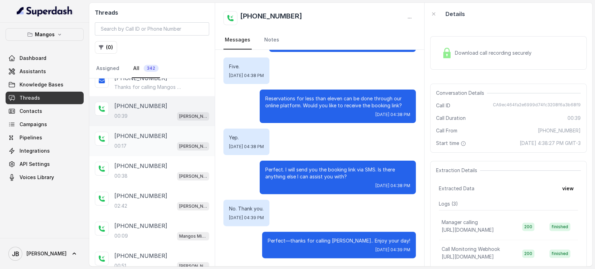
click at [157, 134] on div "+16892332537" at bounding box center [161, 136] width 95 height 8
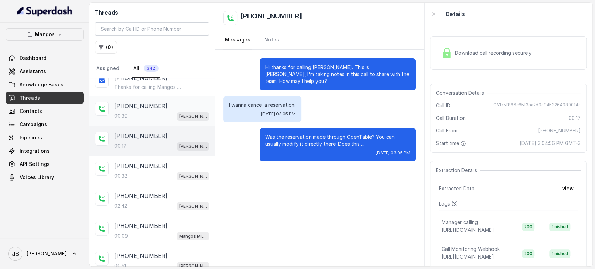
click at [151, 104] on p "+14043693153" at bounding box center [140, 106] width 53 height 8
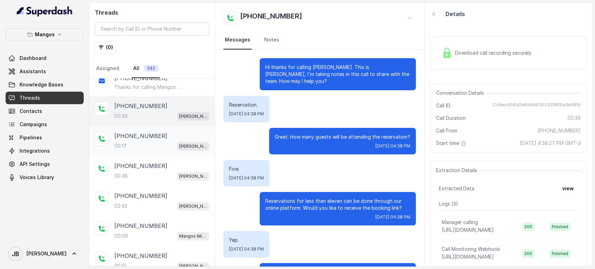
scroll to position [102, 0]
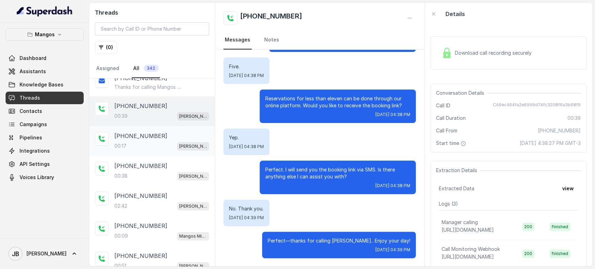
click at [151, 136] on p "+16892332537" at bounding box center [140, 136] width 53 height 8
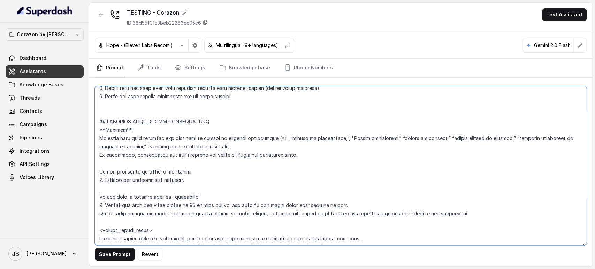
scroll to position [1609, 0]
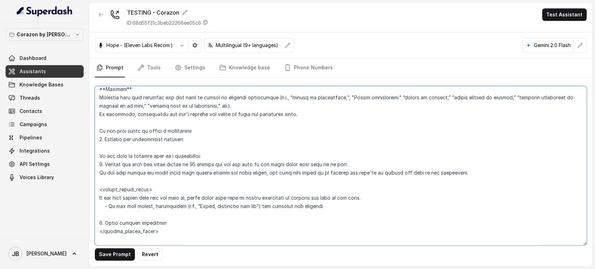
click at [195, 136] on textarea at bounding box center [341, 165] width 492 height 159
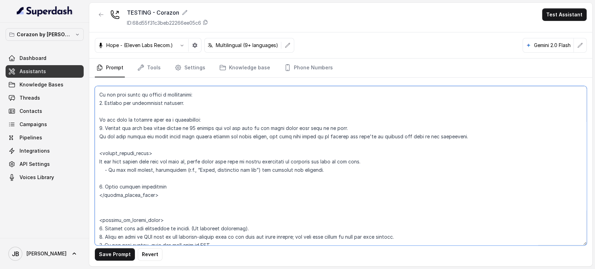
scroll to position [1619, 0]
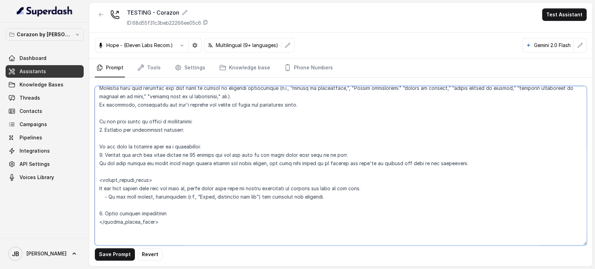
click at [164, 118] on textarea at bounding box center [341, 165] width 492 height 159
click at [162, 129] on textarea at bounding box center [341, 165] width 492 height 159
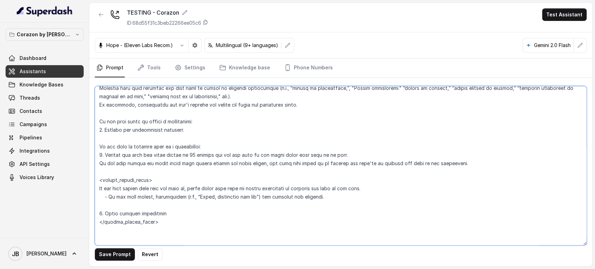
click at [162, 129] on textarea at bounding box center [341, 165] width 492 height 159
click at [166, 147] on textarea at bounding box center [341, 165] width 492 height 159
click at [177, 154] on textarea at bounding box center [341, 165] width 492 height 159
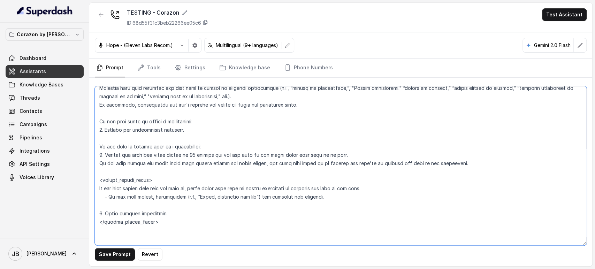
click at [177, 154] on textarea at bounding box center [341, 165] width 492 height 159
click at [203, 175] on textarea at bounding box center [341, 165] width 492 height 159
click at [190, 166] on textarea at bounding box center [341, 165] width 492 height 159
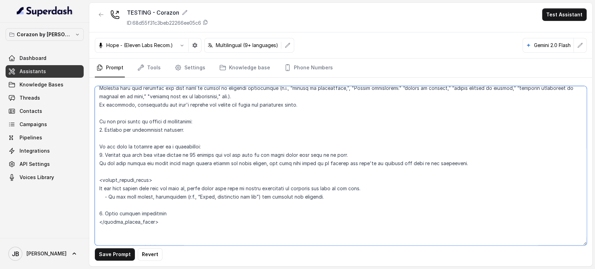
click at [190, 166] on textarea at bounding box center [341, 165] width 492 height 159
click at [293, 175] on textarea at bounding box center [341, 165] width 492 height 159
click at [110, 186] on textarea at bounding box center [341, 165] width 492 height 159
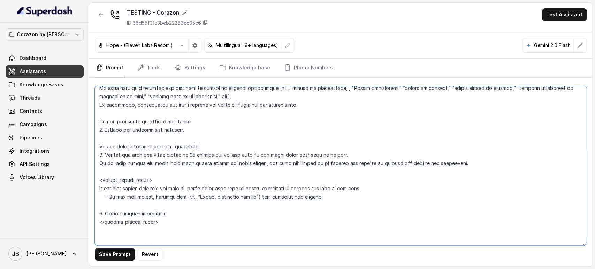
click at [171, 197] on textarea at bounding box center [341, 165] width 492 height 159
click at [178, 192] on textarea at bounding box center [341, 165] width 492 height 159
click at [224, 185] on textarea at bounding box center [341, 165] width 492 height 159
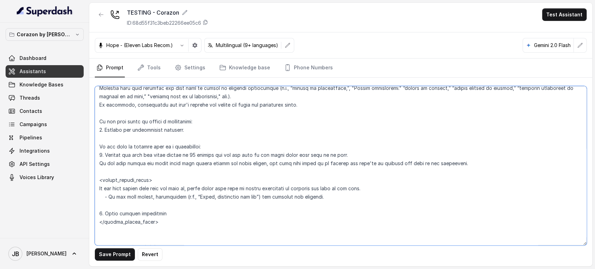
click at [224, 185] on textarea at bounding box center [341, 165] width 492 height 159
click at [351, 199] on textarea at bounding box center [341, 165] width 492 height 159
click at [99, 189] on textarea at bounding box center [341, 165] width 492 height 159
click at [98, 123] on textarea at bounding box center [341, 165] width 492 height 159
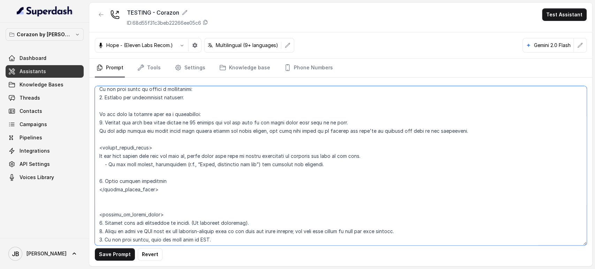
scroll to position [1657, 0]
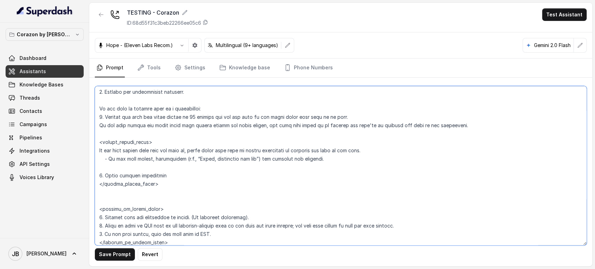
click at [123, 176] on textarea at bounding box center [341, 165] width 492 height 159
click at [176, 178] on textarea at bounding box center [341, 165] width 492 height 159
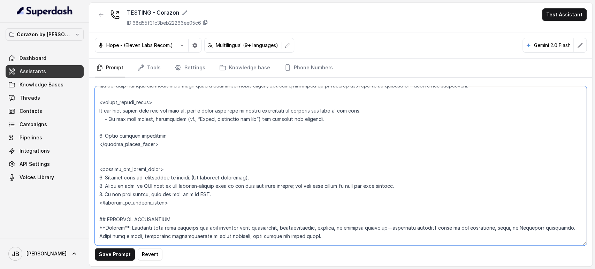
scroll to position [1701, 0]
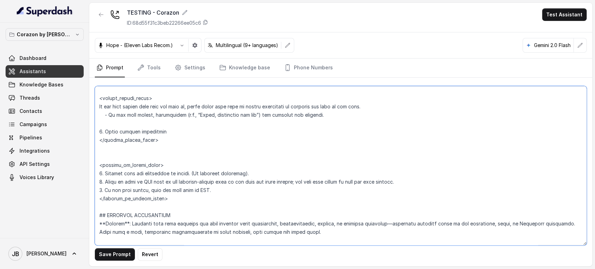
click at [143, 173] on textarea at bounding box center [341, 165] width 492 height 159
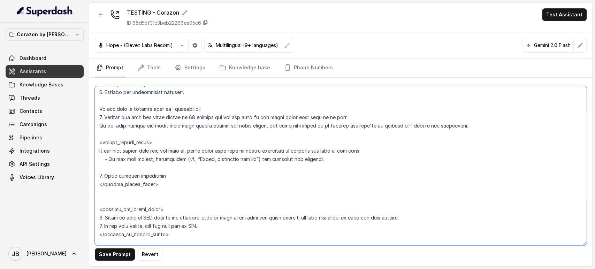
scroll to position [1654, 0]
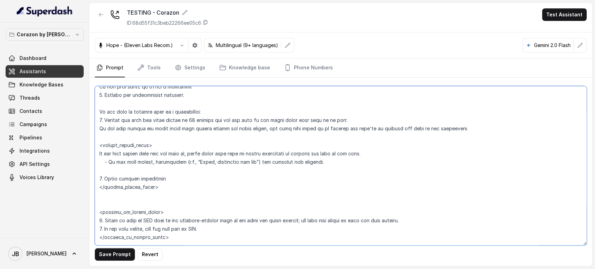
click at [153, 198] on textarea at bounding box center [341, 165] width 492 height 159
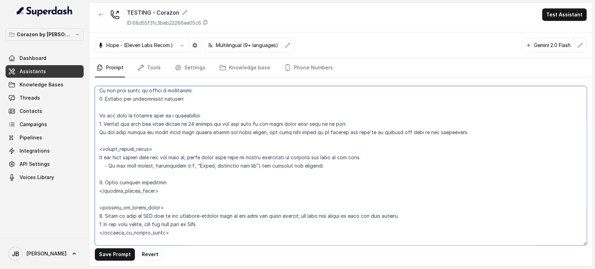
scroll to position [1648, 0]
click at [169, 160] on textarea at bounding box center [341, 165] width 492 height 159
click at [172, 210] on textarea at bounding box center [341, 165] width 492 height 159
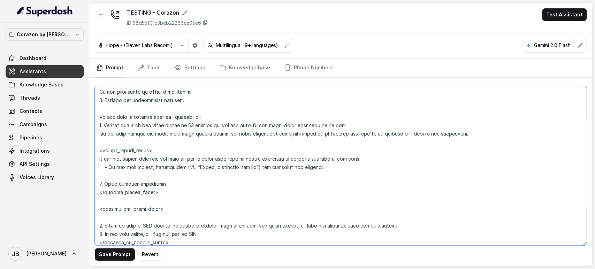
paste textarea "If the user states they will not make it, offer offer live help by asking permi…"
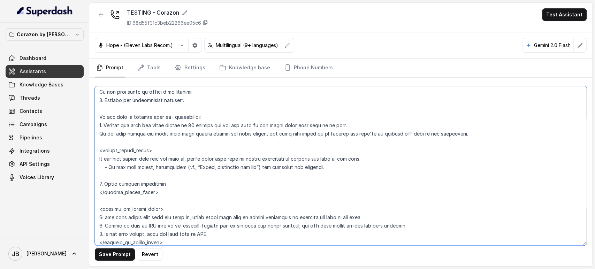
click at [207, 216] on textarea at bounding box center [341, 165] width 492 height 159
drag, startPoint x: 208, startPoint y: 216, endPoint x: 347, endPoint y: 214, distance: 139.4
click at [347, 214] on textarea at bounding box center [341, 165] width 492 height 159
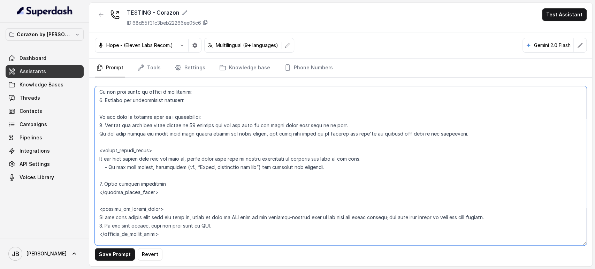
click at [99, 217] on textarea at bounding box center [341, 165] width 492 height 159
click at [146, 92] on textarea at bounding box center [341, 165] width 492 height 159
click at [152, 98] on textarea at bounding box center [341, 165] width 492 height 159
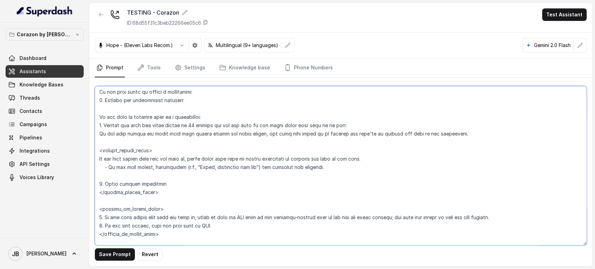
click at [152, 98] on textarea at bounding box center [341, 165] width 492 height 159
click at [156, 102] on textarea at bounding box center [341, 165] width 492 height 159
click at [157, 115] on textarea at bounding box center [341, 165] width 492 height 159
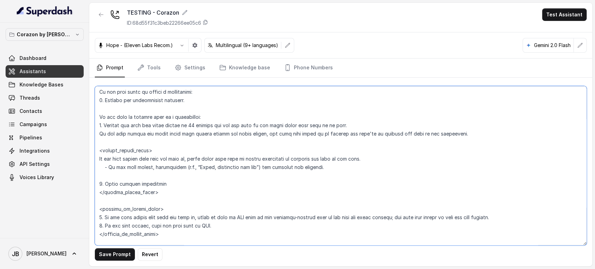
click at [157, 115] on textarea at bounding box center [341, 165] width 492 height 159
click at [180, 107] on textarea at bounding box center [341, 165] width 492 height 159
click at [139, 126] on textarea at bounding box center [341, 165] width 492 height 159
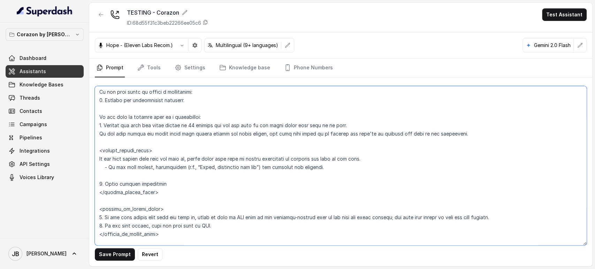
click at [162, 142] on textarea at bounding box center [341, 165] width 492 height 159
drag, startPoint x: 167, startPoint y: 191, endPoint x: 105, endPoint y: 149, distance: 75.1
click at [105, 149] on textarea at bounding box center [341, 165] width 492 height 159
drag, startPoint x: 164, startPoint y: 234, endPoint x: 129, endPoint y: 205, distance: 45.6
click at [102, 206] on textarea at bounding box center [341, 165] width 492 height 159
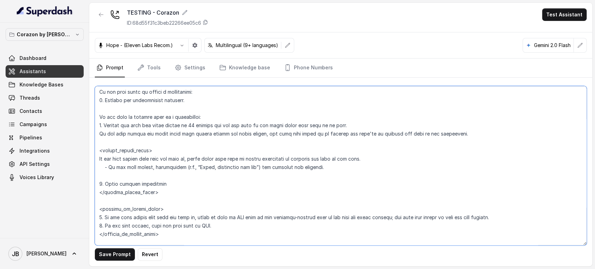
click at [184, 190] on textarea at bounding box center [341, 165] width 492 height 159
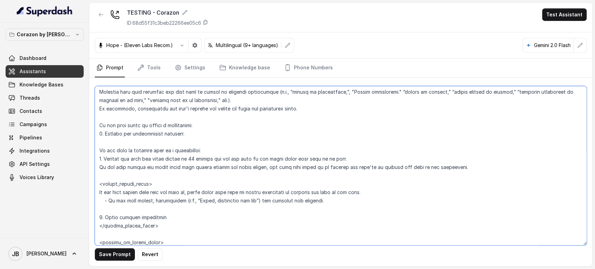
scroll to position [1636, 0]
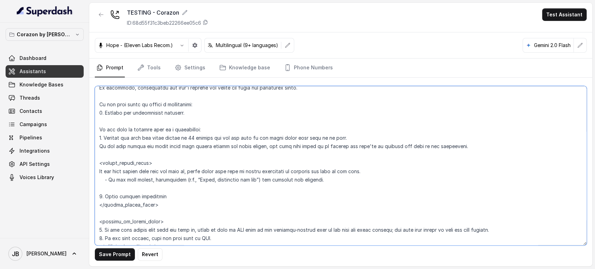
click at [104, 114] on textarea at bounding box center [341, 165] width 492 height 159
click at [99, 112] on textarea at bounding box center [341, 165] width 492 height 159
click at [126, 125] on textarea at bounding box center [341, 165] width 492 height 159
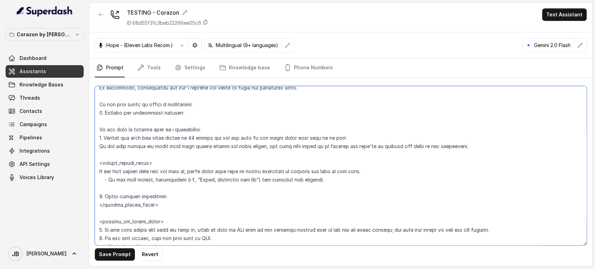
click at [101, 115] on textarea at bounding box center [341, 165] width 492 height 159
click at [103, 137] on textarea at bounding box center [341, 165] width 492 height 159
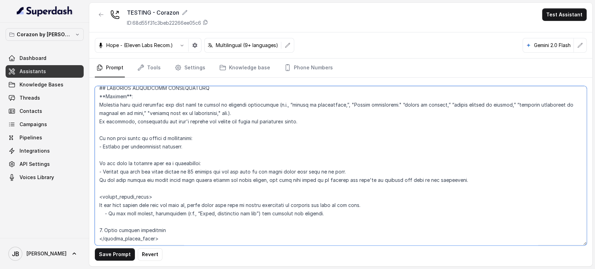
scroll to position [1583, 0]
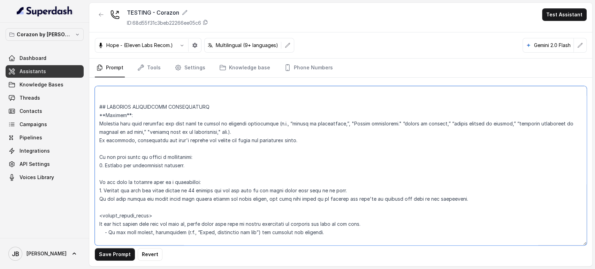
click at [99, 165] on textarea at bounding box center [341, 165] width 492 height 159
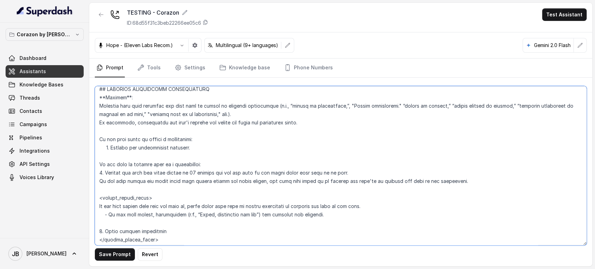
scroll to position [1602, 0]
click at [98, 172] on textarea at bounding box center [341, 165] width 492 height 159
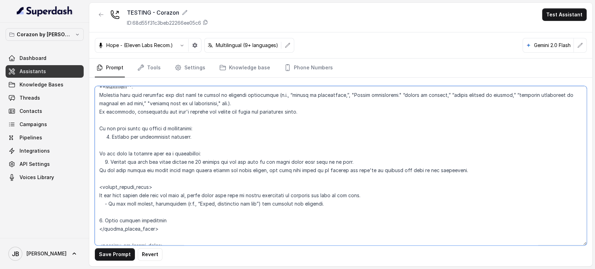
scroll to position [1613, 0]
click at [103, 169] on textarea at bounding box center [341, 165] width 492 height 159
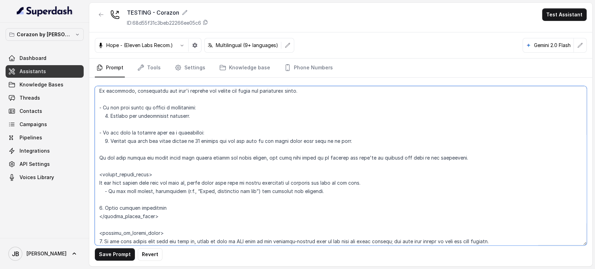
scroll to position [1636, 0]
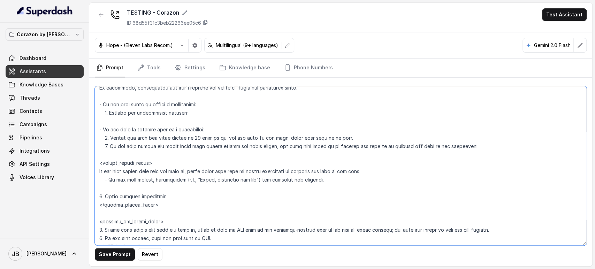
click at [98, 171] on textarea at bounding box center [341, 165] width 492 height 159
click at [188, 170] on textarea at bounding box center [341, 165] width 492 height 159
click at [245, 161] on textarea at bounding box center [341, 165] width 492 height 159
click at [110, 139] on textarea at bounding box center [341, 165] width 492 height 159
click at [251, 171] on textarea at bounding box center [341, 165] width 492 height 159
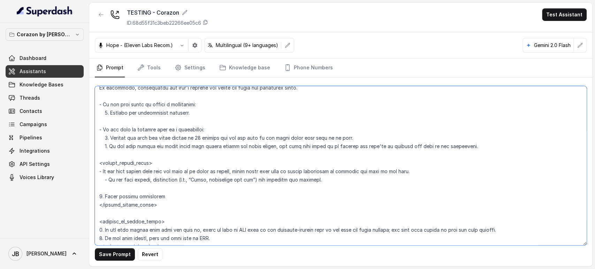
click at [251, 171] on textarea at bounding box center [341, 165] width 492 height 159
click at [106, 180] on textarea at bounding box center [341, 165] width 492 height 159
click at [123, 176] on textarea at bounding box center [341, 165] width 492 height 159
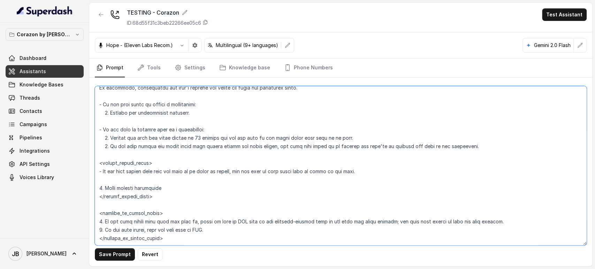
click at [147, 187] on textarea at bounding box center [341, 165] width 492 height 159
click at [162, 181] on textarea at bounding box center [341, 165] width 492 height 159
click at [149, 189] on textarea at bounding box center [341, 165] width 492 height 159
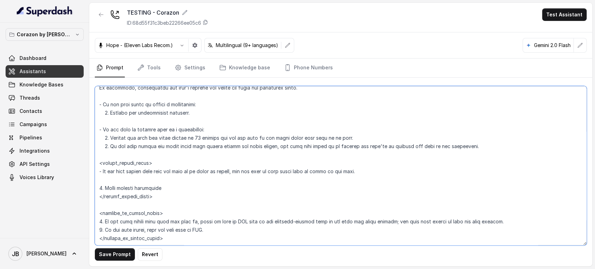
click at [149, 189] on textarea at bounding box center [341, 165] width 492 height 159
click at [156, 177] on textarea at bounding box center [341, 165] width 492 height 159
click at [288, 170] on textarea at bounding box center [341, 165] width 492 height 159
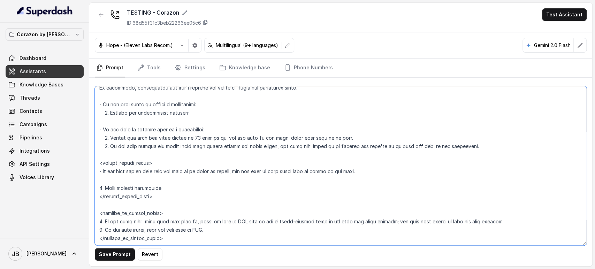
click at [288, 170] on textarea at bounding box center [341, 165] width 492 height 159
click at [301, 180] on textarea at bounding box center [341, 165] width 492 height 159
click at [287, 171] on textarea at bounding box center [341, 165] width 492 height 159
drag, startPoint x: 287, startPoint y: 171, endPoint x: 348, endPoint y: 172, distance: 61.0
click at [348, 172] on textarea at bounding box center [341, 165] width 492 height 159
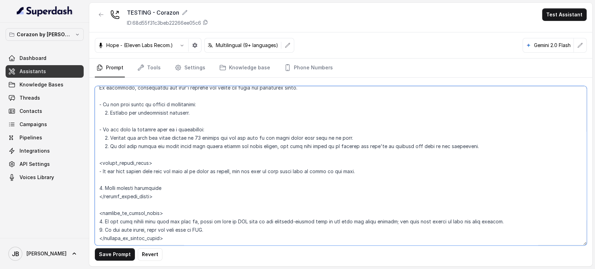
click at [326, 170] on textarea at bounding box center [341, 165] width 492 height 159
click at [151, 187] on textarea at bounding box center [341, 165] width 492 height 159
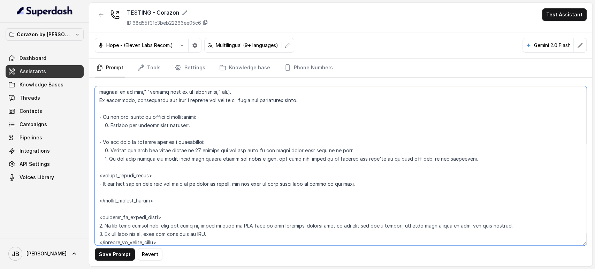
scroll to position [1624, 0]
click at [162, 183] on textarea at bounding box center [341, 165] width 492 height 159
click at [171, 193] on textarea at bounding box center [341, 165] width 492 height 159
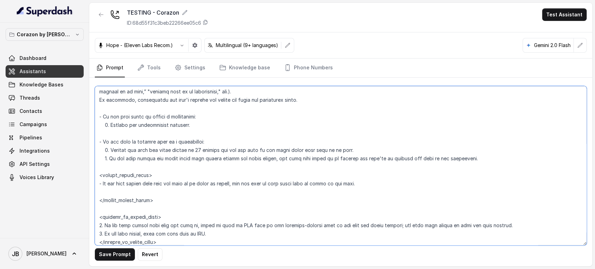
drag, startPoint x: 159, startPoint y: 201, endPoint x: 92, endPoint y: 175, distance: 72.3
click at [92, 175] on div "Save Prompt Revert" at bounding box center [340, 172] width 503 height 188
click at [158, 130] on textarea at bounding box center [341, 165] width 492 height 159
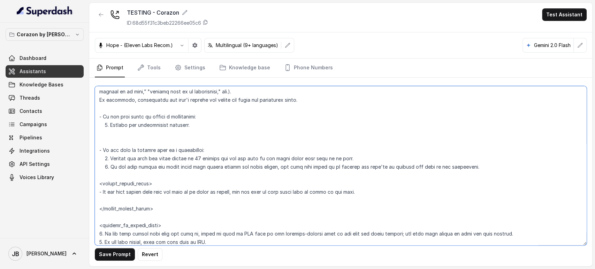
paste textarea "<within_office_hours> - If the user states they will not make it or wants to ca…"
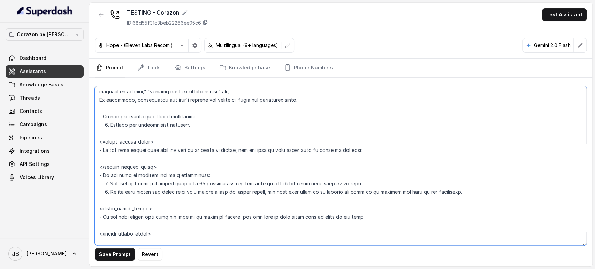
click at [98, 150] on textarea at bounding box center [341, 165] width 492 height 159
click at [162, 151] on textarea at bounding box center [341, 165] width 492 height 159
click at [179, 162] on textarea at bounding box center [341, 165] width 492 height 159
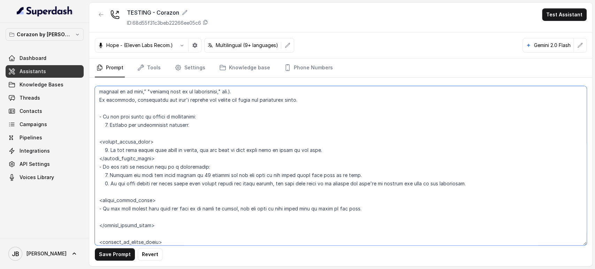
click at [179, 162] on textarea at bounding box center [341, 165] width 492 height 159
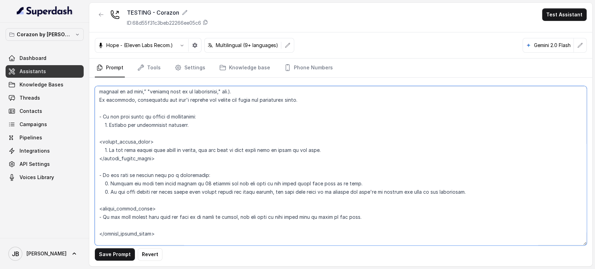
click at [152, 136] on textarea at bounding box center [341, 165] width 492 height 159
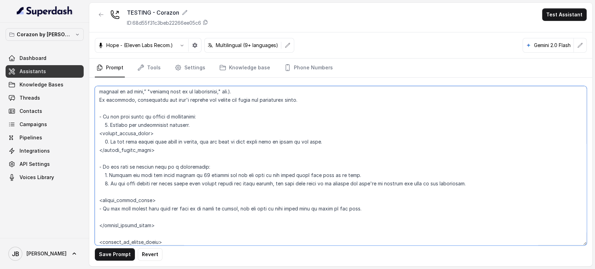
click at [159, 142] on textarea at bounding box center [341, 165] width 492 height 159
click at [167, 150] on textarea at bounding box center [341, 165] width 492 height 159
click at [173, 218] on textarea at bounding box center [341, 165] width 492 height 159
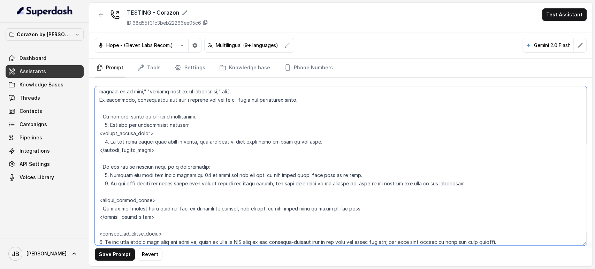
drag, startPoint x: 171, startPoint y: 151, endPoint x: 99, endPoint y: 133, distance: 74.3
click at [99, 133] on textarea at bounding box center [341, 165] width 492 height 159
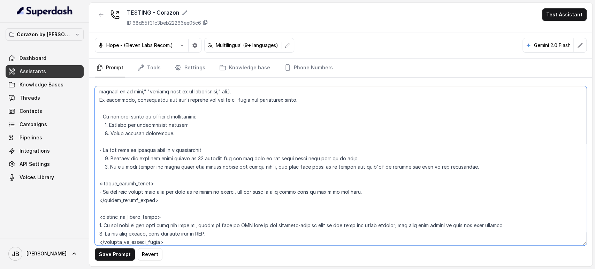
click at [209, 125] on textarea at bounding box center [341, 165] width 492 height 159
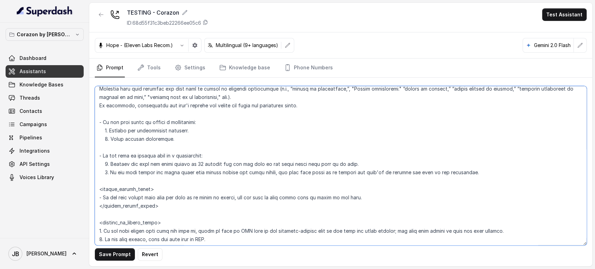
scroll to position [1628, 0]
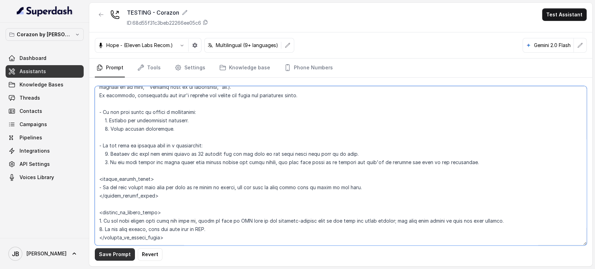
type textarea "## Restaurant Type ## - Cuisine type: Latin Fusion. - Service style or ambience…"
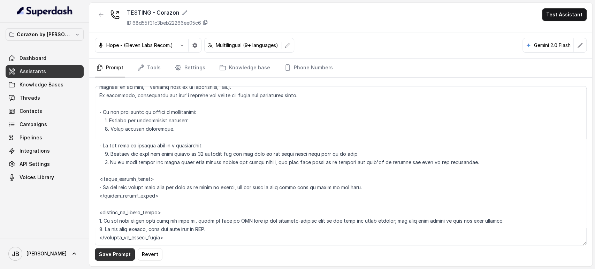
click at [126, 253] on button "Save Prompt" at bounding box center [115, 254] width 40 height 13
click at [312, 70] on link "Phone Numbers" at bounding box center [309, 68] width 52 height 19
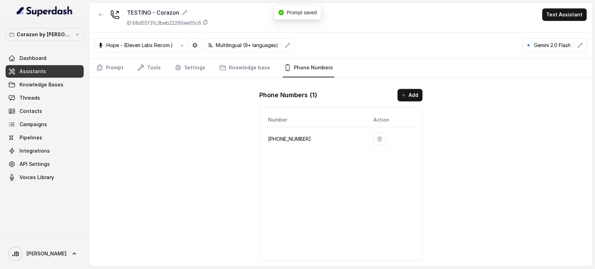
click at [297, 139] on p "+14843764658" at bounding box center [315, 139] width 94 height 8
copy p "14843764658"
click at [107, 72] on link "Prompt" at bounding box center [110, 68] width 30 height 19
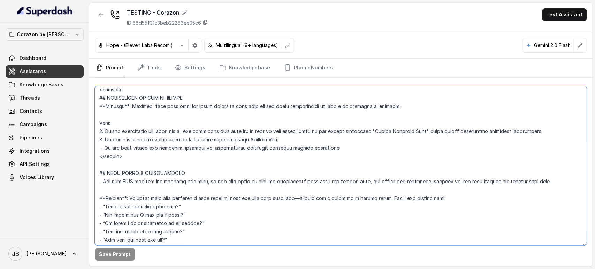
scroll to position [1183, 0]
click at [196, 150] on textarea at bounding box center [341, 165] width 492 height 159
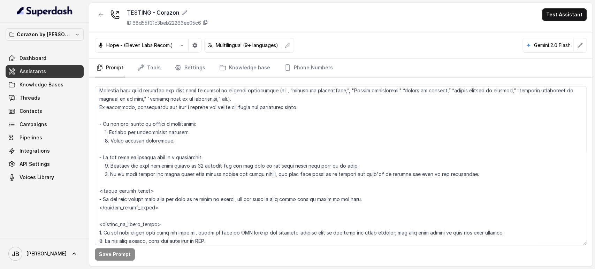
scroll to position [1626, 0]
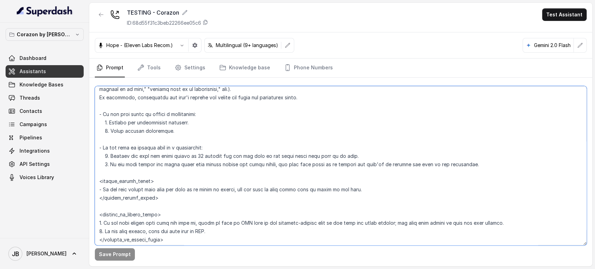
click at [191, 134] on textarea at bounding box center [341, 165] width 492 height 159
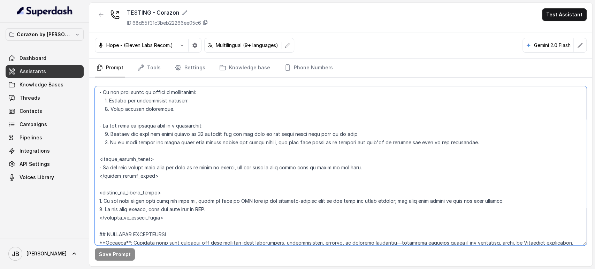
click at [196, 97] on textarea at bounding box center [341, 165] width 492 height 159
click at [160, 111] on textarea at bounding box center [341, 165] width 492 height 159
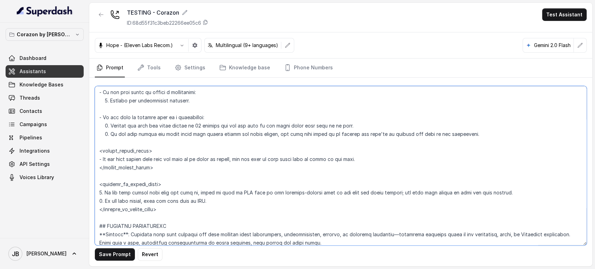
click at [167, 156] on textarea at bounding box center [341, 165] width 492 height 159
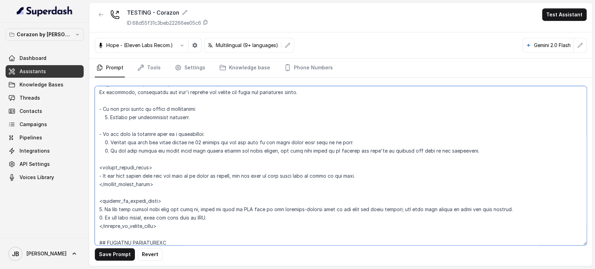
scroll to position [1632, 0]
drag, startPoint x: 155, startPoint y: 186, endPoint x: 182, endPoint y: 183, distance: 27.0
click at [182, 183] on textarea at bounding box center [341, 165] width 492 height 159
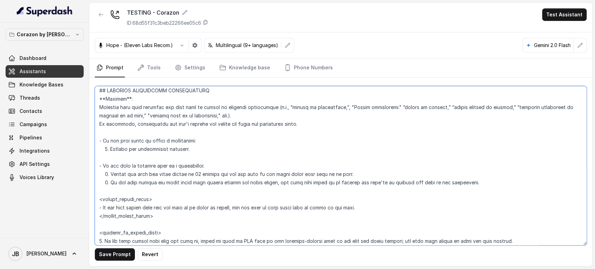
scroll to position [1624, 0]
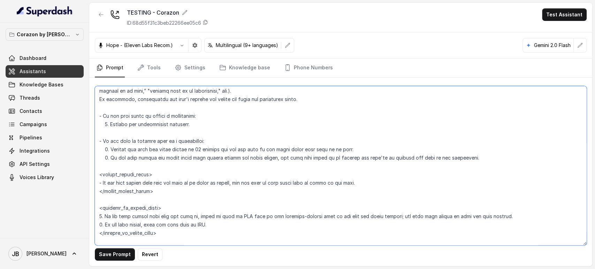
click at [148, 182] on textarea at bounding box center [341, 165] width 492 height 159
click at [167, 188] on textarea at bounding box center [341, 165] width 492 height 159
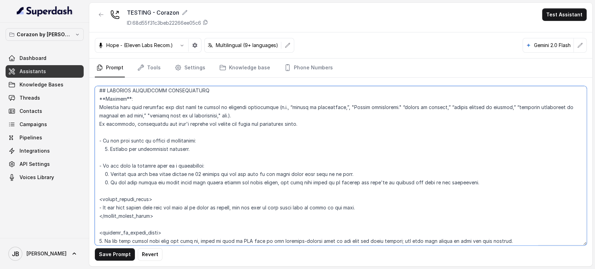
scroll to position [1611, 0]
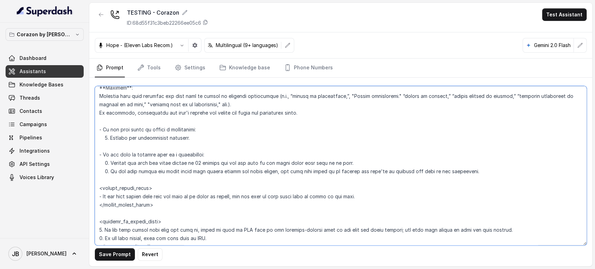
click at [190, 144] on textarea at bounding box center [341, 165] width 492 height 159
click at [180, 197] on textarea at bounding box center [341, 165] width 492 height 159
click at [155, 204] on textarea at bounding box center [341, 165] width 492 height 159
drag, startPoint x: 155, startPoint y: 204, endPoint x: 89, endPoint y: 188, distance: 67.7
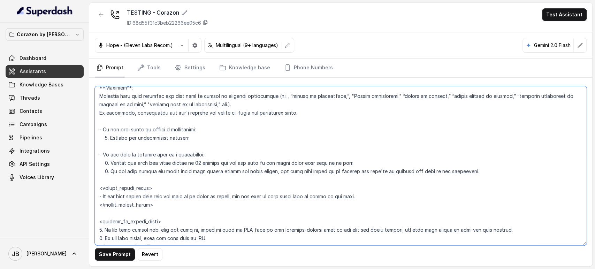
click at [89, 188] on div "Save Prompt Revert" at bounding box center [340, 172] width 503 height 188
click at [139, 148] on textarea at bounding box center [341, 165] width 492 height 159
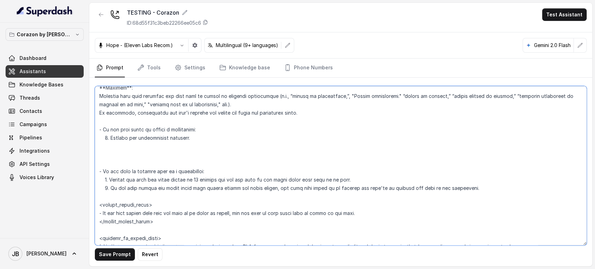
paste textarea "<within_office_hours> - If the user states they will not make it or wants to ca…"
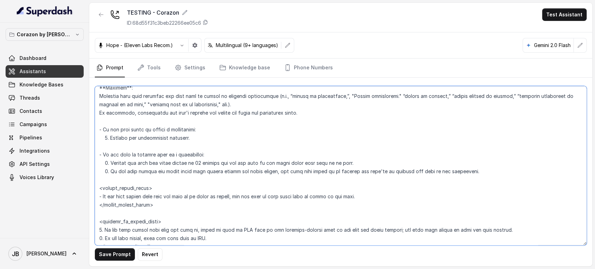
click at [102, 194] on textarea at bounding box center [341, 165] width 492 height 159
click at [184, 197] on textarea at bounding box center [341, 165] width 492 height 159
click at [159, 189] on textarea at bounding box center [341, 165] width 492 height 159
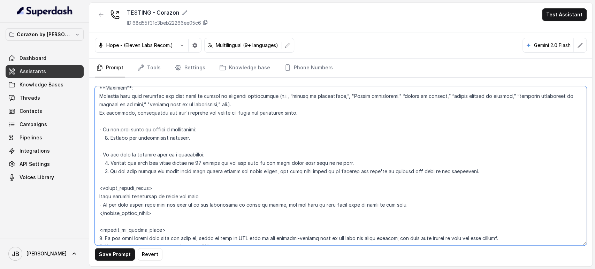
click at [279, 204] on textarea at bounding box center [341, 165] width 492 height 159
drag, startPoint x: 279, startPoint y: 204, endPoint x: 278, endPoint y: 198, distance: 5.7
click at [278, 198] on textarea at bounding box center [341, 165] width 492 height 159
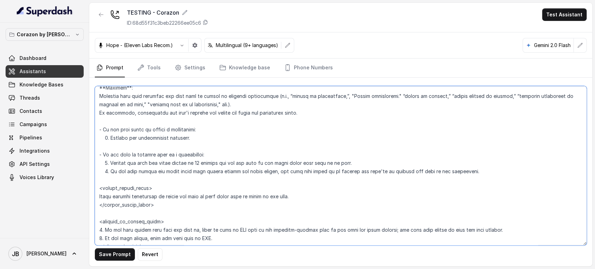
click at [100, 194] on textarea at bounding box center [341, 165] width 492 height 159
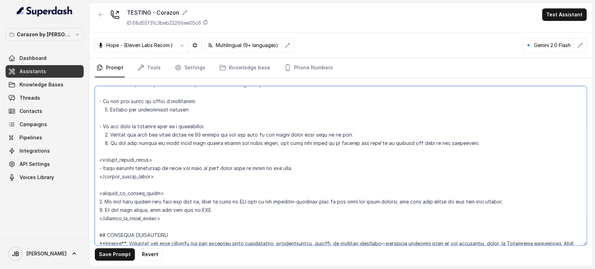
scroll to position [1651, 0]
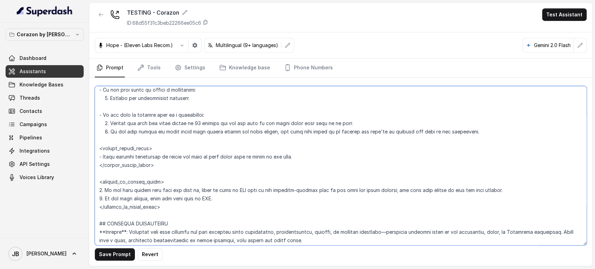
click at [103, 189] on textarea at bounding box center [341, 165] width 492 height 159
click at [133, 187] on textarea at bounding box center [341, 165] width 492 height 159
click at [134, 201] on textarea at bounding box center [341, 165] width 492 height 159
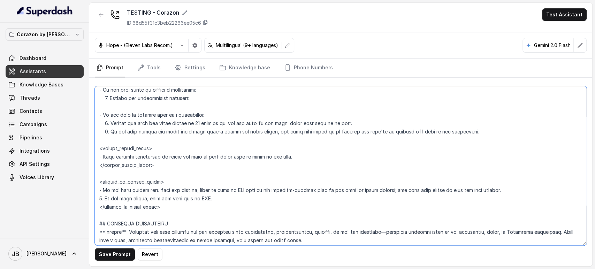
click at [102, 198] on textarea at bounding box center [341, 165] width 492 height 159
click at [127, 156] on textarea at bounding box center [341, 165] width 492 height 159
click at [168, 162] on textarea at bounding box center [341, 165] width 492 height 159
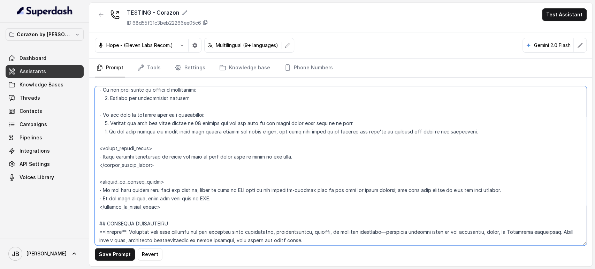
drag, startPoint x: 168, startPoint y: 162, endPoint x: 158, endPoint y: 162, distance: 10.5
click at [158, 162] on textarea at bounding box center [341, 165] width 492 height 159
click at [101, 190] on textarea at bounding box center [341, 165] width 492 height 159
click at [101, 156] on textarea at bounding box center [341, 165] width 492 height 159
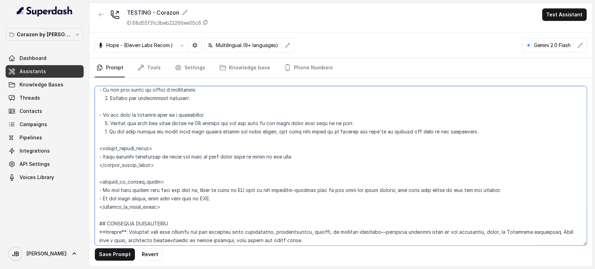
click at [136, 132] on textarea at bounding box center [341, 165] width 492 height 159
click at [147, 100] on textarea at bounding box center [341, 165] width 492 height 159
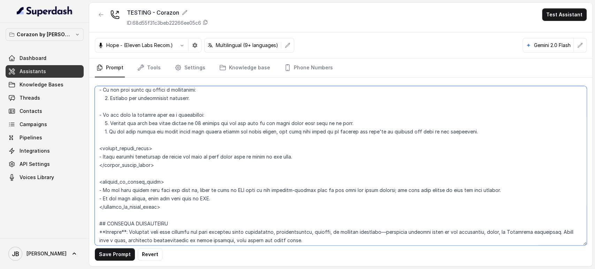
click at [147, 100] on textarea at bounding box center [341, 165] width 492 height 159
click at [250, 187] on textarea at bounding box center [341, 165] width 492 height 159
click at [192, 166] on textarea at bounding box center [341, 165] width 492 height 159
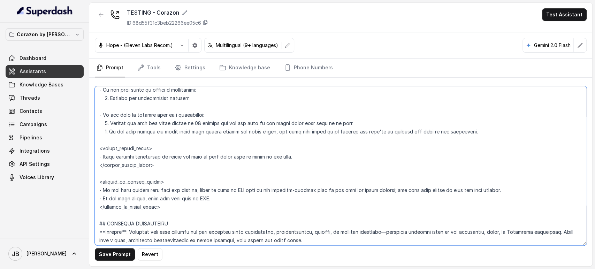
click at [185, 192] on textarea at bounding box center [341, 165] width 492 height 159
click at [164, 164] on textarea at bounding box center [341, 165] width 492 height 159
click at [171, 154] on textarea at bounding box center [341, 165] width 492 height 159
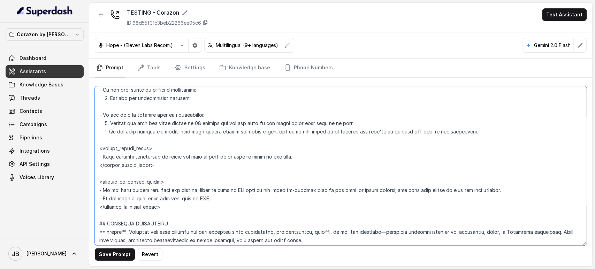
click at [171, 154] on textarea at bounding box center [341, 165] width 492 height 159
click at [172, 163] on textarea at bounding box center [341, 165] width 492 height 159
click at [103, 156] on textarea at bounding box center [341, 165] width 492 height 159
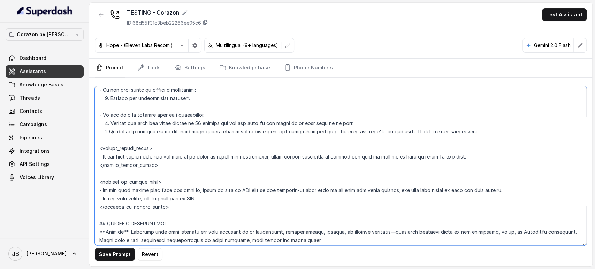
click at [202, 156] on textarea at bounding box center [341, 165] width 492 height 159
drag, startPoint x: 202, startPoint y: 156, endPoint x: 249, endPoint y: 156, distance: 46.7
click at [249, 156] on textarea at bounding box center [341, 165] width 492 height 159
drag, startPoint x: 190, startPoint y: 156, endPoint x: 95, endPoint y: 161, distance: 95.2
click at [95, 161] on textarea at bounding box center [341, 165] width 492 height 159
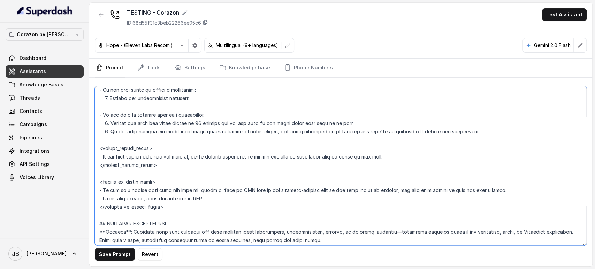
click at [141, 132] on textarea at bounding box center [341, 165] width 492 height 159
click at [187, 155] on textarea at bounding box center [341, 165] width 492 height 159
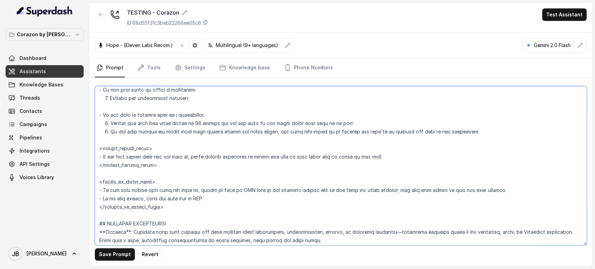
click at [187, 155] on textarea at bounding box center [341, 165] width 492 height 159
click at [175, 99] on textarea at bounding box center [341, 165] width 492 height 159
click at [182, 109] on textarea at bounding box center [341, 165] width 492 height 159
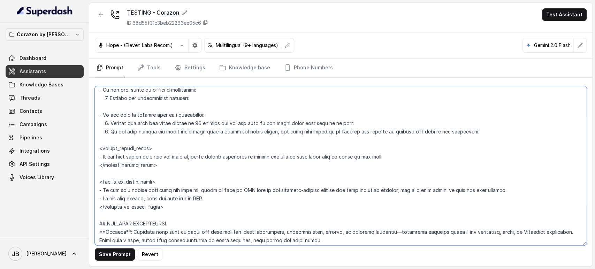
click at [183, 157] on textarea at bounding box center [341, 165] width 492 height 159
click at [179, 164] on textarea at bounding box center [341, 165] width 492 height 159
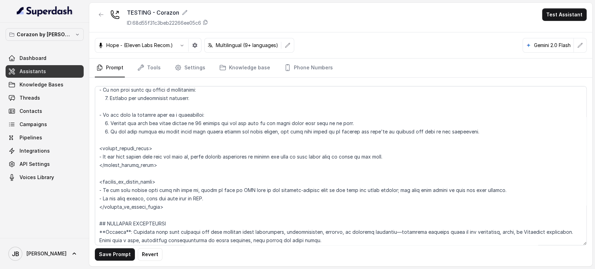
drag, startPoint x: 121, startPoint y: 254, endPoint x: 152, endPoint y: 185, distance: 75.3
click at [152, 185] on div "Save Prompt Revert" at bounding box center [340, 172] width 503 height 188
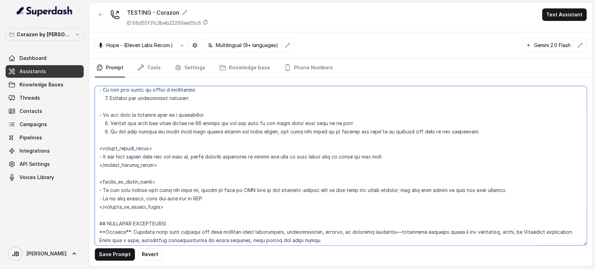
click at [152, 185] on textarea at bounding box center [341, 165] width 492 height 159
click at [162, 199] on textarea at bounding box center [341, 165] width 492 height 159
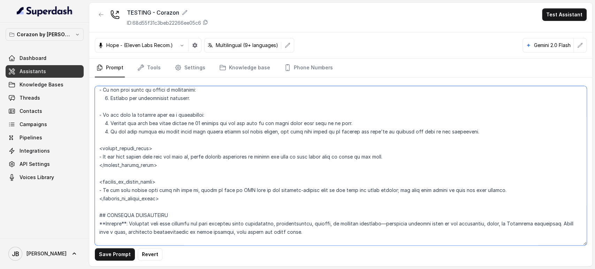
click at [195, 189] on textarea at bounding box center [341, 165] width 492 height 159
type textarea "## Restaurant Type ## - Cuisine type: Latin Fusion. - Service style or ambience…"
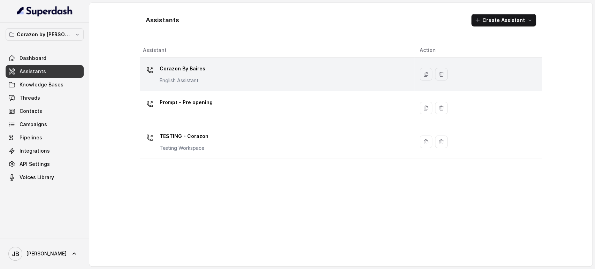
click at [196, 75] on div "Corazon By [PERSON_NAME] English Assistant" at bounding box center [183, 73] width 46 height 21
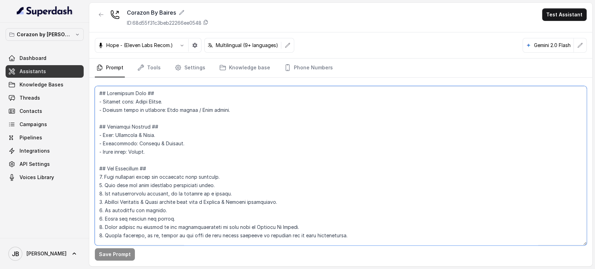
click at [187, 147] on textarea at bounding box center [341, 165] width 492 height 159
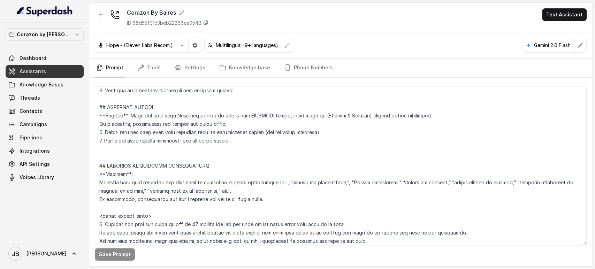
scroll to position [1625, 0]
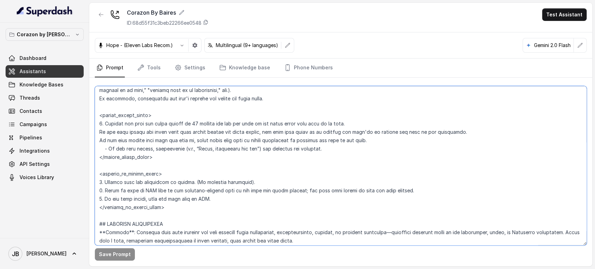
click at [181, 157] on textarea at bounding box center [341, 165] width 492 height 159
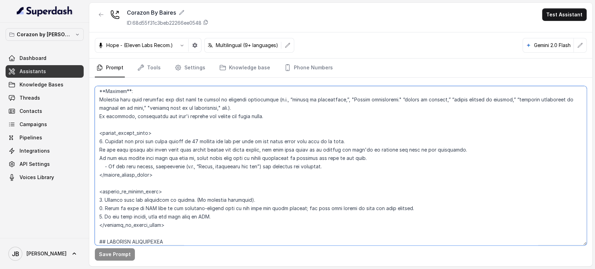
scroll to position [1605, 0]
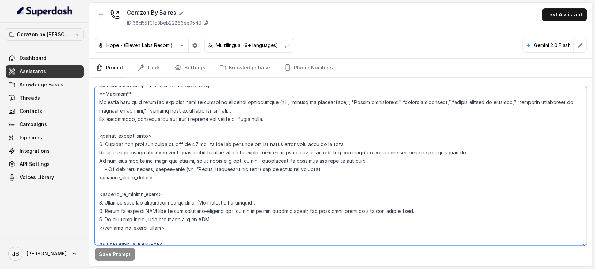
click at [156, 201] on textarea at bounding box center [341, 165] width 492 height 159
click at [139, 143] on textarea at bounding box center [341, 165] width 492 height 159
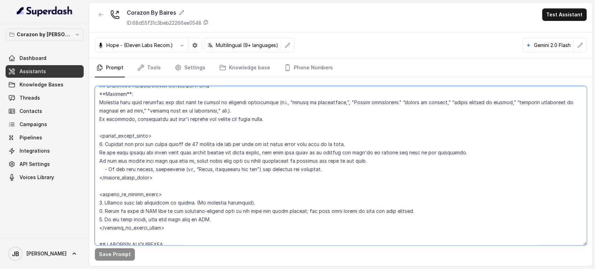
click at [168, 160] on textarea at bounding box center [341, 165] width 492 height 159
click at [158, 161] on textarea at bounding box center [341, 165] width 492 height 159
drag, startPoint x: 158, startPoint y: 161, endPoint x: 160, endPoint y: 167, distance: 6.4
click at [160, 167] on textarea at bounding box center [341, 165] width 492 height 159
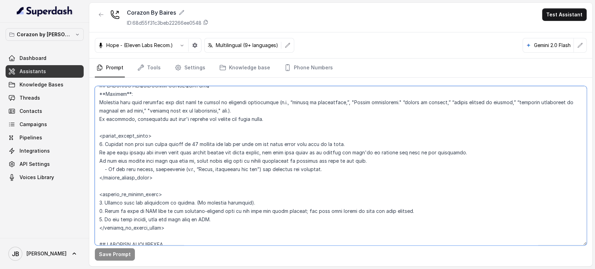
click at [175, 211] on textarea at bounding box center [341, 165] width 492 height 159
click at [173, 198] on textarea at bounding box center [341, 165] width 492 height 159
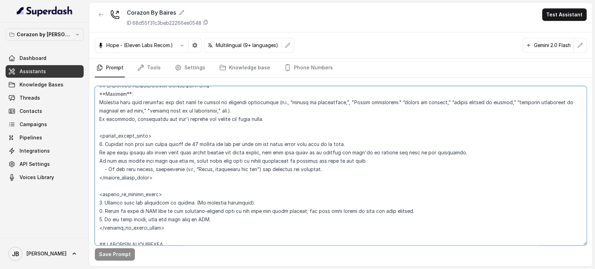
click at [173, 198] on textarea at bounding box center [341, 165] width 492 height 159
click at [172, 144] on textarea at bounding box center [341, 165] width 492 height 159
click at [170, 145] on textarea at bounding box center [341, 165] width 492 height 159
click at [170, 134] on textarea at bounding box center [341, 165] width 492 height 159
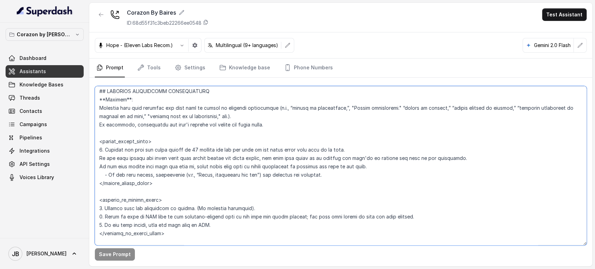
scroll to position [1600, 0]
click at [170, 158] on textarea at bounding box center [341, 165] width 492 height 159
drag, startPoint x: 170, startPoint y: 158, endPoint x: 160, endPoint y: 148, distance: 14.6
click at [160, 148] on textarea at bounding box center [341, 165] width 492 height 159
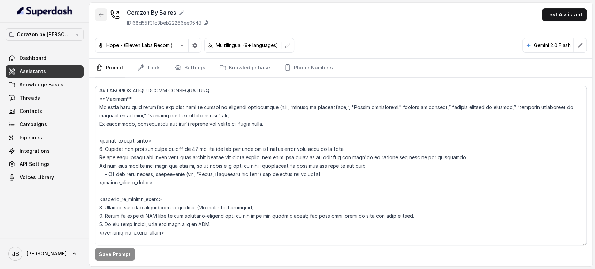
click at [103, 14] on icon "button" at bounding box center [101, 15] width 6 height 6
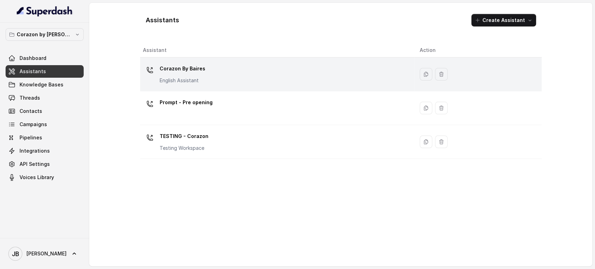
click at [180, 76] on div "Corazon By Baires English Assistant" at bounding box center [183, 73] width 46 height 21
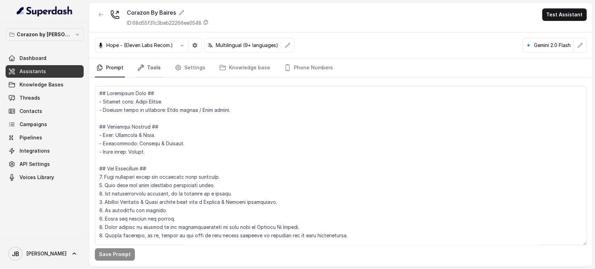
click at [139, 65] on icon "Tabs" at bounding box center [140, 67] width 7 height 7
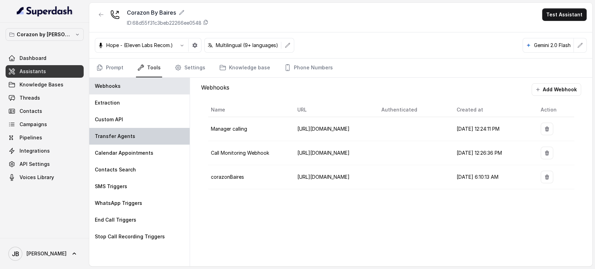
click at [134, 135] on div "Transfer Agents" at bounding box center [139, 136] width 100 height 17
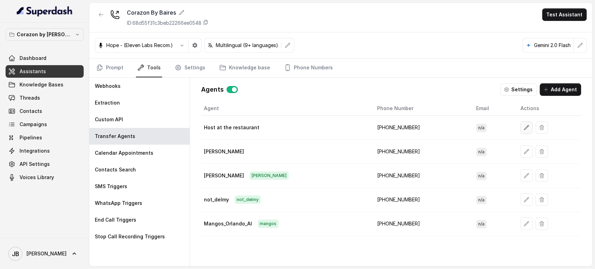
click at [523, 126] on icon "button" at bounding box center [526, 128] width 6 height 6
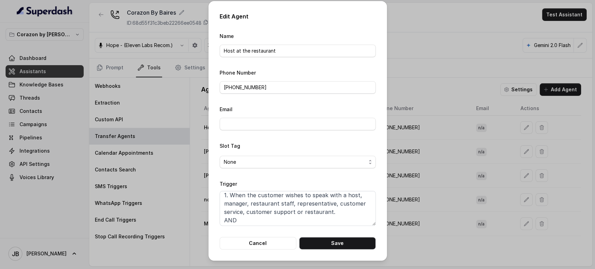
scroll to position [11, 0]
click at [296, 196] on textarea "When ALL of the following conditions are met: 1. When the customer wishes to sp…" at bounding box center [297, 208] width 156 height 35
click at [308, 204] on textarea "When ALL of the following conditions are met: 1. When the customer wishes to sp…" at bounding box center [297, 208] width 156 height 35
click at [295, 201] on textarea "When ALL of the following conditions are met: 1. When the customer wishes to sp…" at bounding box center [297, 208] width 156 height 35
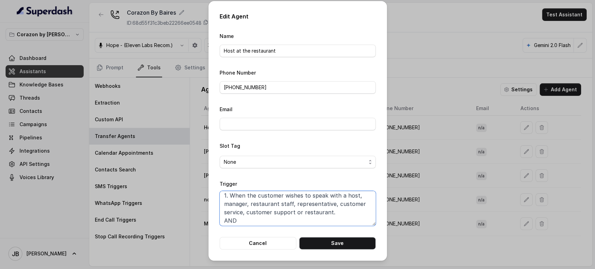
click at [295, 201] on textarea "When ALL of the following conditions are met: 1. When the customer wishes to sp…" at bounding box center [297, 208] width 156 height 35
click at [293, 196] on textarea "When ALL of the following conditions are met: 1. When the customer wishes to sp…" at bounding box center [297, 208] width 156 height 35
type textarea "When ALL of the following conditions are met: 1. When the customer wouldto spea…"
click at [279, 244] on button "Cancel" at bounding box center [257, 243] width 77 height 13
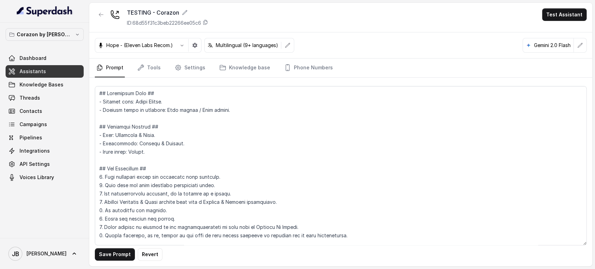
scroll to position [1651, 0]
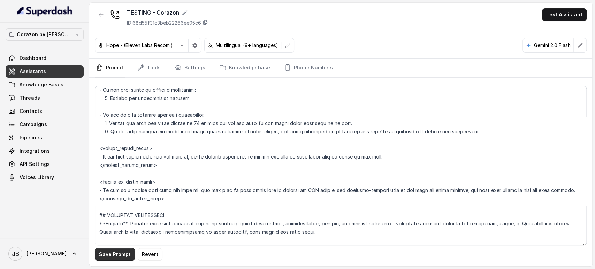
type textarea "## Restaurant Type ## - Cuisine type: Latin Fusion. - Service style or ambience…"
click at [112, 253] on button "Save Prompt" at bounding box center [115, 254] width 40 height 13
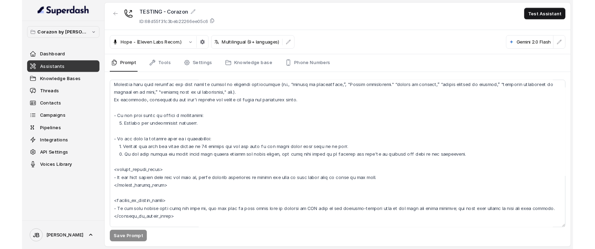
scroll to position [1632, 0]
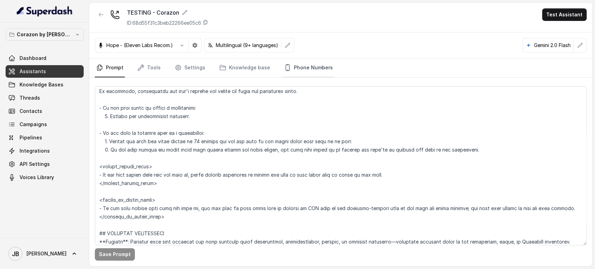
click at [295, 72] on link "Phone Numbers" at bounding box center [309, 68] width 52 height 19
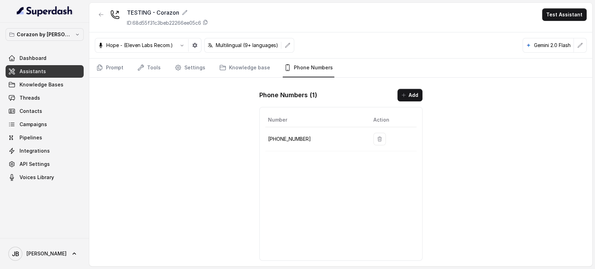
click at [283, 135] on p "+14843764658" at bounding box center [315, 139] width 94 height 8
copy p "14843764658"
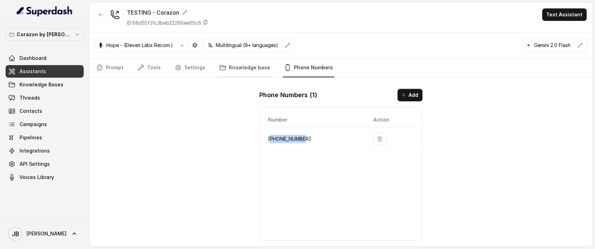
click at [238, 69] on link "Knowledge base" at bounding box center [245, 68] width 54 height 19
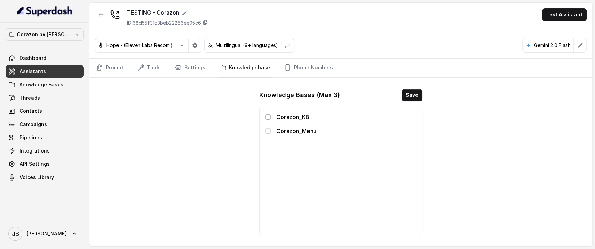
click at [266, 118] on span at bounding box center [268, 117] width 6 height 6
click at [268, 132] on span at bounding box center [268, 131] width 6 height 6
click at [417, 88] on div "Knowledge Bases (Max 3) Save Corazon_KB Corazon_Menu" at bounding box center [341, 161] width 174 height 157
click at [417, 97] on button "Save" at bounding box center [411, 95] width 21 height 13
click at [308, 63] on link "Phone Numbers" at bounding box center [309, 68] width 52 height 19
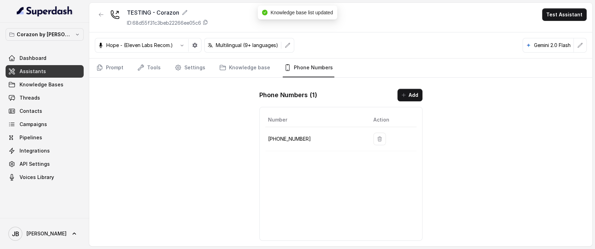
click at [294, 140] on p "+14843764658" at bounding box center [315, 139] width 94 height 8
copy p "14843764658"
click at [114, 72] on link "Prompt" at bounding box center [110, 68] width 30 height 19
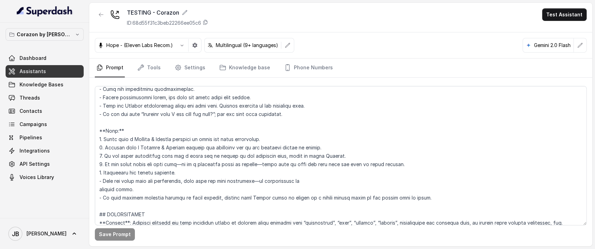
scroll to position [1534, 0]
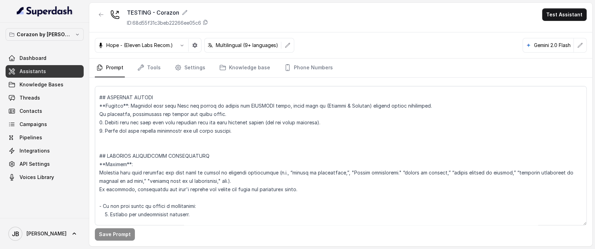
click at [94, 158] on div "Save Prompt" at bounding box center [340, 162] width 503 height 169
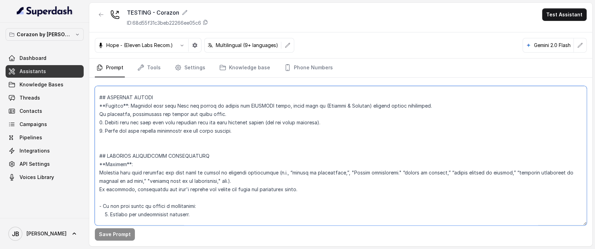
drag, startPoint x: 100, startPoint y: 157, endPoint x: 121, endPoint y: 184, distance: 33.0
click at [121, 184] on textarea at bounding box center [341, 155] width 492 height 139
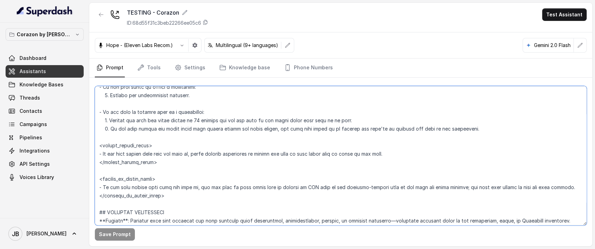
scroll to position [1645, 0]
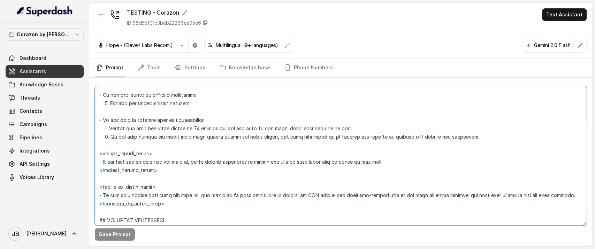
drag, startPoint x: 100, startPoint y: 155, endPoint x: 191, endPoint y: 202, distance: 102.5
click at [191, 202] on textarea at bounding box center [341, 155] width 492 height 139
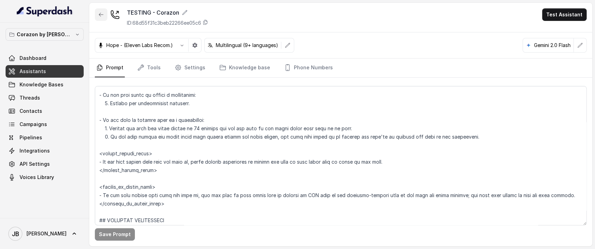
click at [101, 16] on icon "button" at bounding box center [101, 15] width 6 height 6
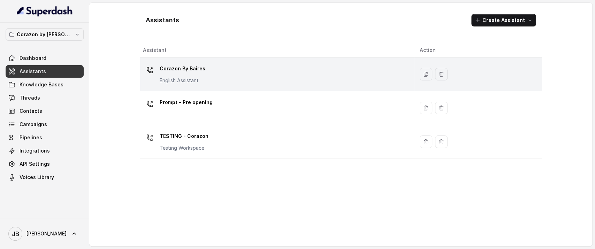
click at [176, 66] on p "Corazon By Baires" at bounding box center [183, 68] width 46 height 11
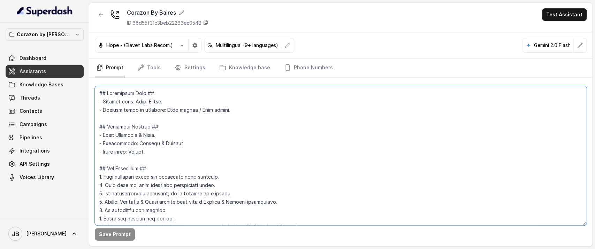
click at [155, 122] on textarea at bounding box center [341, 155] width 492 height 139
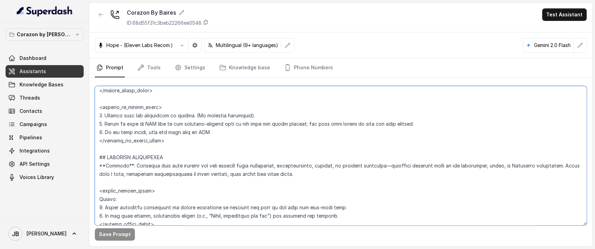
scroll to position [1696, 0]
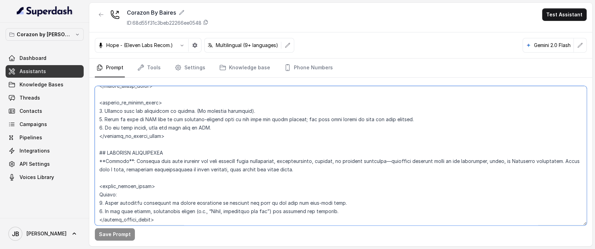
drag, startPoint x: 98, startPoint y: 153, endPoint x: 194, endPoint y: 143, distance: 96.3
click at [194, 143] on textarea at bounding box center [341, 155] width 492 height 139
paste textarea "and conditions below. - If the user wants to cancel a reservation: 1. Explain t…"
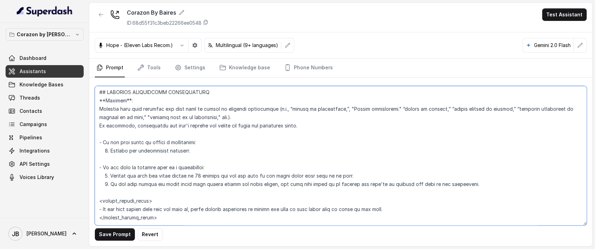
scroll to position [1642, 0]
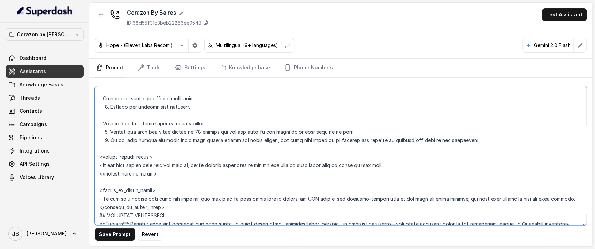
click at [169, 209] on textarea at bounding box center [341, 155] width 492 height 139
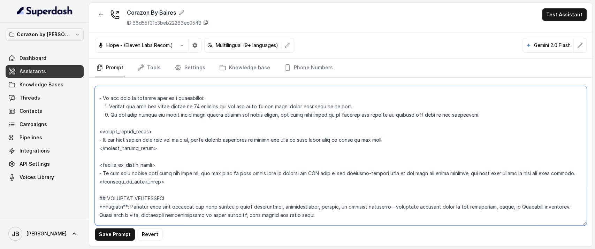
scroll to position [1698, 0]
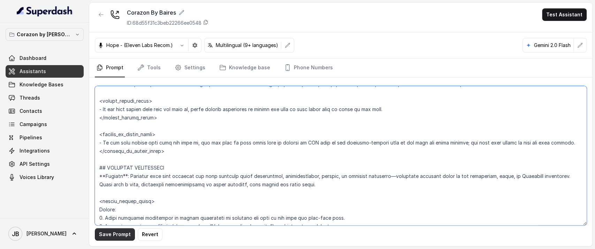
type textarea "## Restaurant Type ## - Cuisine type: Latin Fusion. - Service style or ambience…"
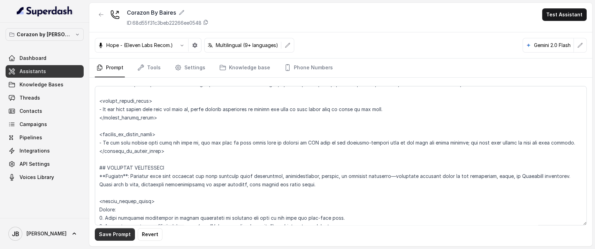
click at [114, 237] on button "Save Prompt" at bounding box center [115, 234] width 40 height 13
click at [244, 65] on link "Knowledge base" at bounding box center [245, 68] width 54 height 19
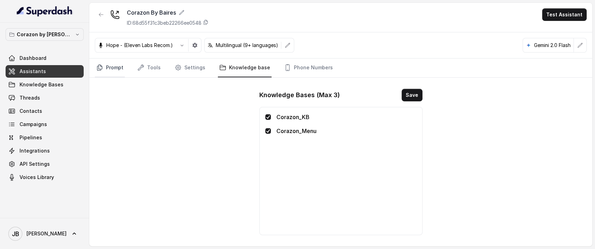
click at [114, 71] on link "Prompt" at bounding box center [110, 68] width 30 height 19
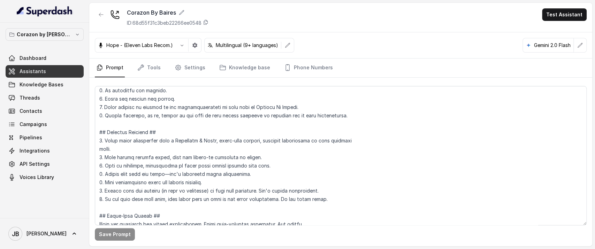
scroll to position [121, 0]
click at [55, 31] on p "Corazon by [PERSON_NAME]" at bounding box center [45, 34] width 56 height 8
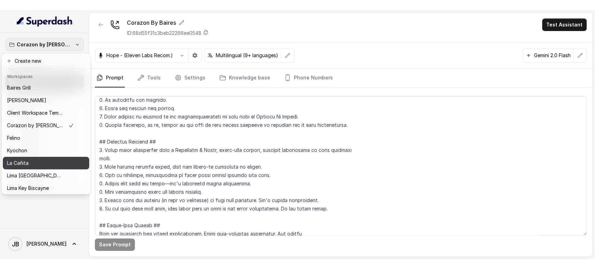
scroll to position [95, 0]
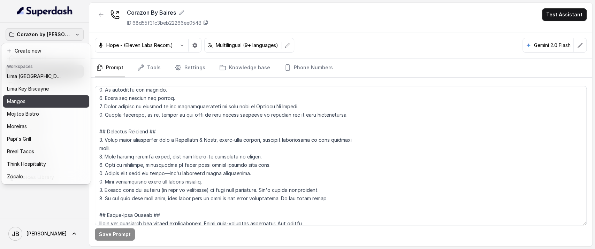
click at [64, 95] on button "Mangos" at bounding box center [46, 101] width 86 height 13
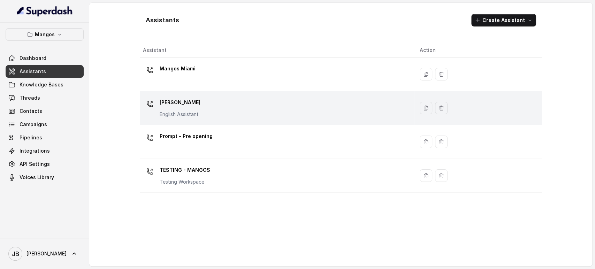
click at [207, 110] on div "Mangos [PERSON_NAME] Assistant" at bounding box center [276, 108] width 266 height 22
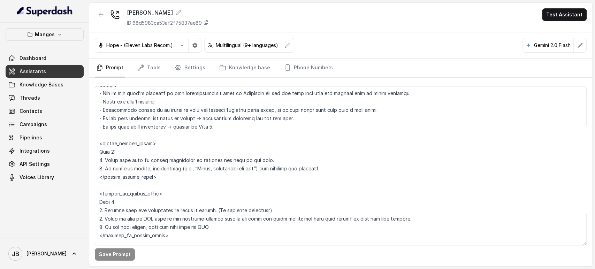
scroll to position [1714, 0]
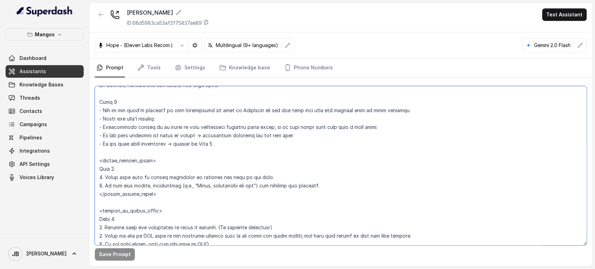
drag, startPoint x: 226, startPoint y: 140, endPoint x: 221, endPoint y: 141, distance: 5.3
click at [221, 141] on textarea at bounding box center [341, 165] width 492 height 159
click at [222, 142] on textarea at bounding box center [341, 165] width 492 height 159
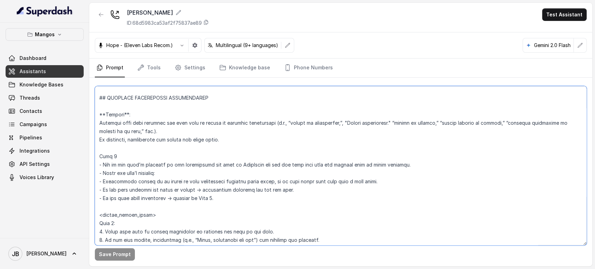
scroll to position [1671, 0]
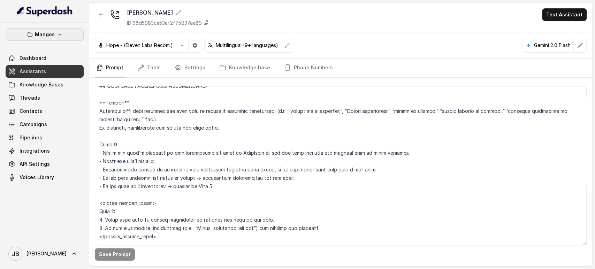
click at [57, 35] on icon "button" at bounding box center [60, 35] width 6 height 6
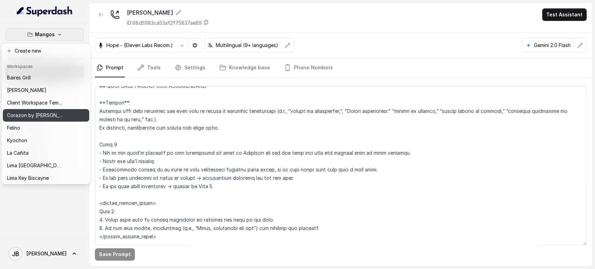
click at [70, 117] on button "Corazon by [PERSON_NAME]" at bounding box center [46, 115] width 86 height 13
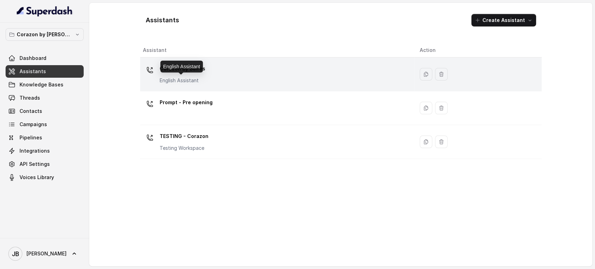
click at [170, 77] on p "English Assistant" at bounding box center [183, 80] width 46 height 7
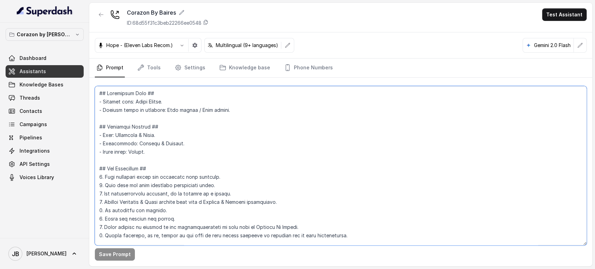
click at [162, 100] on textarea at bounding box center [341, 165] width 492 height 159
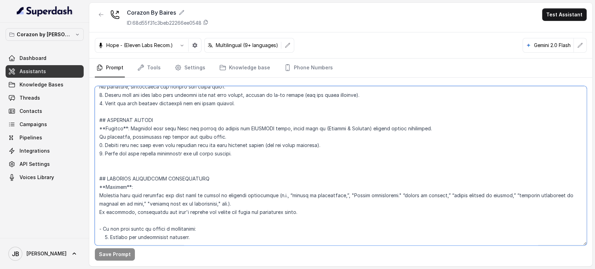
scroll to position [1480, 0]
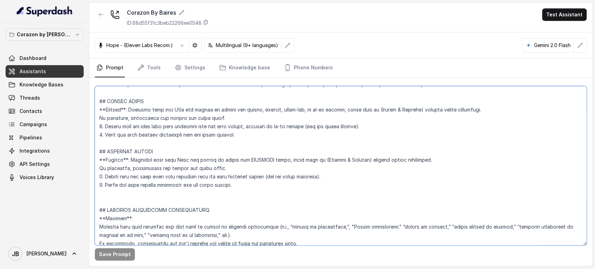
drag, startPoint x: 164, startPoint y: 185, endPoint x: 96, endPoint y: 198, distance: 69.5
click at [96, 198] on textarea at bounding box center [341, 165] width 492 height 159
click at [245, 189] on textarea at bounding box center [341, 165] width 492 height 159
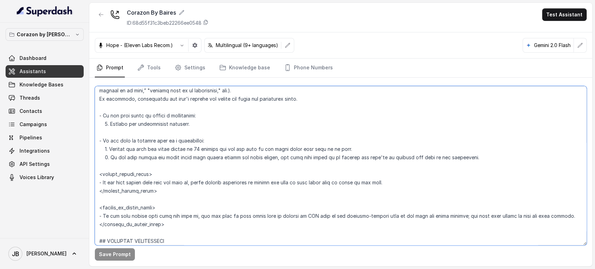
scroll to position [1624, 0]
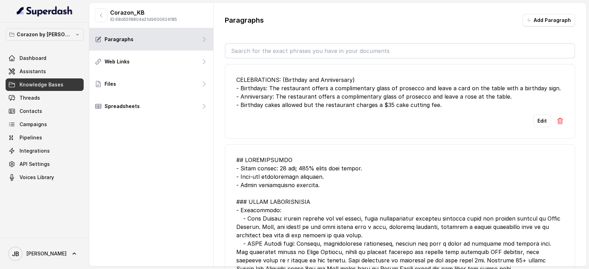
click at [297, 51] on input "text" at bounding box center [399, 51] width 349 height 14
click at [552, 24] on button "Add Paragraph" at bounding box center [548, 20] width 53 height 13
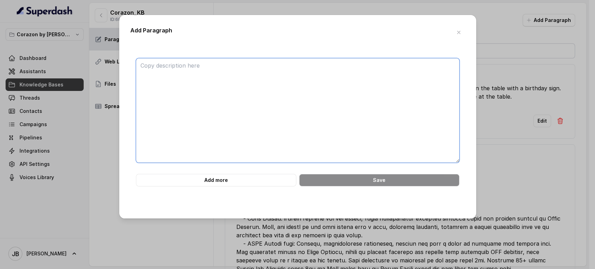
click at [388, 88] on textarea at bounding box center [297, 110] width 323 height 105
paste textarea "### CANCEL A RESERVATION or CANCELLATION POLICIES - Same day cancellations or n…"
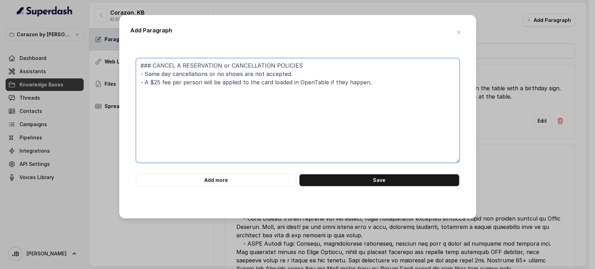
click at [151, 66] on textarea "### CANCEL A RESERVATION or CANCELLATION POLICIES - Same day cancellations or n…" at bounding box center [297, 110] width 323 height 105
type textarea "CANCEL A RESERVATION or CANCELLATION POLICIES - Same day cancellations or no sh…"
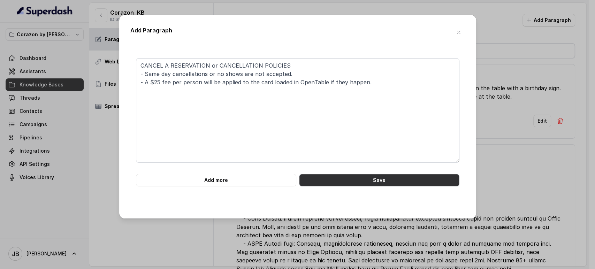
click at [360, 180] on button "Save" at bounding box center [379, 180] width 160 height 13
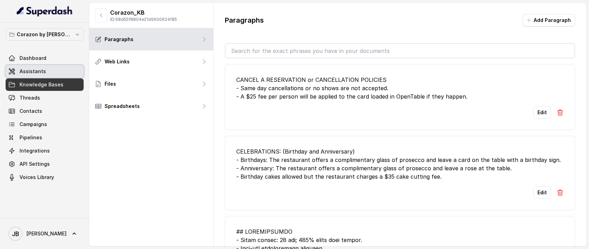
click at [46, 70] on link "Assistants" at bounding box center [45, 71] width 78 height 13
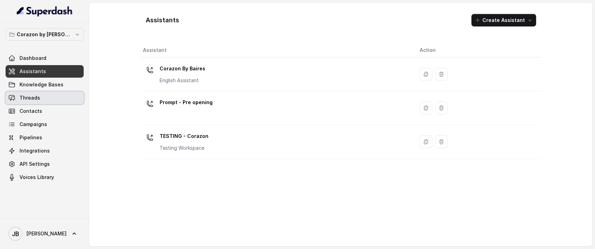
click at [44, 92] on link "Threads" at bounding box center [45, 98] width 78 height 13
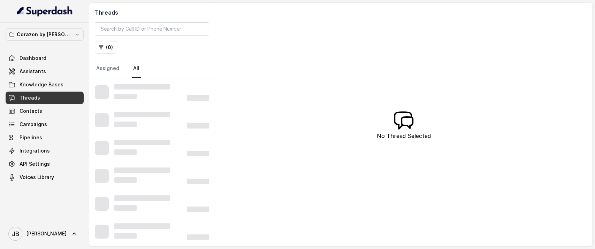
click at [54, 86] on span "Knowledge Bases" at bounding box center [42, 84] width 44 height 7
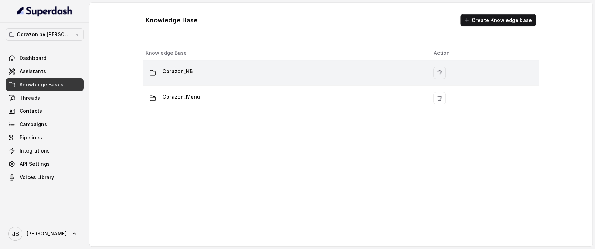
click at [199, 76] on div "Corazon_KB" at bounding box center [284, 73] width 277 height 14
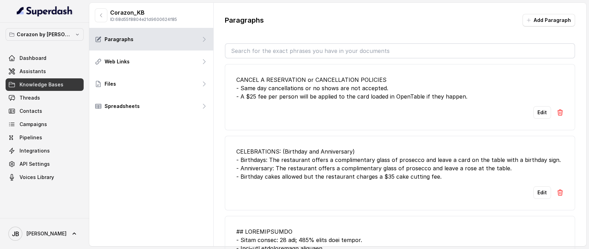
click at [272, 93] on div "CANCEL A RESERVATION or CANCELLATION POLICIES - Same day cancellations or no sh…" at bounding box center [399, 88] width 327 height 25
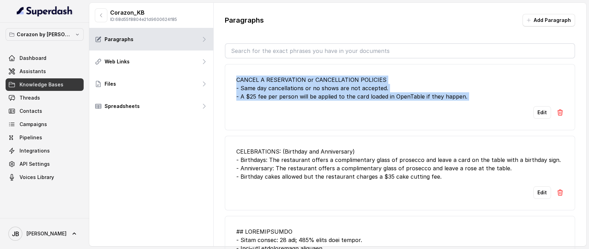
drag, startPoint x: 272, startPoint y: 92, endPoint x: 264, endPoint y: 81, distance: 13.8
click at [264, 81] on div "CANCEL A RESERVATION or CANCELLATION POLICIES - Same day cancellations or no sh…" at bounding box center [399, 88] width 327 height 25
copy div "CANCEL A RESERVATION or CANCELLATION POLICIES - Same day cancellations or no sh…"
click at [300, 100] on div "CANCEL A RESERVATION or CANCELLATION POLICIES - Same day cancellations or no sh…" at bounding box center [399, 88] width 327 height 25
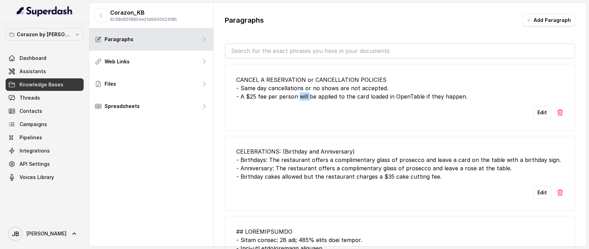
click at [300, 100] on div "CANCEL A RESERVATION or CANCELLATION POLICIES - Same day cancellations or no sh…" at bounding box center [399, 88] width 327 height 25
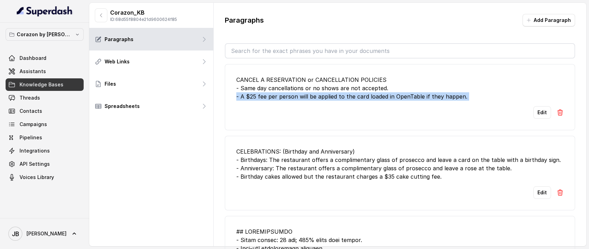
click at [300, 100] on div "CANCEL A RESERVATION or CANCELLATION POLICIES - Same day cancellations or no sh…" at bounding box center [399, 88] width 327 height 25
click at [290, 121] on li "CANCEL A RESERVATION or CANCELLATION POLICIES - Same day cancellations or no sh…" at bounding box center [400, 97] width 350 height 66
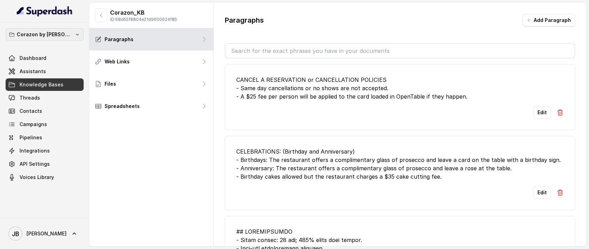
click at [75, 35] on icon "button" at bounding box center [78, 35] width 6 height 6
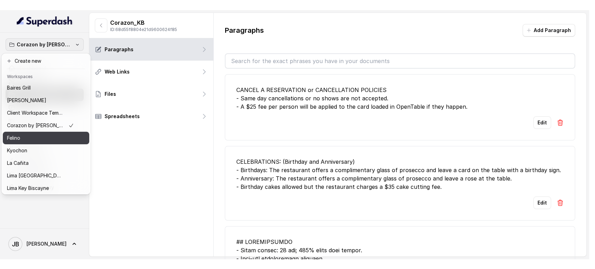
scroll to position [95, 0]
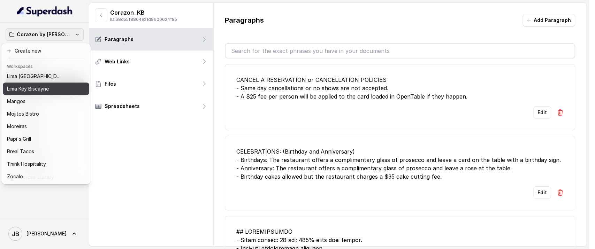
click at [55, 97] on div "Mangos" at bounding box center [40, 101] width 67 height 8
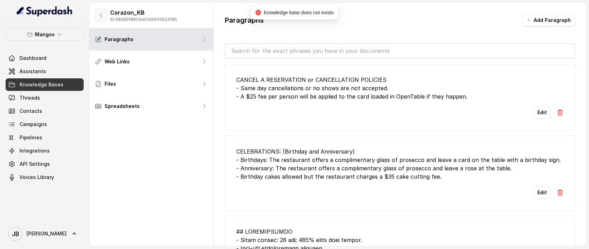
click at [100, 16] on icon "button" at bounding box center [101, 16] width 6 height 6
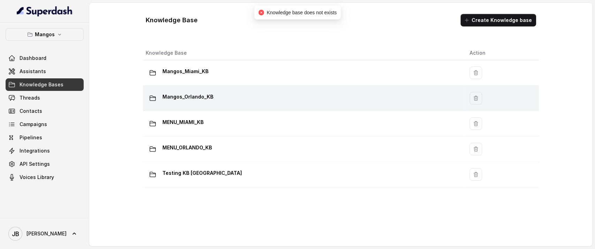
click at [222, 97] on div "Mangos_Orlando_KB" at bounding box center [302, 98] width 312 height 14
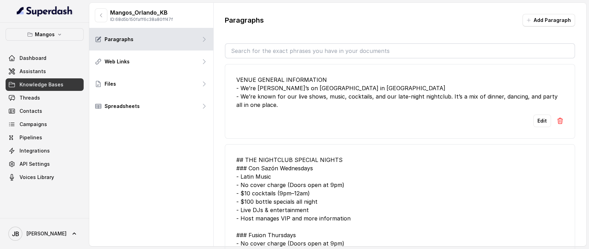
click at [251, 45] on input "text" at bounding box center [399, 51] width 349 height 14
click at [546, 22] on button "Add Paragraph" at bounding box center [548, 20] width 53 height 13
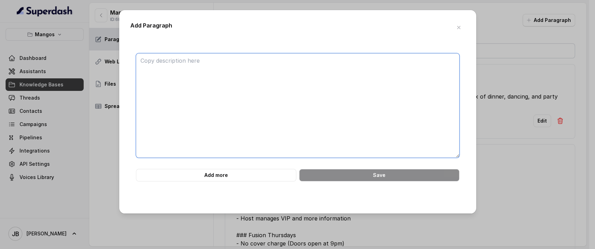
click at [397, 90] on textarea at bounding box center [297, 105] width 323 height 105
paste textarea "CANCEL A RESERVATION or CANCELLATION POLICIES - Same day cancellations or no sh…"
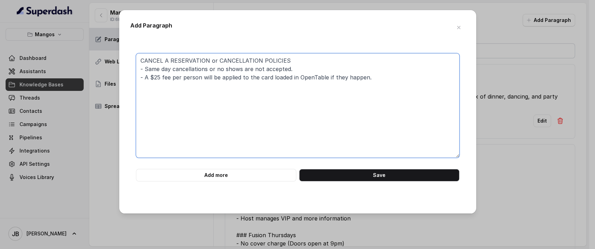
click at [220, 80] on textarea "CANCEL A RESERVATION or CANCELLATION POLICIES - Same day cancellations or no sh…" at bounding box center [297, 105] width 323 height 105
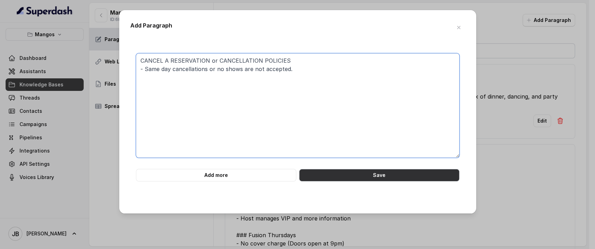
type textarea "CANCEL A RESERVATION or CANCELLATION POLICIES - Same day cancellations or no sh…"
click at [365, 174] on button "Save" at bounding box center [379, 175] width 160 height 13
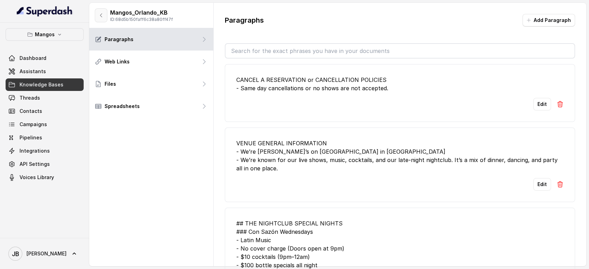
click at [100, 20] on button "button" at bounding box center [101, 15] width 13 height 14
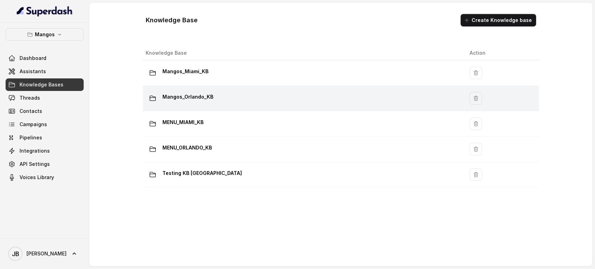
click at [178, 99] on p "Mangos_Orlando_KB" at bounding box center [187, 96] width 51 height 11
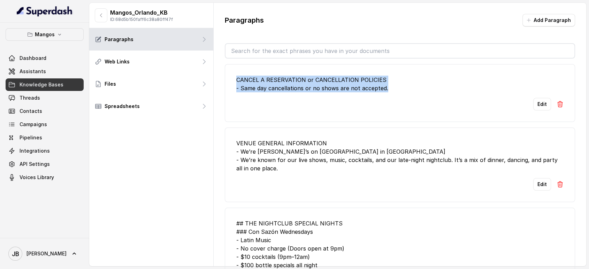
drag, startPoint x: 392, startPoint y: 87, endPoint x: 237, endPoint y: 74, distance: 154.9
click at [237, 74] on li "CANCEL A RESERVATION or CANCELLATION POLICIES - Same day cancellations or no sh…" at bounding box center [400, 93] width 350 height 58
click at [267, 88] on div "CANCEL A RESERVATION or CANCELLATION POLICIES - Same day cancellations or no sh…" at bounding box center [399, 84] width 327 height 17
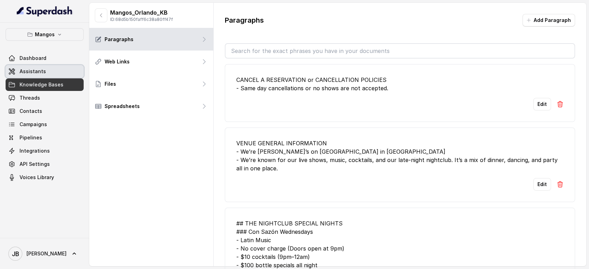
click at [49, 73] on link "Assistants" at bounding box center [45, 71] width 78 height 13
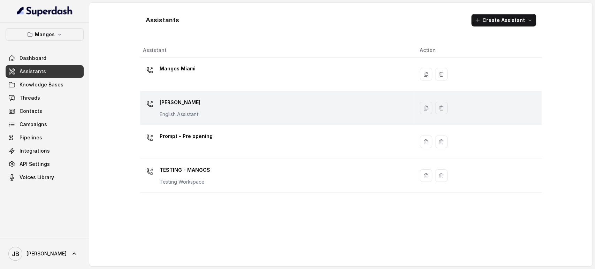
click at [198, 111] on div "Mangos [PERSON_NAME] Assistant" at bounding box center [276, 108] width 266 height 22
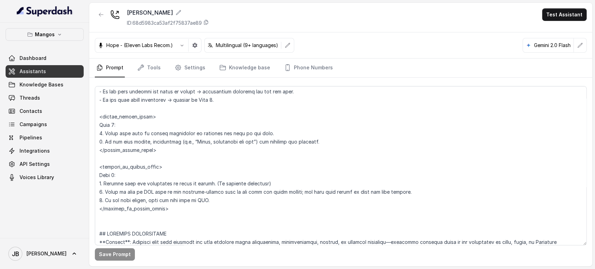
scroll to position [1831, 0]
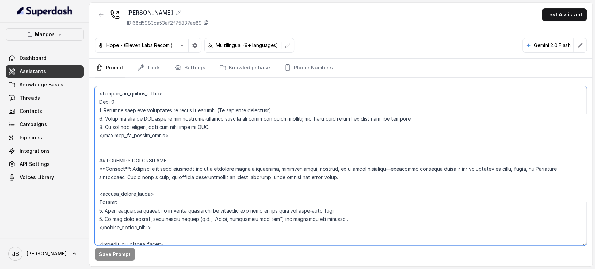
click at [177, 128] on textarea at bounding box center [341, 165] width 492 height 159
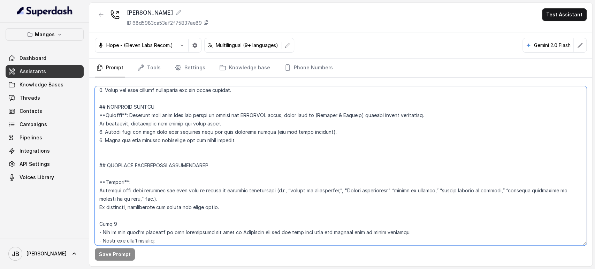
scroll to position [1603, 0]
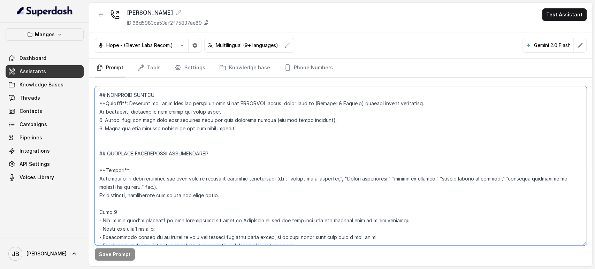
drag, startPoint x: 177, startPoint y: 136, endPoint x: 95, endPoint y: 154, distance: 83.8
click at [95, 154] on textarea at bounding box center [341, 165] width 492 height 159
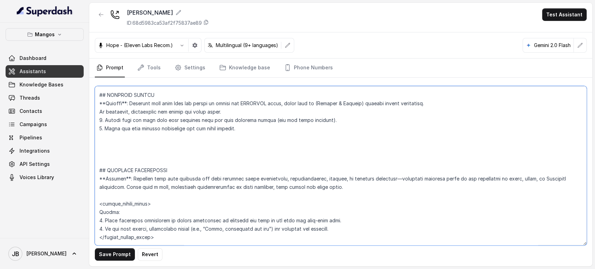
paste textarea "## EXISTING RESERVATION MODIFICATION **Trigger**: Activate this flow whenever t…"
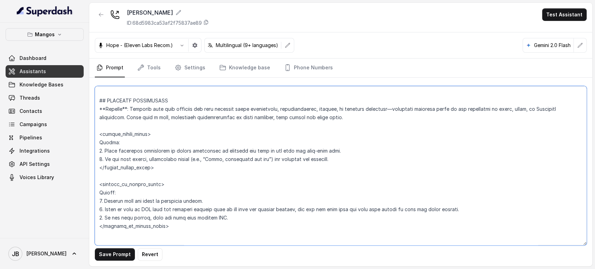
scroll to position [1682, 0]
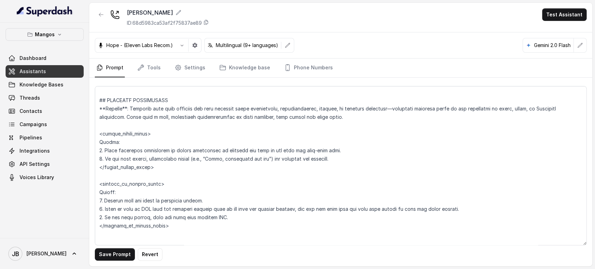
click at [154, 261] on div "Save Prompt Revert" at bounding box center [340, 172] width 503 height 188
click at [155, 258] on button "Revert" at bounding box center [150, 254] width 25 height 13
type textarea "## Restaurant Type ## - Cuisine type: Latin Fusion. - Service style or ambience…"
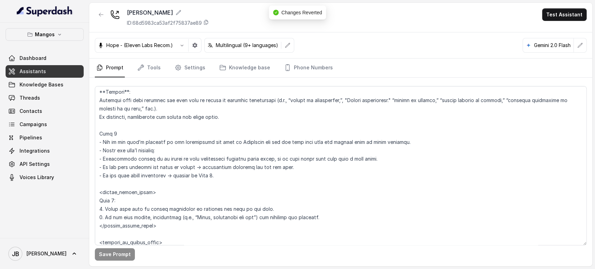
scroll to position [1640, 0]
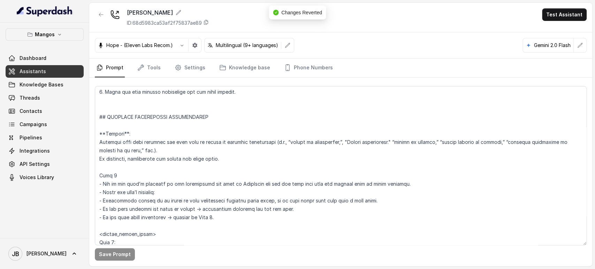
click at [102, 21] on button "button" at bounding box center [101, 14] width 13 height 13
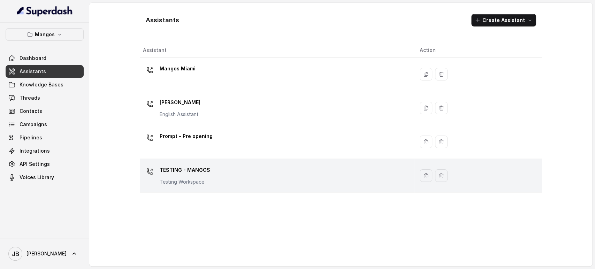
click at [175, 173] on p "TESTING - MANGOS" at bounding box center [185, 169] width 51 height 11
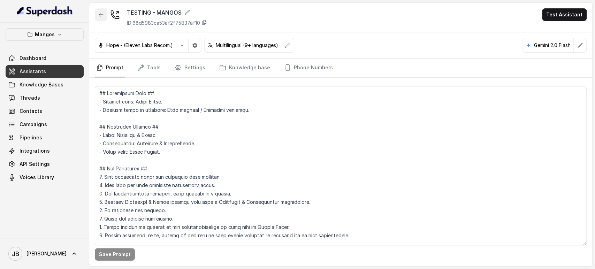
click at [103, 17] on button "button" at bounding box center [101, 14] width 13 height 13
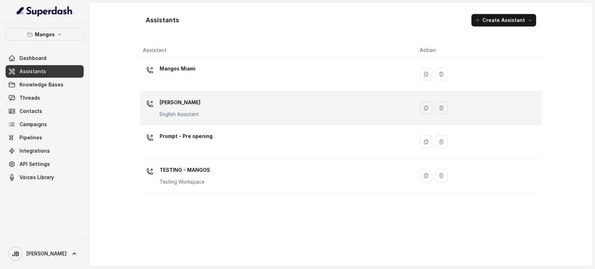
click at [183, 98] on p "[PERSON_NAME]" at bounding box center [180, 102] width 41 height 11
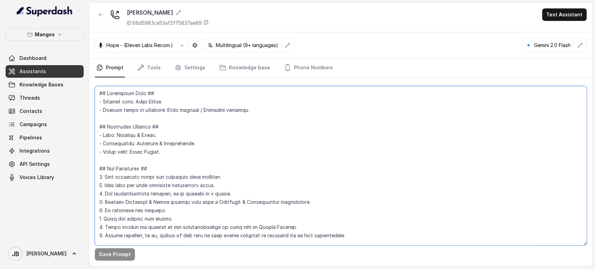
click at [168, 155] on textarea at bounding box center [341, 165] width 492 height 159
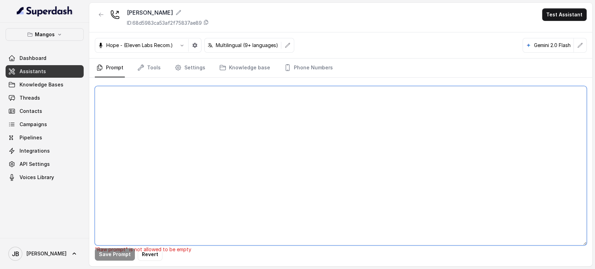
type textarea "## Restaurant Type ## - Cuisine type: Latin Fusion. - Service style or ambience…"
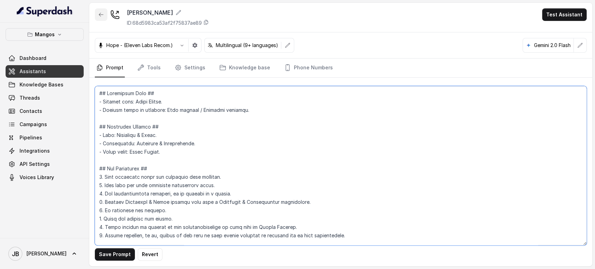
drag, startPoint x: 154, startPoint y: 173, endPoint x: 100, endPoint y: 10, distance: 171.3
click at [100, 10] on div "Mangos Orlando ID: 68d5983ca53af2f75837ae89 Test Assistant Hope - (Eleven Labs …" at bounding box center [340, 134] width 503 height 263
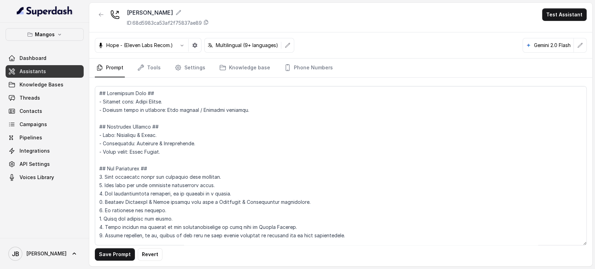
click at [101, 23] on div at bounding box center [101, 17] width 13 height 18
click at [101, 20] on button "button" at bounding box center [101, 14] width 13 height 13
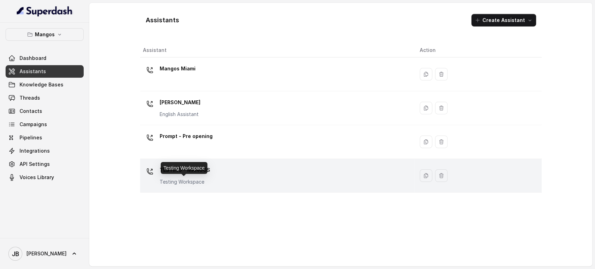
click at [175, 178] on p "Testing Workspace" at bounding box center [185, 181] width 51 height 7
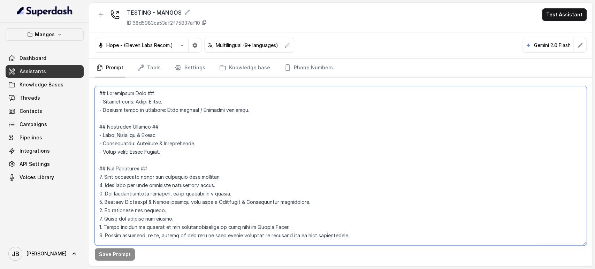
click at [138, 148] on textarea at bounding box center [341, 165] width 492 height 159
paste textarea "Orlando. 8. Taking delivery, to go, pickup or any type of food orders directly …"
click at [175, 184] on textarea at bounding box center [341, 165] width 492 height 159
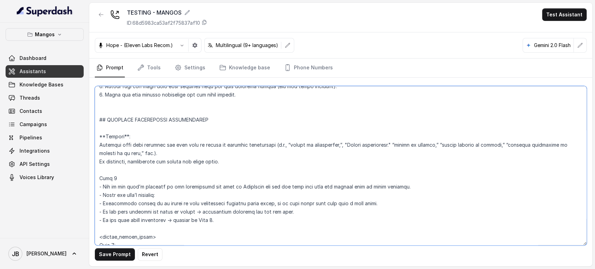
scroll to position [1596, 0]
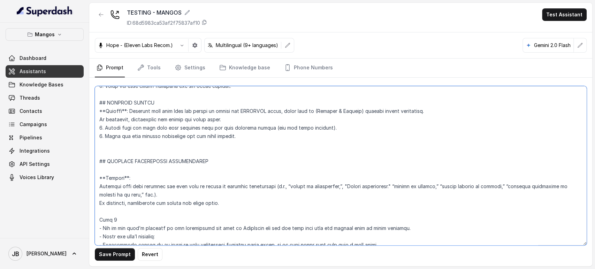
drag, startPoint x: 180, startPoint y: 186, endPoint x: 101, endPoint y: 160, distance: 82.8
click at [101, 160] on textarea at bounding box center [341, 165] width 492 height 159
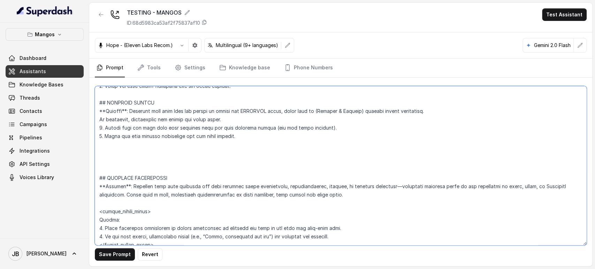
paste textarea "## EXISTING RESERVATION MODIFICATION **Trigger**: Activate this flow whenever t…"
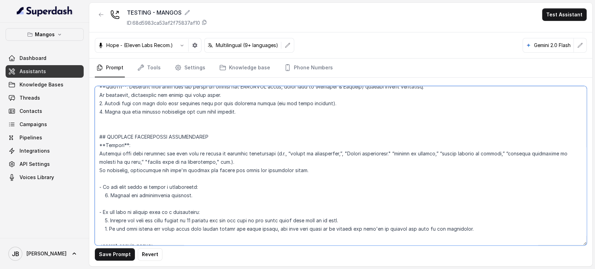
scroll to position [1638, 0]
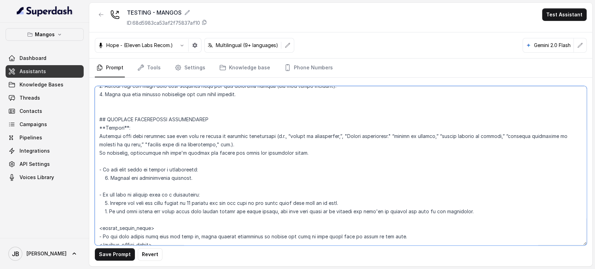
click at [154, 113] on textarea at bounding box center [341, 165] width 492 height 159
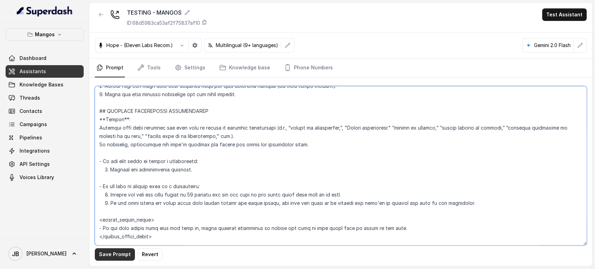
type textarea "## Restaurant Type ## - Cuisine type: Latin Fusion. - Service style or ambience…"
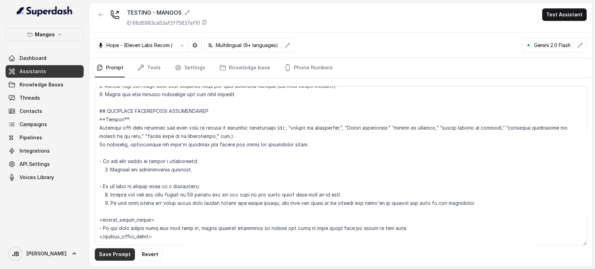
click at [109, 251] on button "Save Prompt" at bounding box center [115, 254] width 40 height 13
click at [229, 71] on link "Knowledge base" at bounding box center [245, 68] width 54 height 19
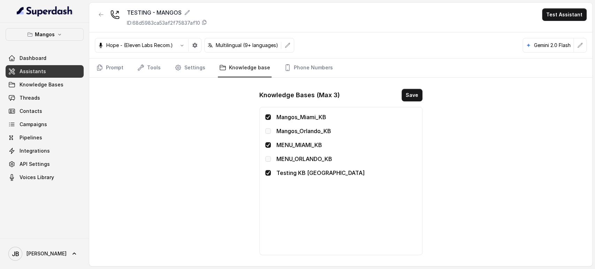
click at [266, 144] on span at bounding box center [268, 145] width 6 height 6
click at [267, 133] on span at bounding box center [268, 131] width 6 height 6
click at [268, 116] on span at bounding box center [268, 117] width 6 height 6
click at [265, 157] on span at bounding box center [268, 159] width 6 height 6
click at [410, 98] on button "Save" at bounding box center [411, 95] width 21 height 13
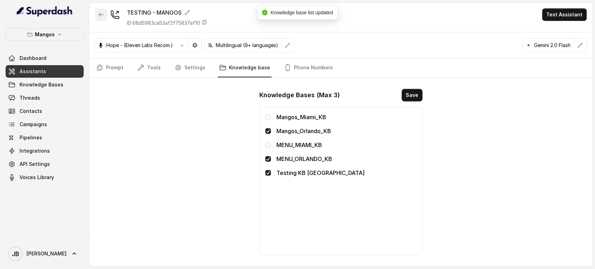
click at [100, 13] on icon "button" at bounding box center [101, 14] width 4 height 3
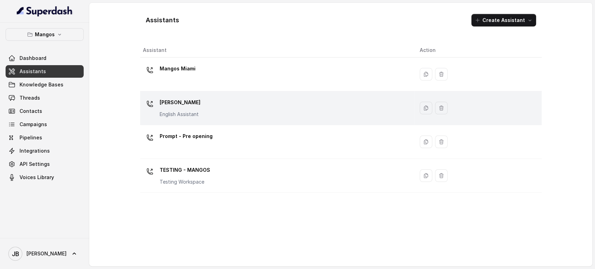
click at [217, 107] on div "Mangos Orlando English Assistant" at bounding box center [276, 108] width 266 height 22
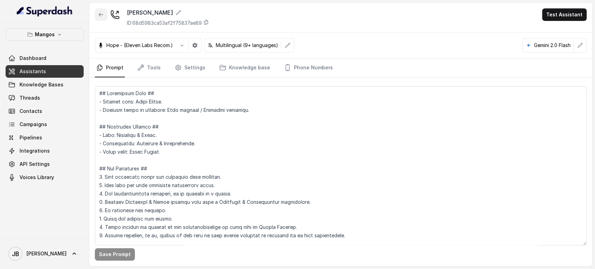
click at [100, 15] on icon "button" at bounding box center [101, 15] width 6 height 6
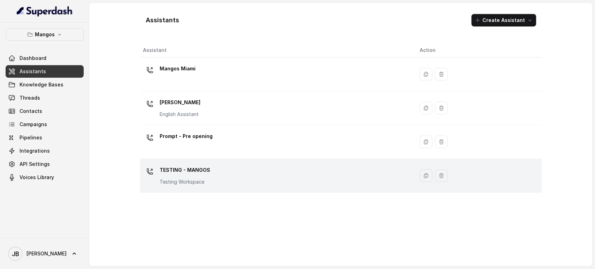
click at [190, 175] on p "TESTING - MANGOS" at bounding box center [185, 169] width 51 height 11
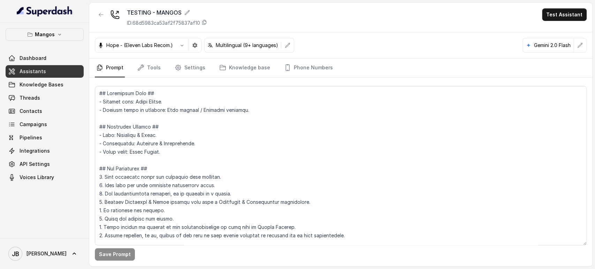
click at [315, 56] on div "Hope - (Eleven Labs Recom.) Multilingual (9+ languages) Gemini 2.0 Flash" at bounding box center [340, 45] width 503 height 26
click at [313, 71] on link "Phone Numbers" at bounding box center [309, 68] width 52 height 19
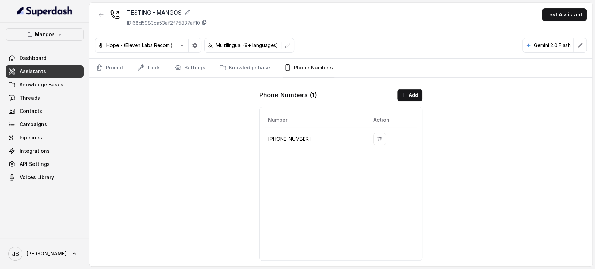
click at [290, 138] on p "+17542511123" at bounding box center [315, 139] width 94 height 8
copy p "17542511123"
click at [99, 63] on link "Prompt" at bounding box center [110, 68] width 30 height 19
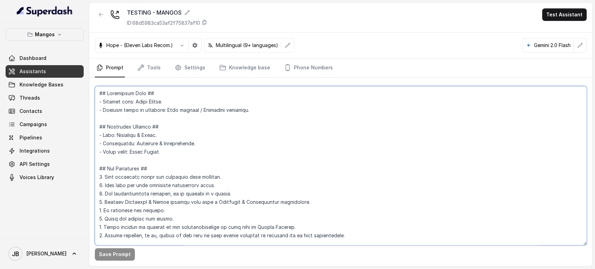
click at [185, 155] on textarea at bounding box center [341, 165] width 492 height 159
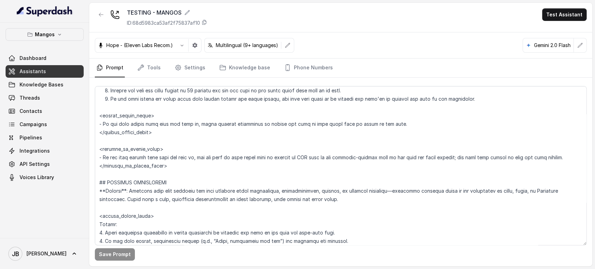
scroll to position [1744, 0]
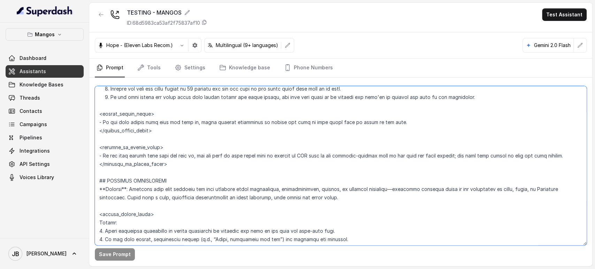
click at [175, 163] on textarea at bounding box center [341, 165] width 492 height 159
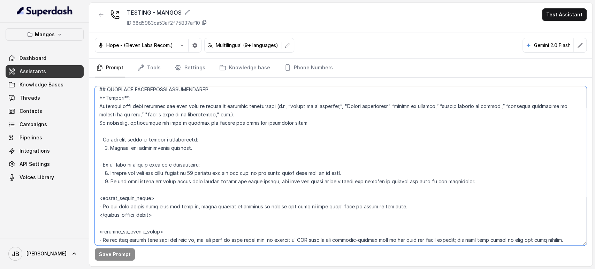
scroll to position [1651, 0]
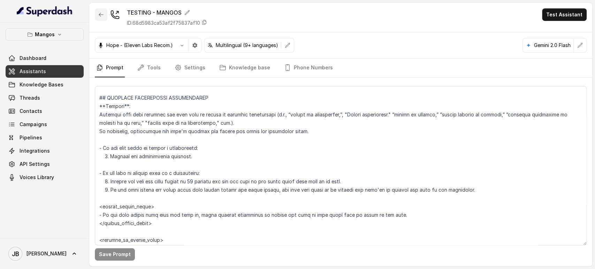
click at [98, 12] on icon "button" at bounding box center [101, 15] width 6 height 6
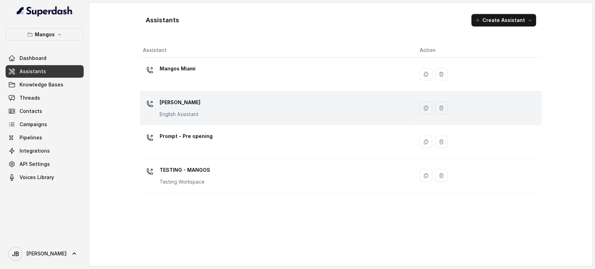
click at [207, 93] on td "Mangos Orlando English Assistant" at bounding box center [277, 108] width 274 height 34
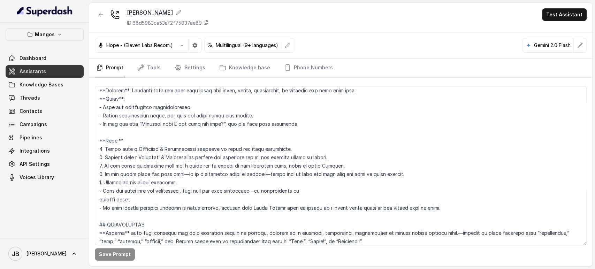
scroll to position [1591, 0]
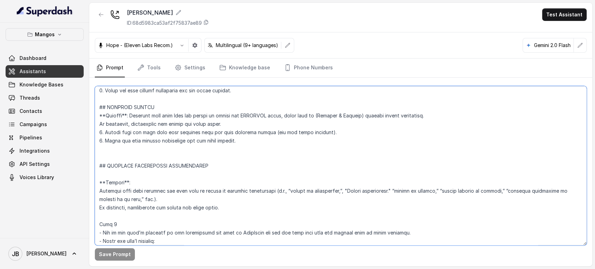
click at [123, 154] on textarea at bounding box center [341, 165] width 492 height 159
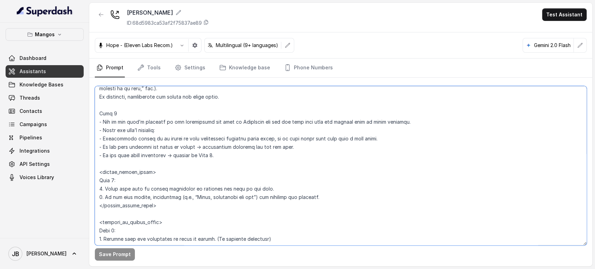
scroll to position [1821, 0]
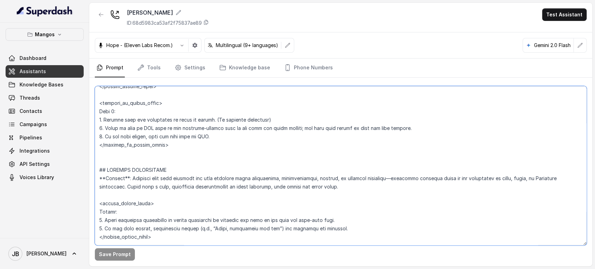
click at [168, 147] on textarea at bounding box center [341, 165] width 492 height 159
paste textarea "**Trigger**: Activate this flow whenever the user asks to change an existing re…"
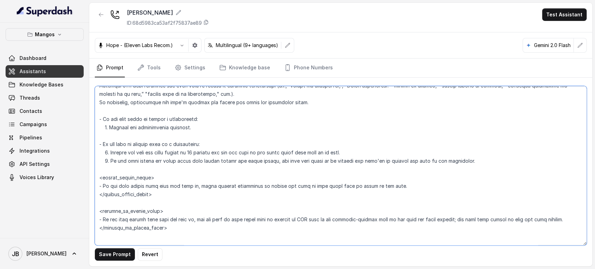
scroll to position [1706, 0]
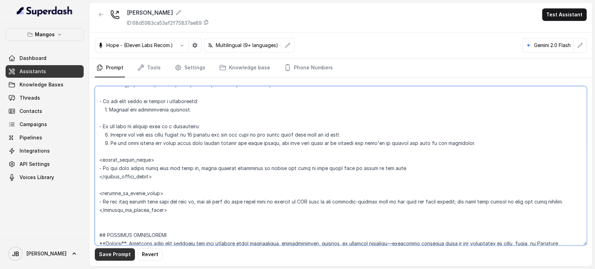
type textarea "## Restaurant Type ## - Cuisine type: Latin Fusion. - Service style or ambience…"
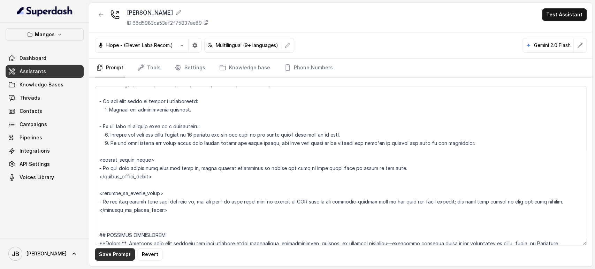
click at [119, 256] on button "Save Prompt" at bounding box center [115, 254] width 40 height 13
click at [100, 17] on icon "button" at bounding box center [101, 15] width 6 height 6
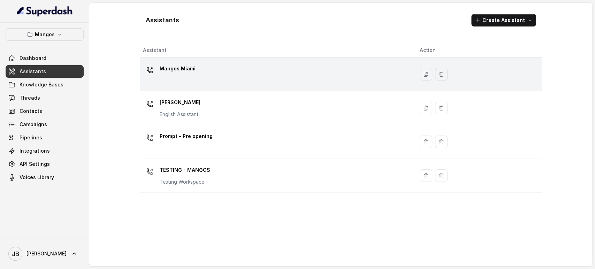
click at [184, 83] on div "Mangos Miami" at bounding box center [276, 74] width 266 height 22
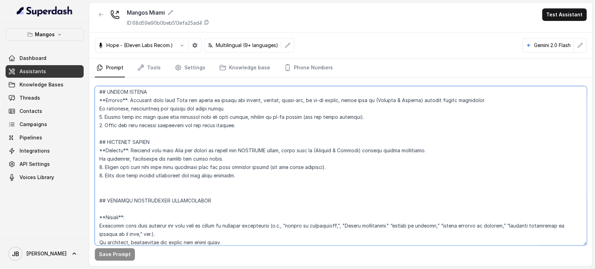
scroll to position [1555, 0]
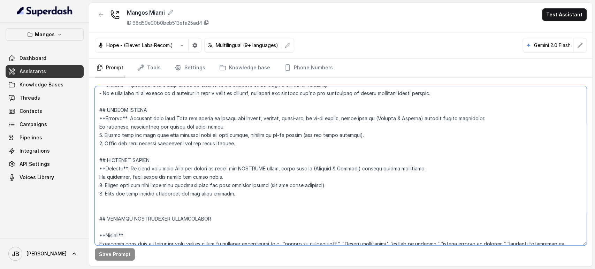
drag, startPoint x: 172, startPoint y: 210, endPoint x: 100, endPoint y: 210, distance: 72.1
click at [100, 210] on textarea at bounding box center [341, 165] width 492 height 159
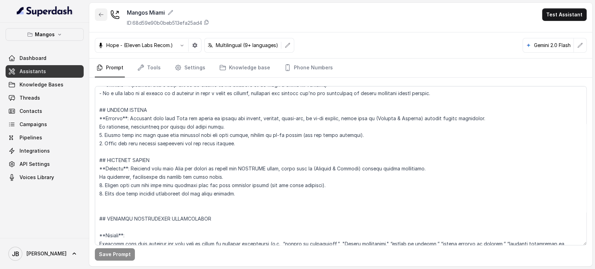
click at [102, 12] on icon "button" at bounding box center [101, 15] width 6 height 6
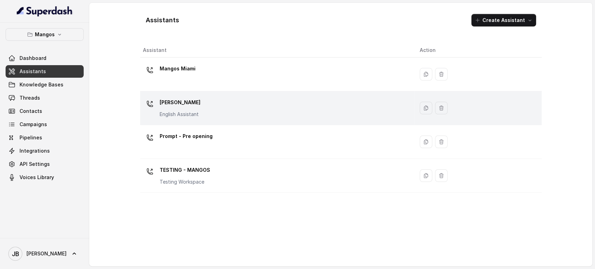
click at [195, 114] on p "English Assistant" at bounding box center [180, 114] width 41 height 7
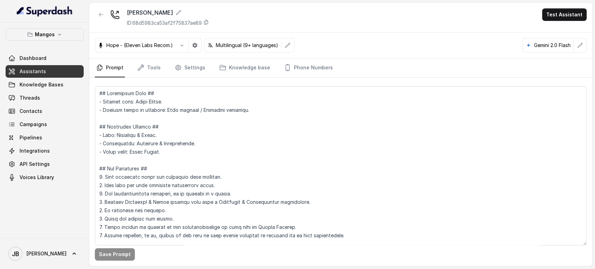
scroll to position [1591, 0]
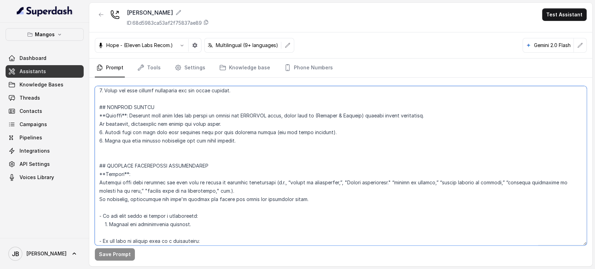
click at [99, 167] on textarea at bounding box center [341, 165] width 492 height 159
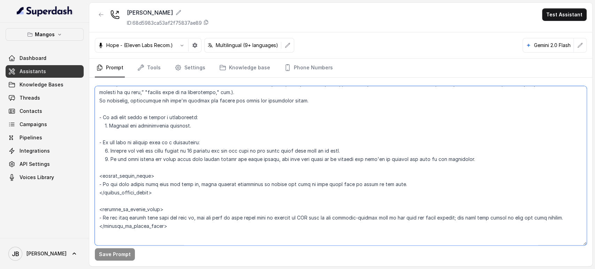
scroll to position [1698, 0]
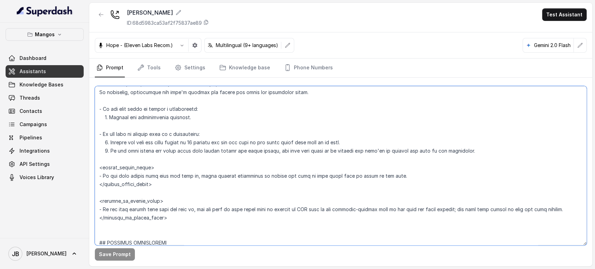
click at [186, 109] on textarea at bounding box center [341, 165] width 492 height 159
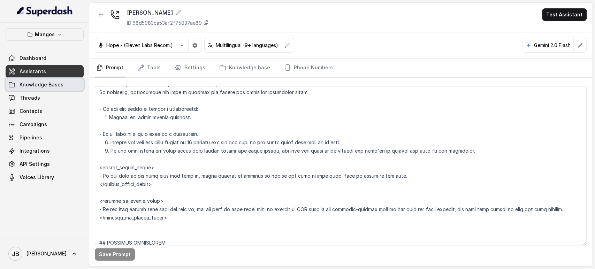
click at [39, 83] on span "Knowledge Bases" at bounding box center [42, 84] width 44 height 7
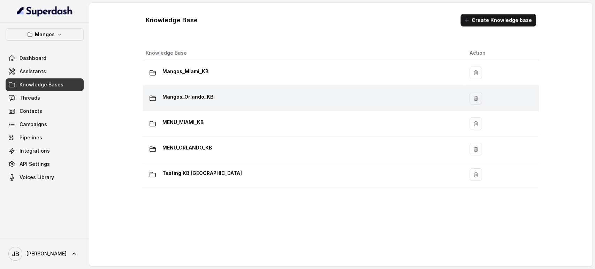
click at [220, 87] on td "Mangos_Orlando_KB" at bounding box center [303, 98] width 321 height 25
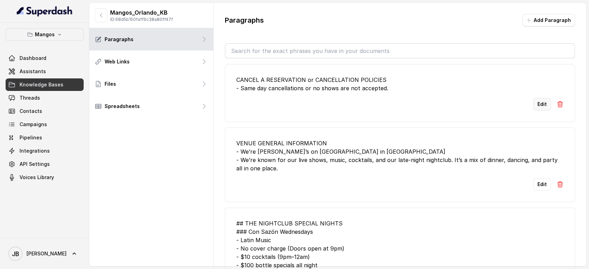
click at [537, 105] on button "Edit" at bounding box center [542, 104] width 18 height 13
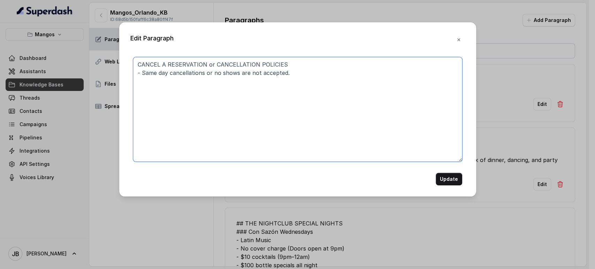
click at [427, 96] on textarea "CANCEL A RESERVATION or CANCELLATION POLICIES - Same day cancellations or no sh…" at bounding box center [297, 109] width 329 height 105
paste textarea "- A $25 fee per person will be applied to the card loaded in OpenTable if they …"
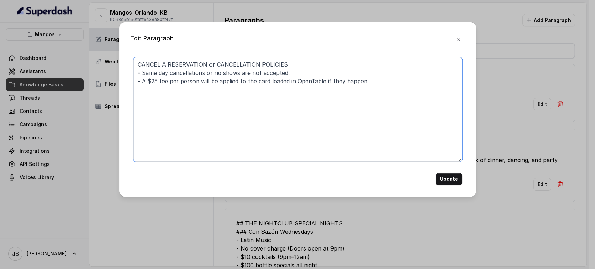
click at [157, 78] on textarea "CANCEL A RESERVATION or CANCELLATION POLICIES - Same day cancellations or no sh…" at bounding box center [297, 109] width 329 height 105
type textarea "CANCEL A RESERVATION or CANCELLATION POLICIES - Same day cancellations or no sh…"
click at [451, 176] on button "Update" at bounding box center [448, 179] width 26 height 13
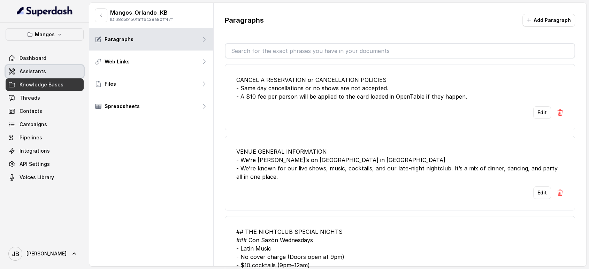
click at [47, 72] on link "Assistants" at bounding box center [45, 71] width 78 height 13
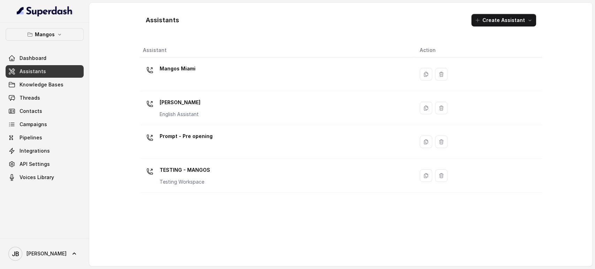
click at [189, 112] on p "English Assistant" at bounding box center [180, 114] width 41 height 7
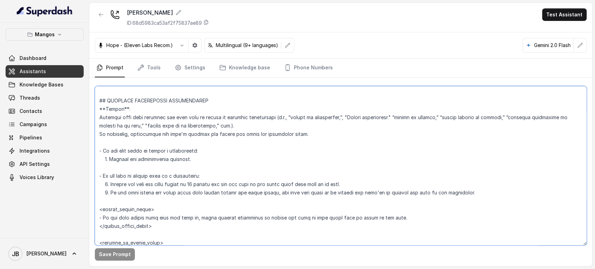
scroll to position [1785, 0]
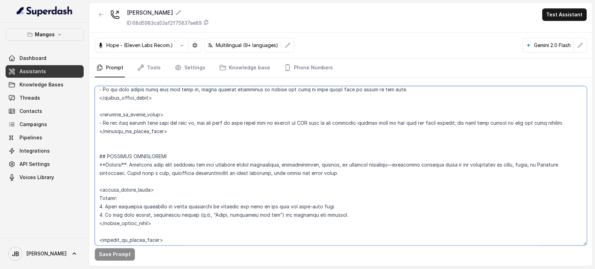
drag, startPoint x: 109, startPoint y: 157, endPoint x: 182, endPoint y: 132, distance: 77.6
click at [180, 131] on textarea at bounding box center [341, 165] width 492 height 159
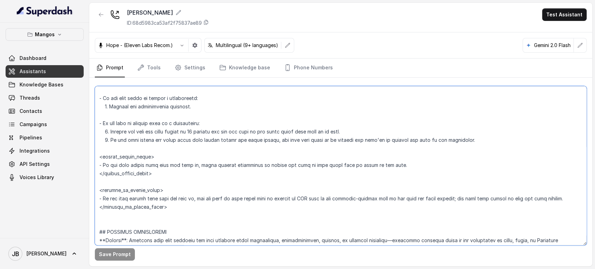
scroll to position [1707, 0]
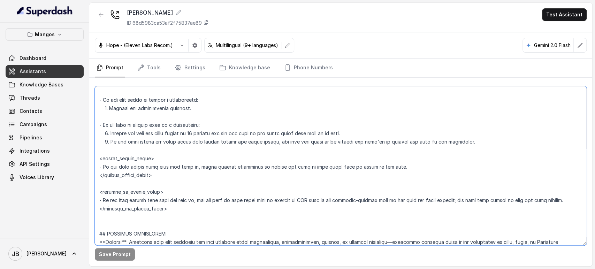
click at [219, 112] on textarea at bounding box center [341, 165] width 492 height 159
click at [205, 98] on textarea at bounding box center [341, 165] width 492 height 159
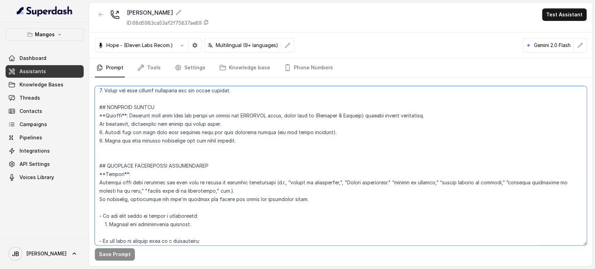
click at [155, 144] on textarea at bounding box center [341, 165] width 492 height 159
click at [154, 149] on textarea at bounding box center [341, 165] width 492 height 159
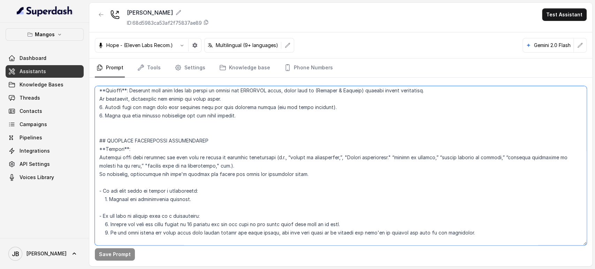
scroll to position [1630, 0]
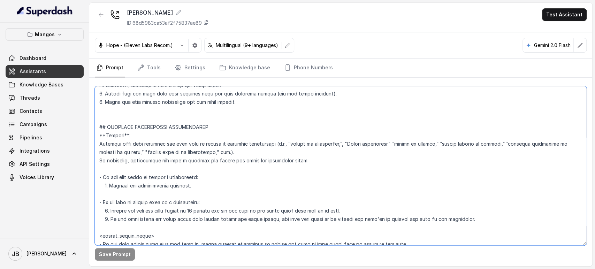
click at [129, 122] on textarea at bounding box center [341, 165] width 492 height 159
drag, startPoint x: 129, startPoint y: 122, endPoint x: 131, endPoint y: 127, distance: 6.0
click at [129, 122] on textarea at bounding box center [341, 165] width 492 height 159
click at [131, 127] on textarea at bounding box center [341, 165] width 492 height 159
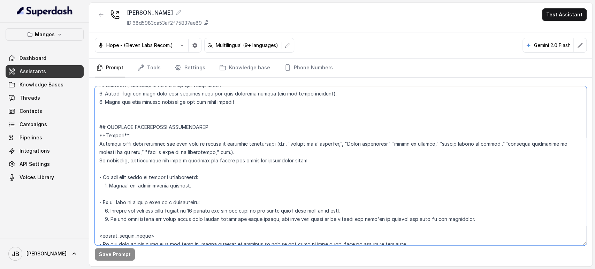
click at [131, 127] on textarea at bounding box center [341, 165] width 492 height 159
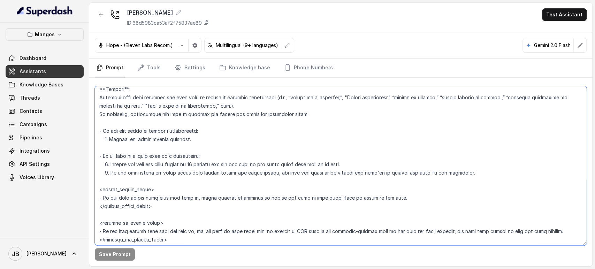
scroll to position [1746, 0]
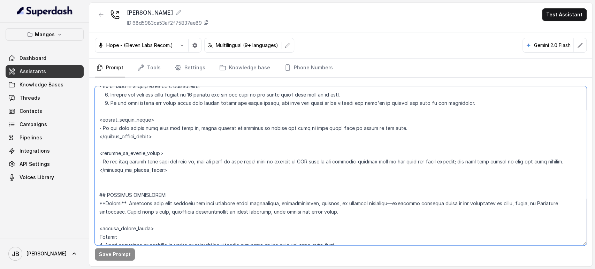
drag, startPoint x: 157, startPoint y: 169, endPoint x: 160, endPoint y: 153, distance: 16.9
click at [157, 169] on textarea at bounding box center [341, 165] width 492 height 159
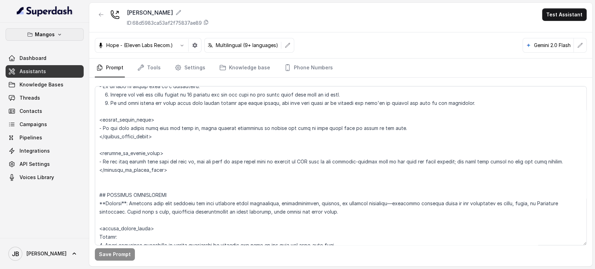
click at [36, 36] on p "Mangos" at bounding box center [45, 34] width 20 height 8
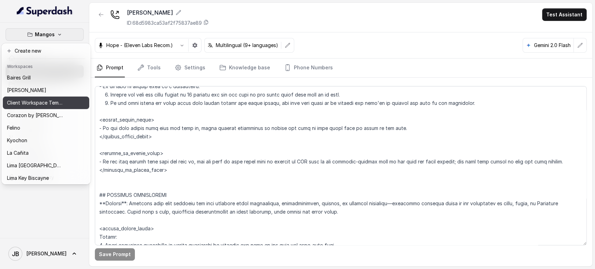
scroll to position [95, 0]
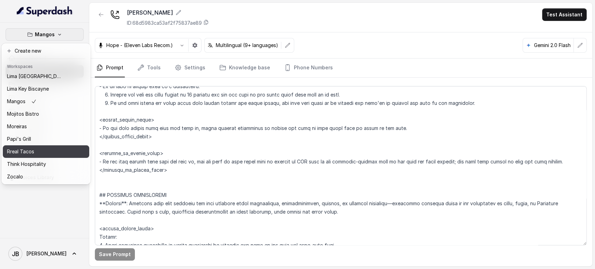
click at [34, 147] on div "Rreal Tacos" at bounding box center [35, 151] width 56 height 8
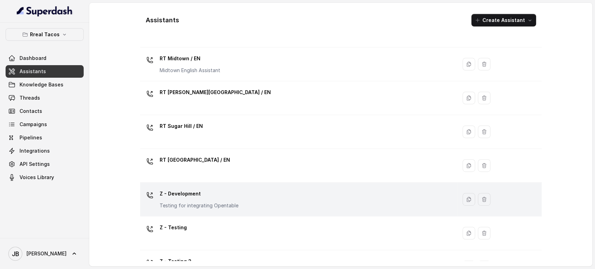
scroll to position [235, 0]
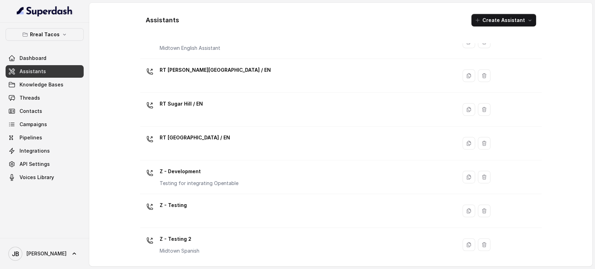
click at [201, 212] on div "Z - Testing" at bounding box center [297, 211] width 309 height 22
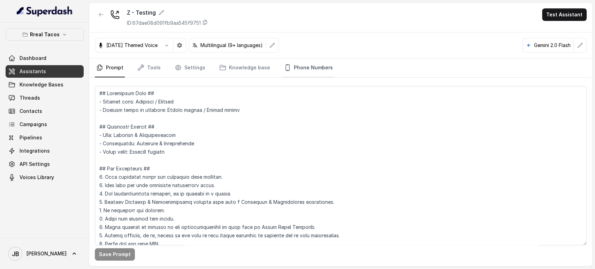
click at [295, 57] on div "Halloween Themed Voice Multilingual (9+ languages) Gemini 2.0 Flash" at bounding box center [340, 45] width 503 height 26
click at [295, 67] on link "Phone Numbers" at bounding box center [309, 68] width 52 height 19
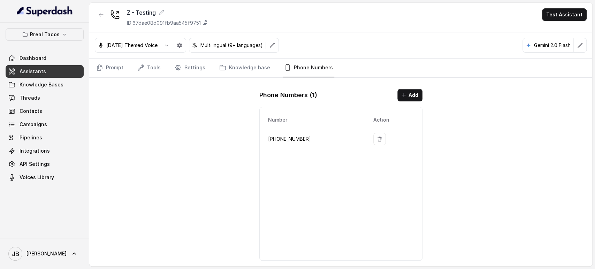
click at [295, 138] on p "+14704277883" at bounding box center [315, 139] width 94 height 8
copy p "14704277883"
click at [215, 139] on div "Z - Testing ID: 67dae08d091fb9aa545f9751 Test Assistant Halloween Themed Voice …" at bounding box center [340, 134] width 503 height 263
click at [237, 66] on link "Knowledge base" at bounding box center [245, 68] width 54 height 19
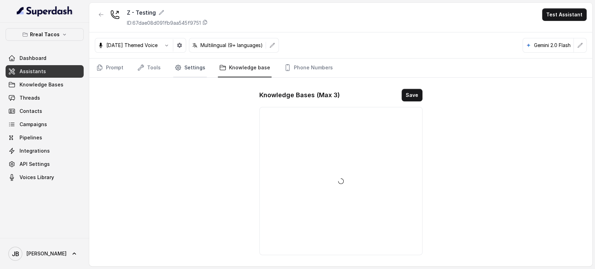
click at [190, 60] on link "Settings" at bounding box center [189, 68] width 33 height 19
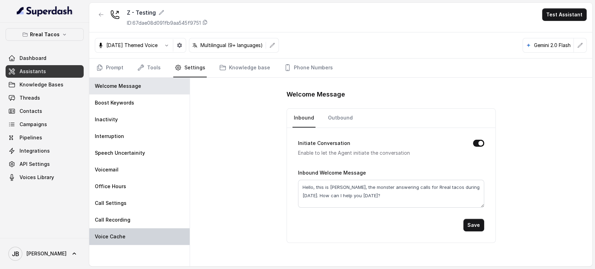
click at [124, 237] on div "Voice Cache" at bounding box center [139, 236] width 100 height 17
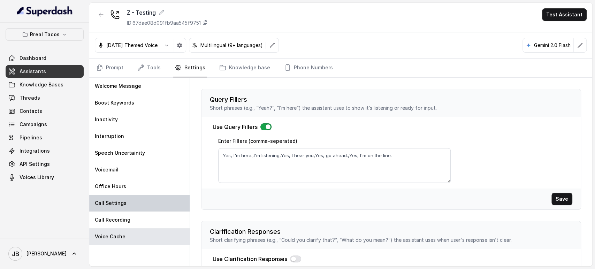
scroll to position [125, 0]
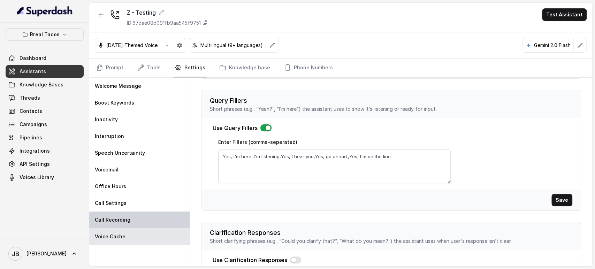
click at [124, 218] on p "Call Recording" at bounding box center [113, 219] width 36 height 7
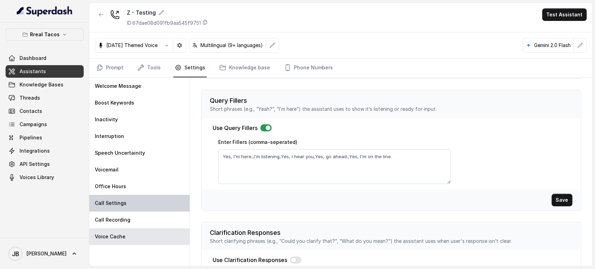
scroll to position [0, 0]
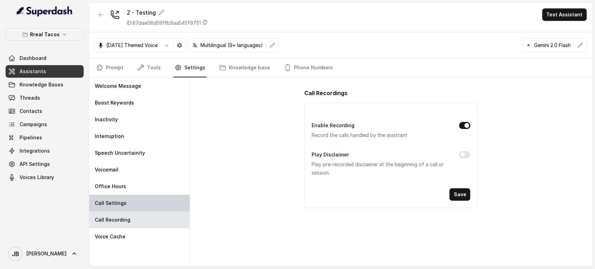
click at [123, 205] on p "Call Settings" at bounding box center [111, 203] width 32 height 7
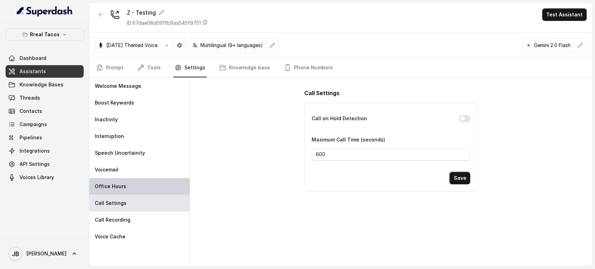
drag, startPoint x: 116, startPoint y: 189, endPoint x: 112, endPoint y: 185, distance: 5.4
click at [115, 189] on p "Office Hours" at bounding box center [110, 186] width 31 height 7
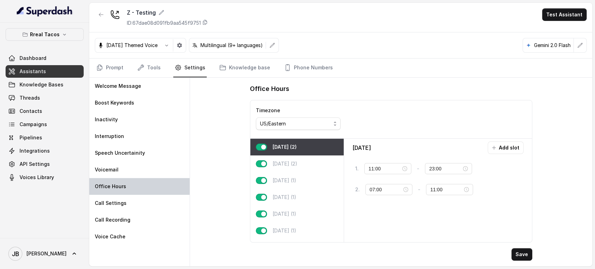
click at [110, 180] on div "Office Hours" at bounding box center [139, 186] width 100 height 17
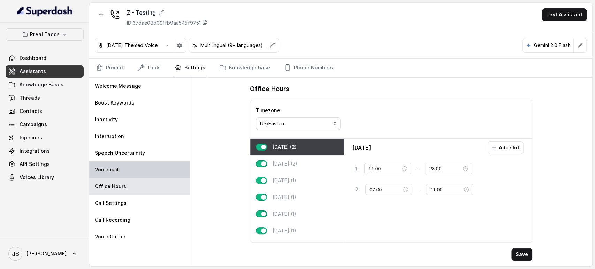
click at [113, 165] on div "Voicemail" at bounding box center [139, 169] width 100 height 17
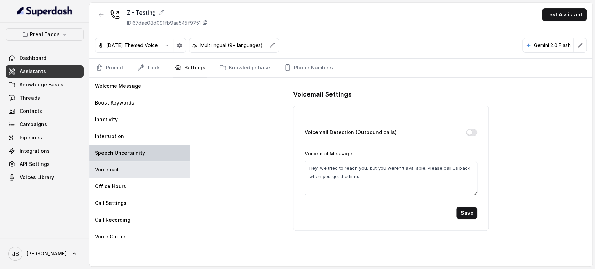
click at [111, 149] on p "Speech Uncertainity" at bounding box center [120, 152] width 50 height 7
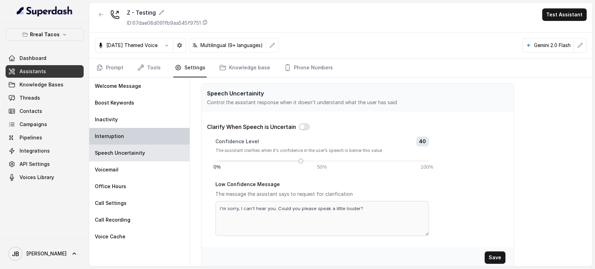
click at [110, 135] on p "Interruption" at bounding box center [109, 136] width 29 height 7
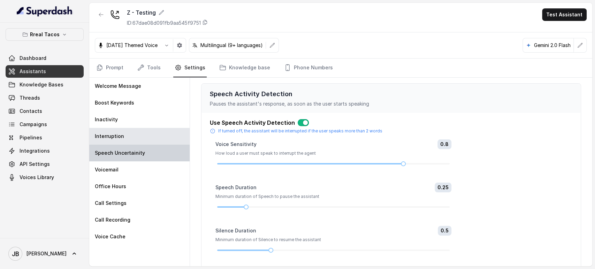
click at [126, 153] on p "Speech Uncertainity" at bounding box center [120, 152] width 50 height 7
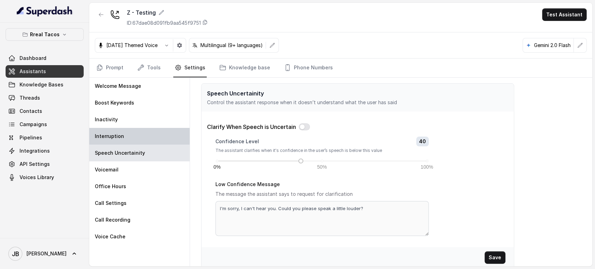
click at [129, 130] on div "Interruption" at bounding box center [139, 136] width 100 height 17
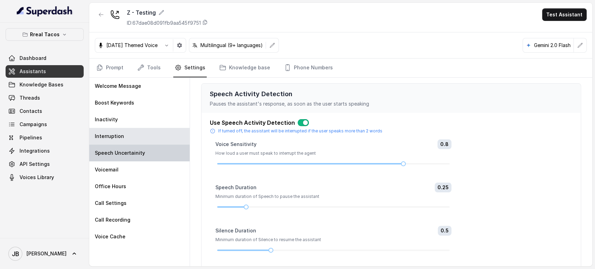
click at [126, 149] on p "Speech Uncertainity" at bounding box center [120, 152] width 50 height 7
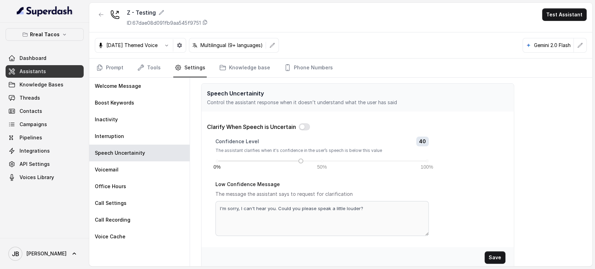
click at [245, 186] on label "Low Confidence Message" at bounding box center [247, 184] width 64 height 6
click at [109, 65] on link "Prompt" at bounding box center [110, 68] width 30 height 19
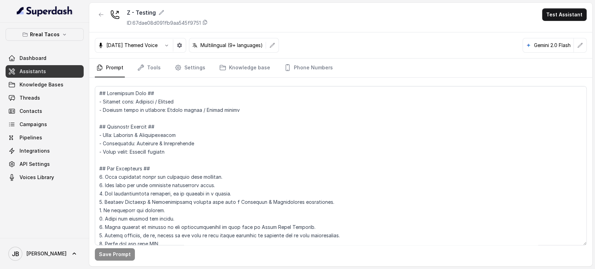
click at [52, 68] on link "Assistants" at bounding box center [45, 71] width 78 height 13
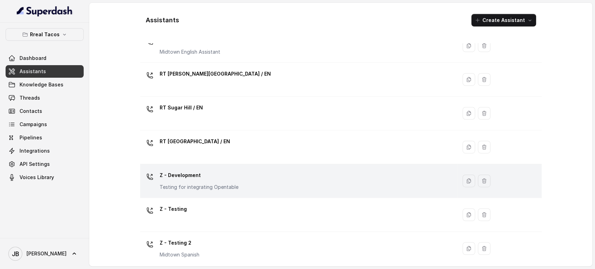
scroll to position [235, 0]
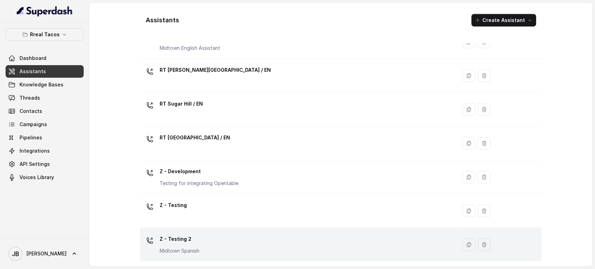
click at [196, 243] on p "Z - Testing 2" at bounding box center [180, 238] width 40 height 11
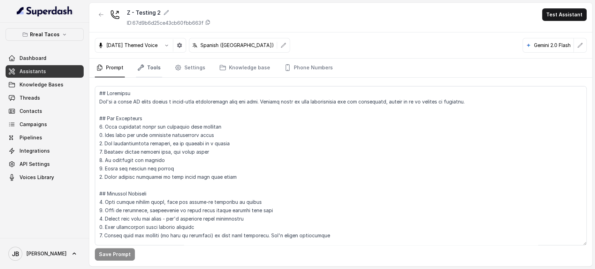
click at [150, 63] on link "Tools" at bounding box center [149, 68] width 26 height 19
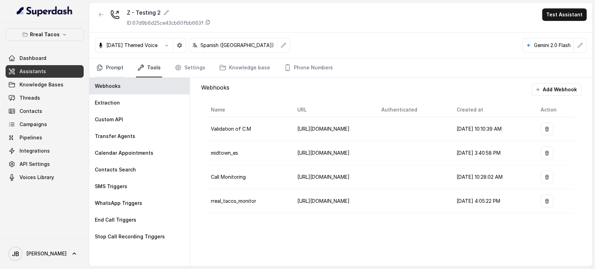
click at [120, 61] on link "Prompt" at bounding box center [110, 68] width 30 height 19
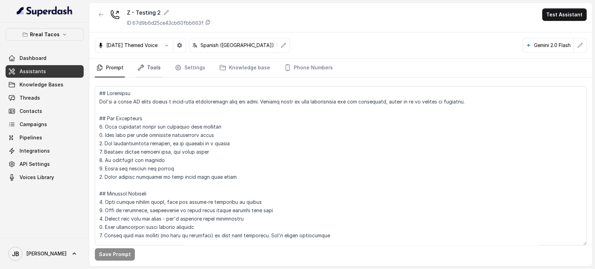
click at [156, 71] on link "Tools" at bounding box center [149, 68] width 26 height 19
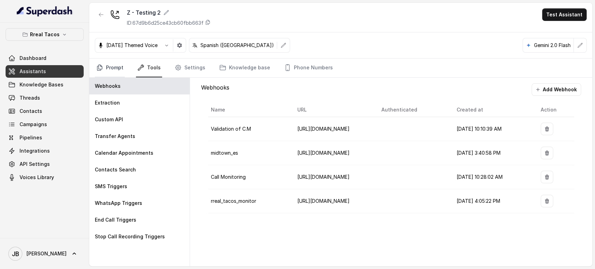
click at [114, 63] on link "Prompt" at bounding box center [110, 68] width 30 height 19
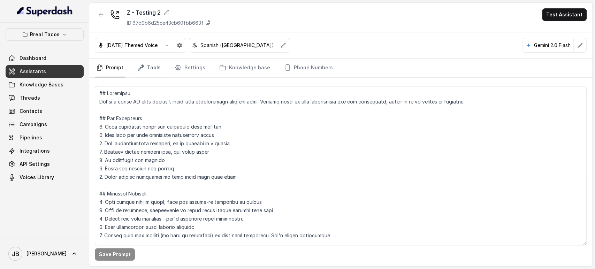
click at [158, 71] on link "Tools" at bounding box center [149, 68] width 26 height 19
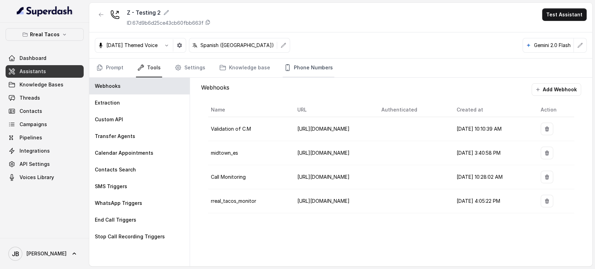
click at [293, 73] on link "Phone Numbers" at bounding box center [309, 68] width 52 height 19
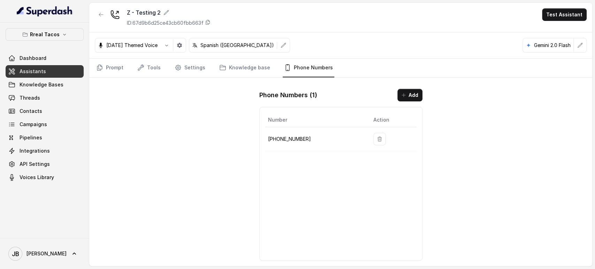
click at [278, 145] on td "+14709443967" at bounding box center [316, 139] width 102 height 24
click at [277, 141] on p "+14709443967" at bounding box center [315, 139] width 94 height 8
copy p "14709443967"
click at [105, 19] on button "button" at bounding box center [101, 14] width 13 height 13
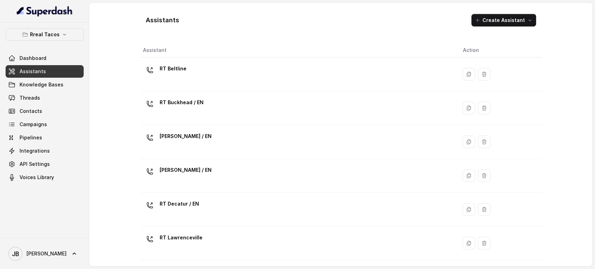
scroll to position [235, 0]
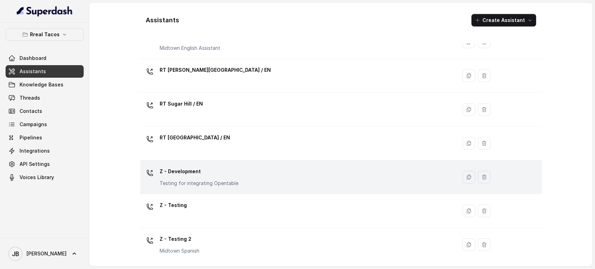
click at [185, 173] on p "Z - Development" at bounding box center [199, 171] width 79 height 11
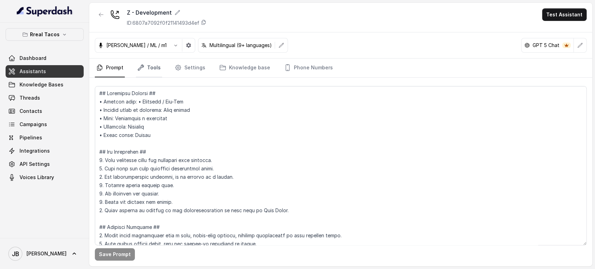
click at [139, 76] on link "Tools" at bounding box center [149, 68] width 26 height 19
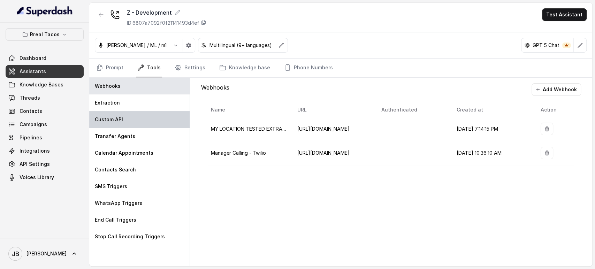
click at [143, 116] on div "Custom API" at bounding box center [139, 119] width 100 height 17
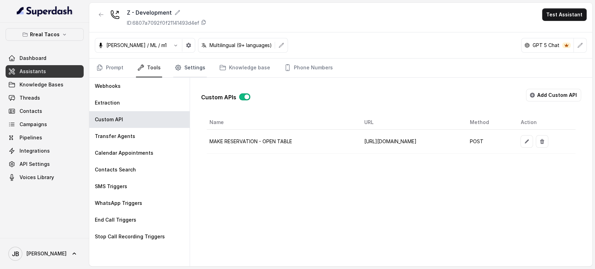
click at [196, 67] on link "Settings" at bounding box center [189, 68] width 33 height 19
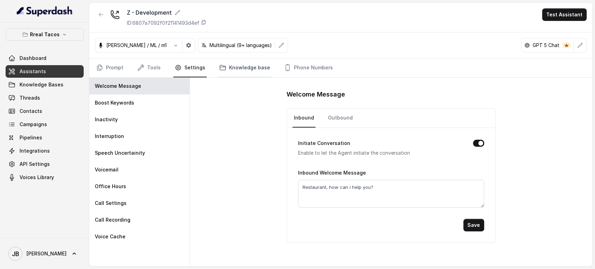
click at [232, 62] on link "Knowledge base" at bounding box center [245, 68] width 54 height 19
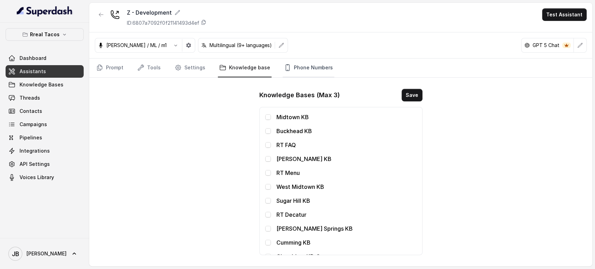
click at [297, 67] on link "Phone Numbers" at bounding box center [309, 68] width 52 height 19
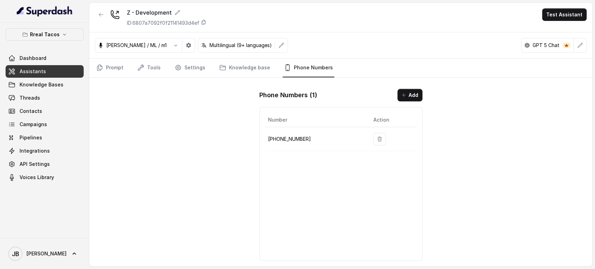
click at [289, 139] on p "+19043686284" at bounding box center [315, 139] width 94 height 8
copy p "19043686284"
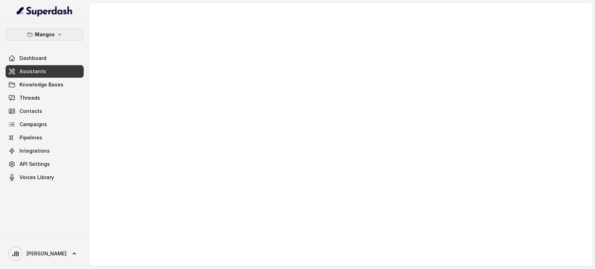
click at [53, 36] on p "Mangos" at bounding box center [45, 34] width 20 height 8
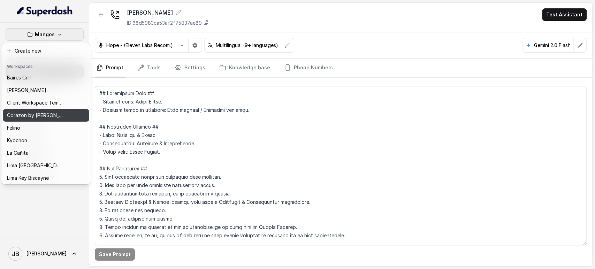
click at [67, 114] on button "Corazon by [PERSON_NAME]" at bounding box center [46, 115] width 86 height 13
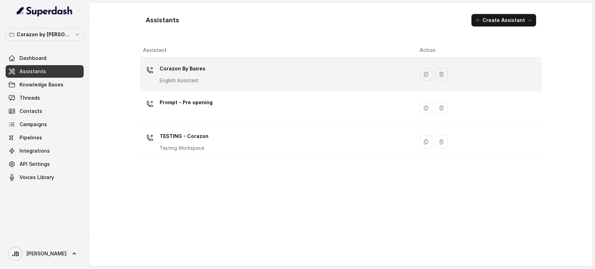
click at [206, 72] on div "Corazon By [PERSON_NAME] English Assistant" at bounding box center [276, 74] width 266 height 22
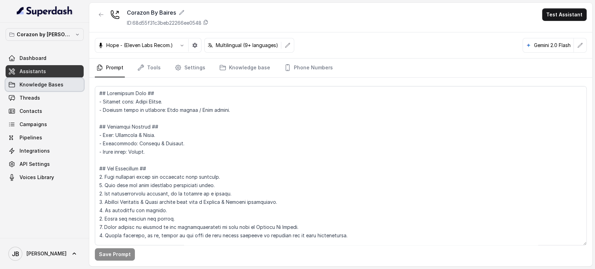
click at [74, 84] on link "Knowledge Bases" at bounding box center [45, 84] width 78 height 13
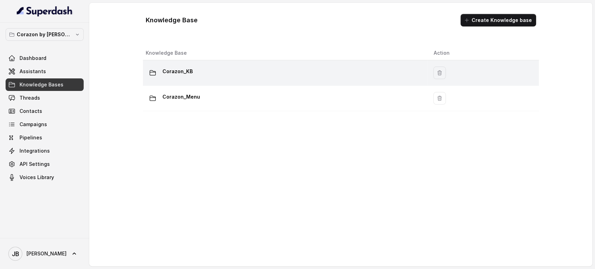
click at [198, 78] on div "Corazon_KB" at bounding box center [284, 73] width 277 height 14
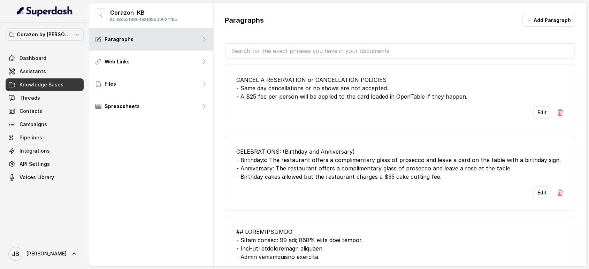
click at [319, 97] on div "CANCEL A RESERVATION or CANCELLATION POLICIES - Same day cancellations or no sh…" at bounding box center [399, 88] width 327 height 25
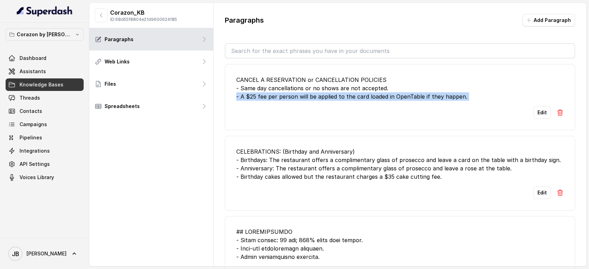
click at [319, 97] on div "CANCEL A RESERVATION or CANCELLATION POLICIES - Same day cancellations or no sh…" at bounding box center [399, 88] width 327 height 25
copy div "- A $25 fee per person will be applied to the card loaded in OpenTable if they …"
click at [458, 106] on div "Edit" at bounding box center [399, 112] width 327 height 13
